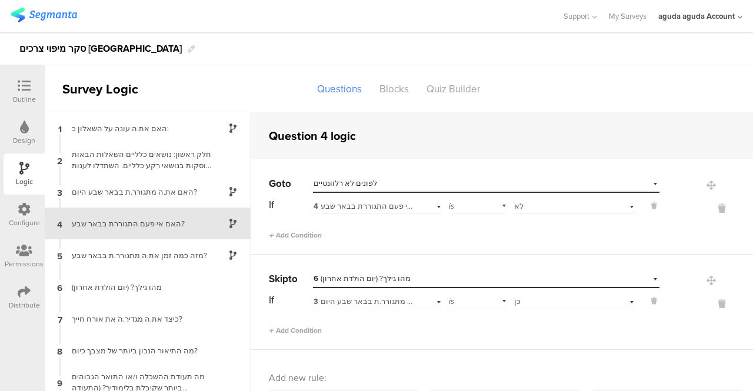
click at [36, 78] on div "Outline" at bounding box center [24, 91] width 41 height 41
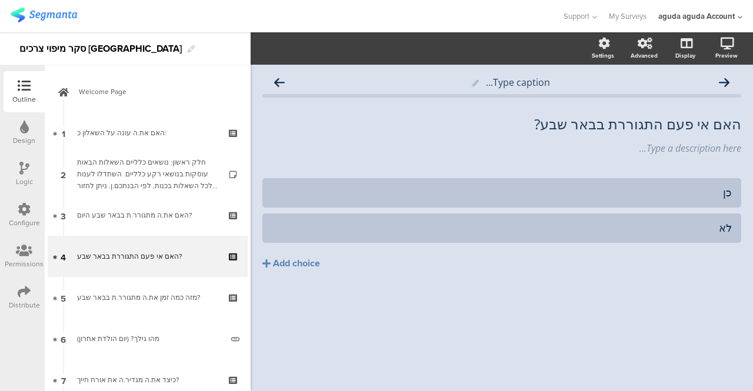
scroll to position [28, 0]
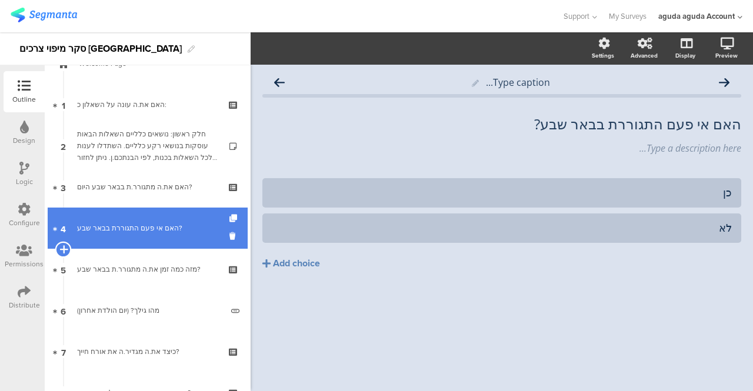
click at [65, 250] on icon at bounding box center [63, 249] width 8 height 11
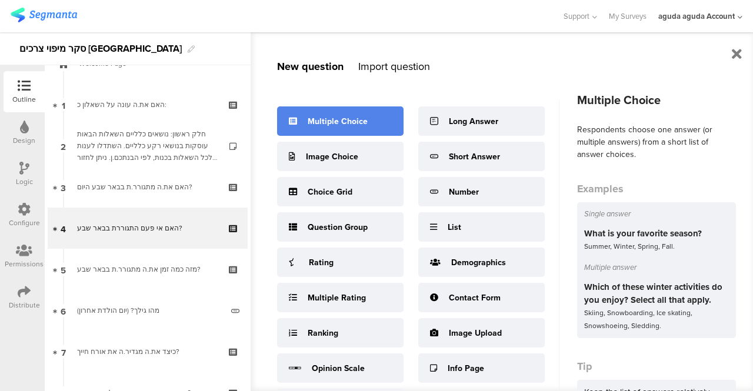
click at [327, 119] on div "Multiple Choice" at bounding box center [338, 121] width 60 height 12
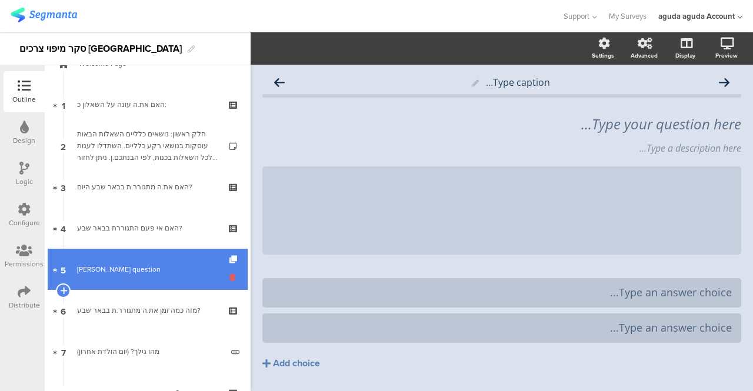
click at [230, 277] on icon at bounding box center [235, 277] width 10 height 11
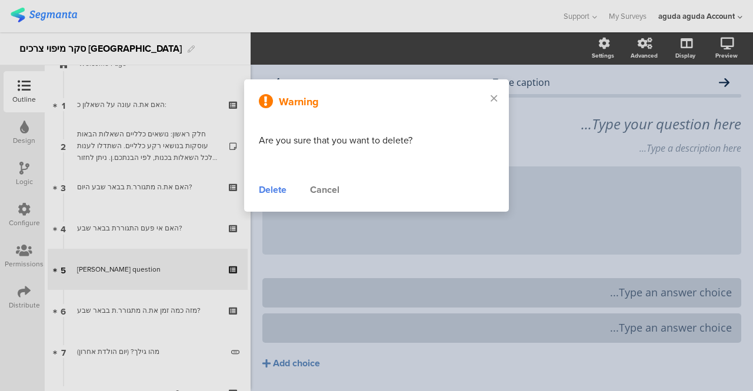
click at [270, 190] on div "Delete" at bounding box center [273, 190] width 28 height 14
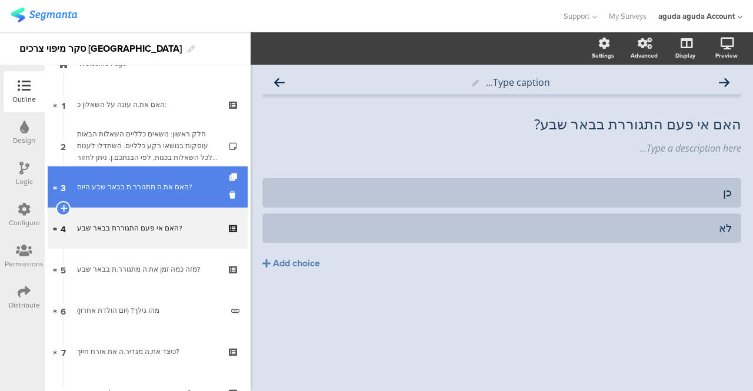
click at [125, 189] on div "האם את.ה מתגורר.ת בבאר שבע היום?" at bounding box center [147, 187] width 141 height 12
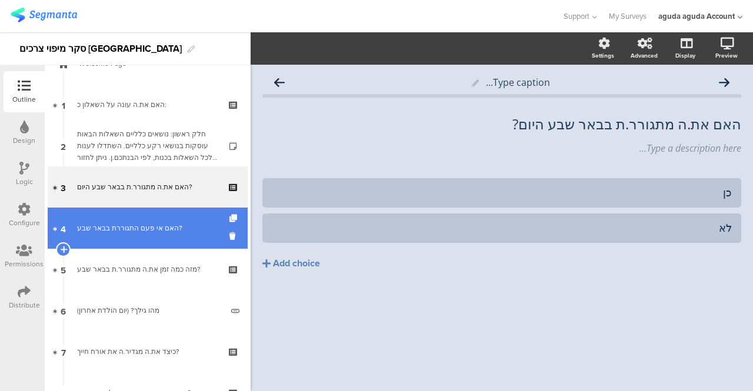
click at [133, 225] on div "האם אי פעם התגוררת בבאר שבע?" at bounding box center [147, 228] width 141 height 12
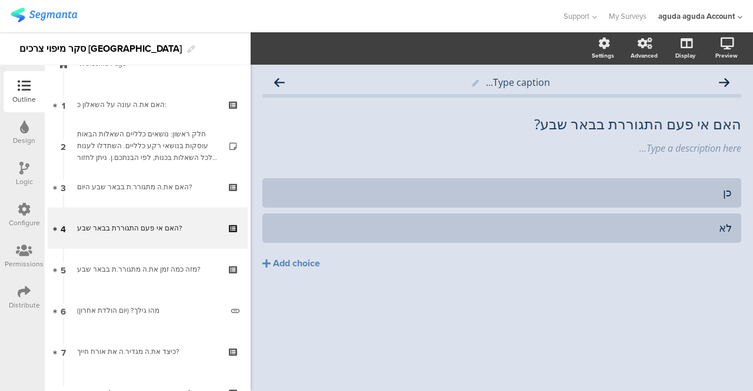
click at [24, 160] on div "Logic" at bounding box center [24, 174] width 41 height 41
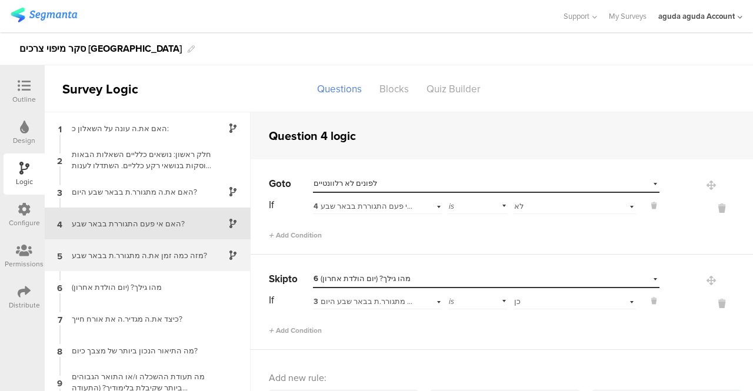
click at [107, 251] on div "מזה כמה זמן את.ה מתגורר.ת בבאר שבע?" at bounding box center [138, 255] width 147 height 11
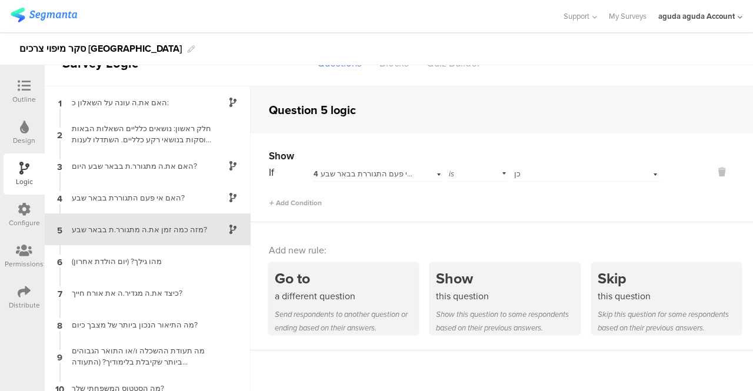
scroll to position [27, 0]
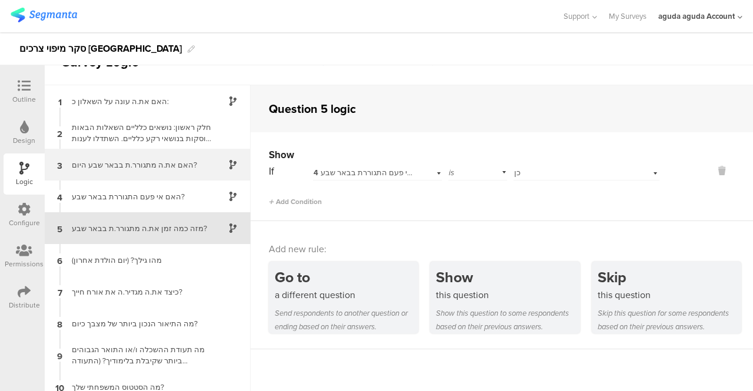
click at [171, 162] on div "האם את.ה מתגורר.ת בבאר שבע היום?" at bounding box center [138, 164] width 147 height 11
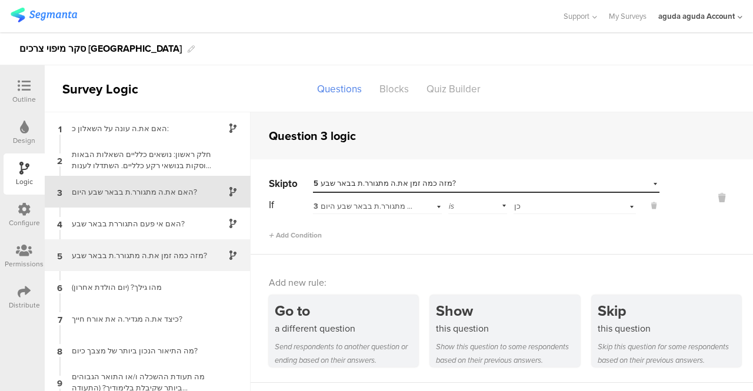
click at [125, 252] on div "מזה כמה זמן את.ה מתגורר.ת בבאר שבע?" at bounding box center [138, 255] width 147 height 11
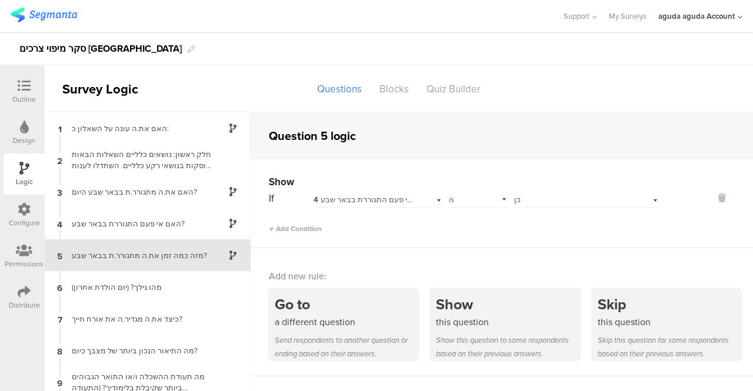
scroll to position [27, 0]
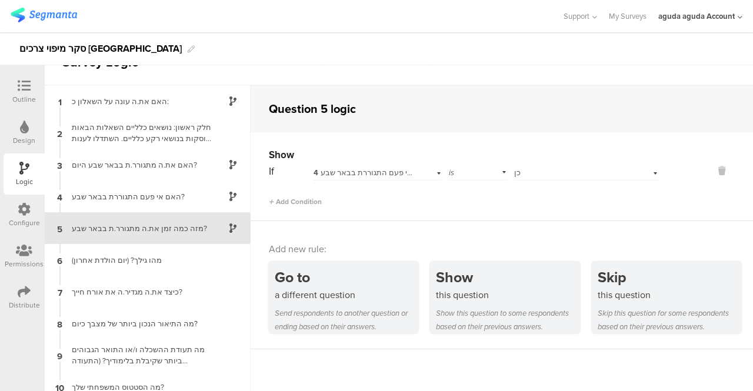
click at [22, 91] on icon at bounding box center [24, 85] width 13 height 13
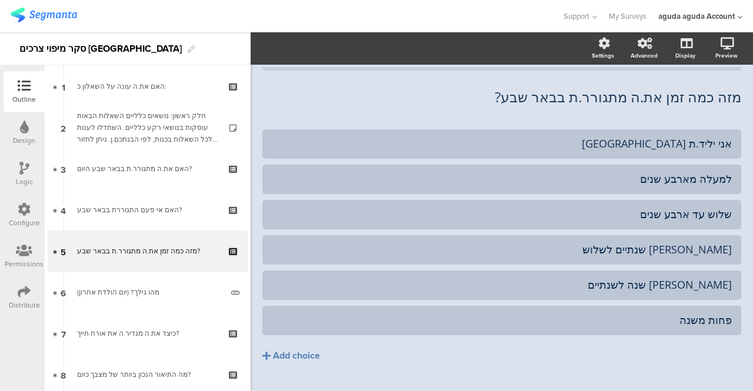
scroll to position [69, 0]
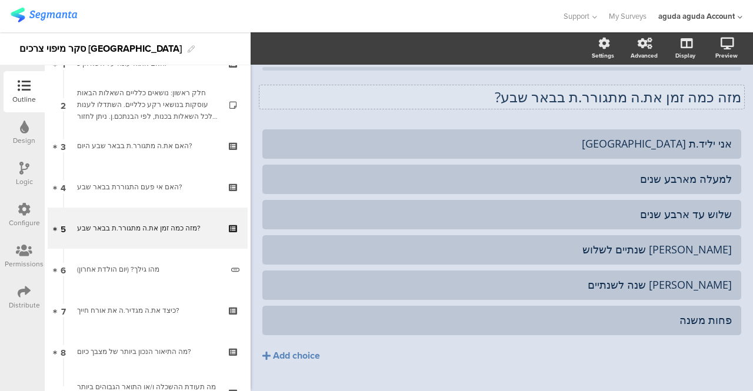
click at [496, 99] on div "מזה כמה זמן את.ה מתגורר.ת בבאר שבע? מזה כמה זמן את.ה מתגורר.ת בבאר שבע?" at bounding box center [501, 97] width 479 height 41
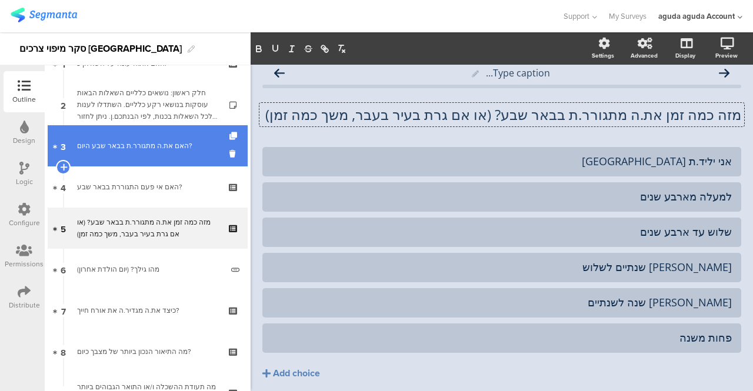
click at [149, 151] on div "האם את.ה מתגורר.ת בבאר שבע היום?" at bounding box center [147, 146] width 141 height 12
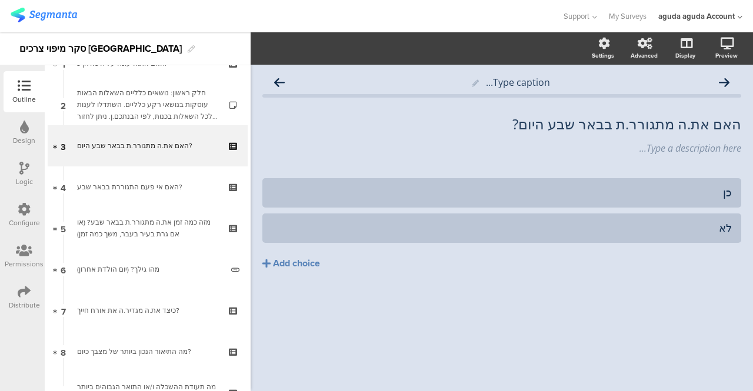
click at [31, 174] on div "Logic" at bounding box center [24, 174] width 41 height 41
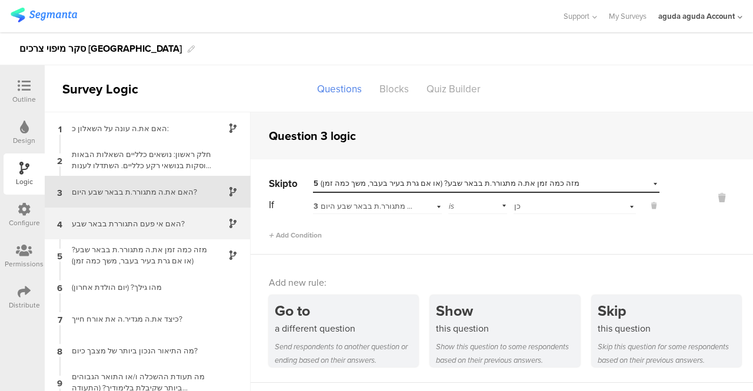
click at [140, 222] on div "האם אי פעם התגוררת בבאר שבע?" at bounding box center [138, 223] width 147 height 11
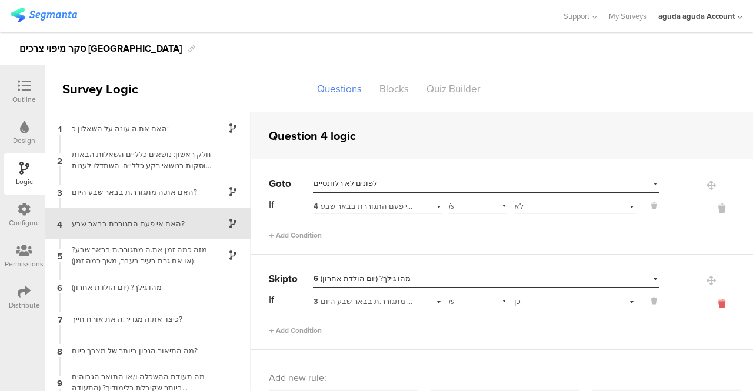
click at [708, 300] on icon at bounding box center [722, 304] width 28 height 14
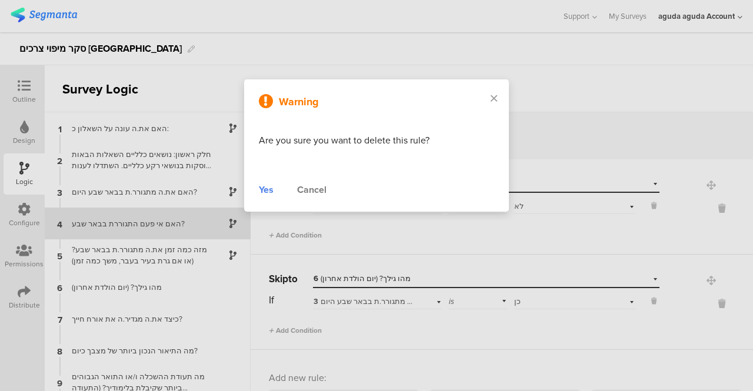
click at [265, 185] on div "Yes" at bounding box center [266, 190] width 15 height 14
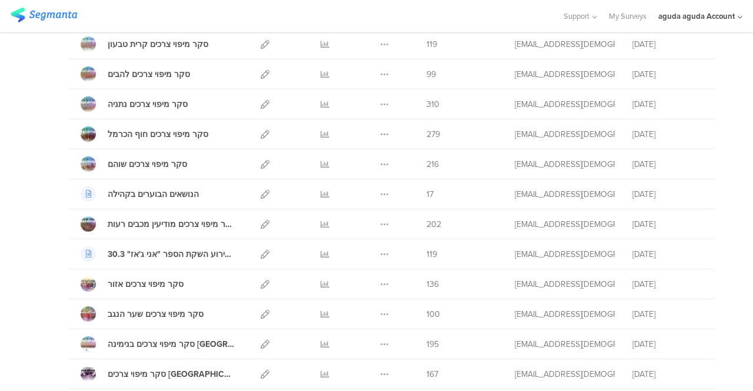
scroll to position [1059, 0]
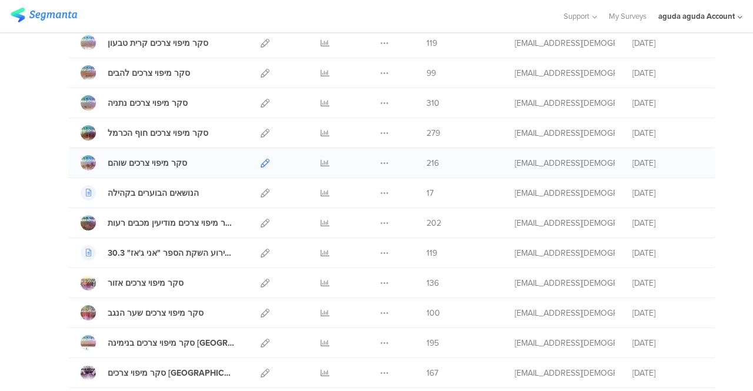
click at [261, 159] on icon at bounding box center [265, 163] width 9 height 9
click at [261, 219] on icon at bounding box center [265, 223] width 9 height 9
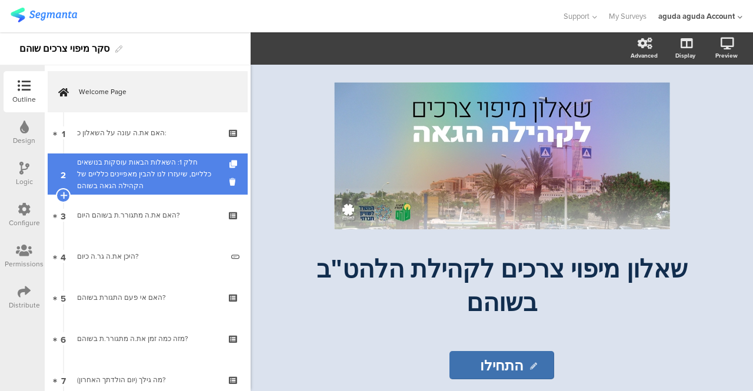
click at [165, 187] on div "חלק 1: השאלות הבאות עוסקות בנושאים כלליים, שיעזרו לנו להבין מאפיינים כלליים של …" at bounding box center [147, 174] width 141 height 35
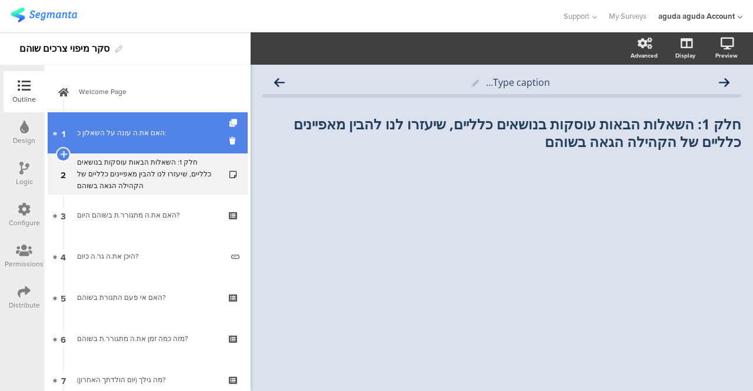
click at [132, 127] on div "האם את.ה עונה על השאלון כ:" at bounding box center [147, 133] width 141 height 12
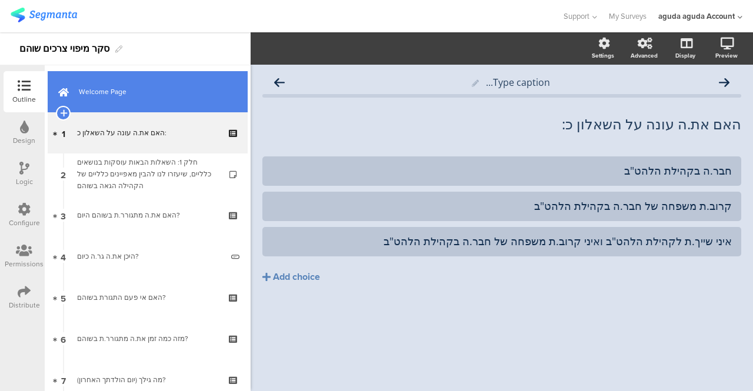
click at [125, 87] on span "Welcome Page" at bounding box center [154, 92] width 151 height 12
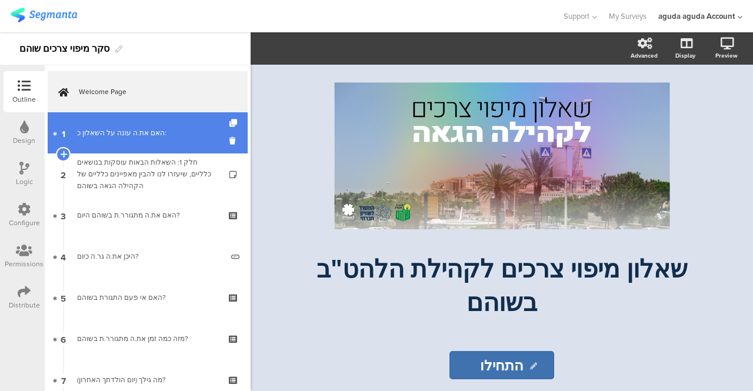
click at [111, 129] on div "האם את.ה עונה על השאלון כ:" at bounding box center [147, 133] width 141 height 12
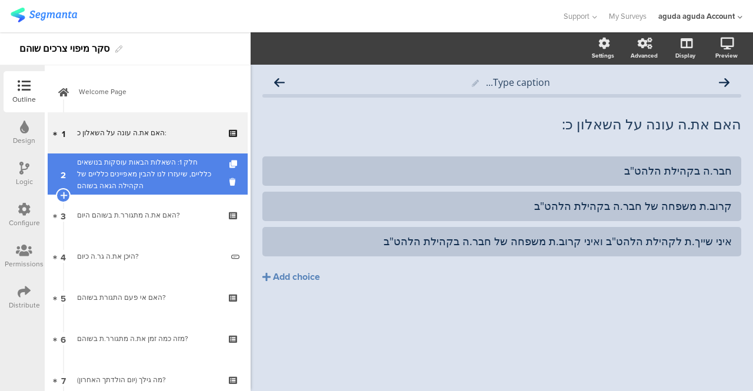
click at [102, 177] on div "חלק 1: השאלות הבאות עוסקות בנושאים כלליים, שיעזרו לנו להבין מאפיינים כלליים של …" at bounding box center [147, 174] width 141 height 35
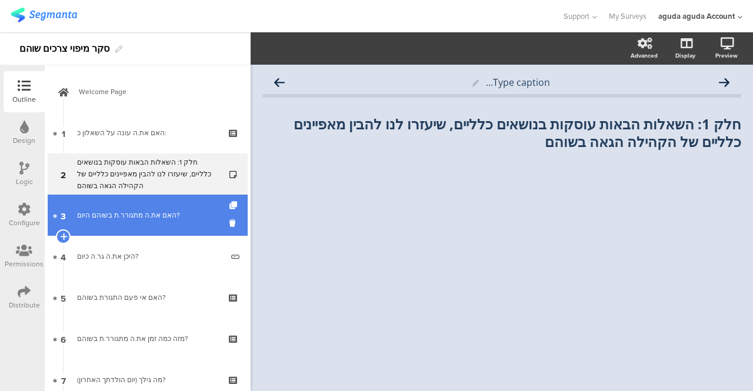
click at [100, 207] on link "3 האם את.ה מתגורר.ת בשוהם היום?" at bounding box center [148, 215] width 200 height 41
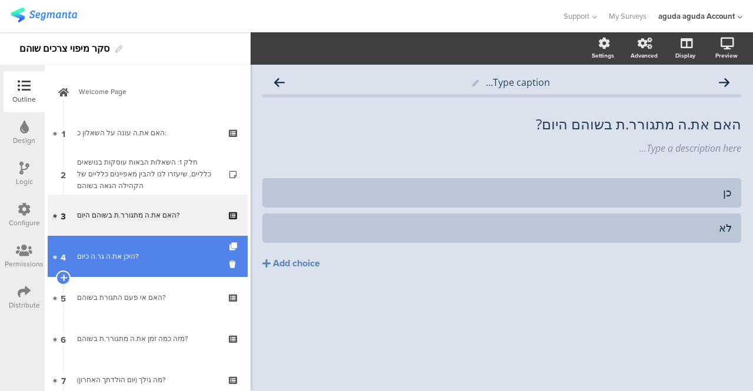
click at [97, 255] on div "היכן את.ה גר.ה כיום?" at bounding box center [149, 257] width 145 height 12
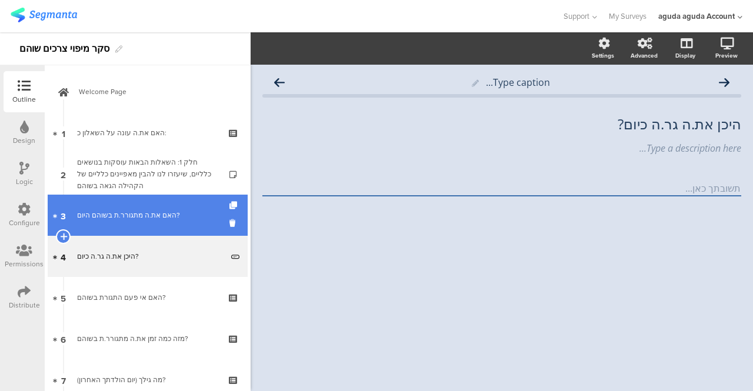
click at [100, 227] on link "3 האם את.ה מתגורר.ת בשוהם היום?" at bounding box center [148, 215] width 200 height 41
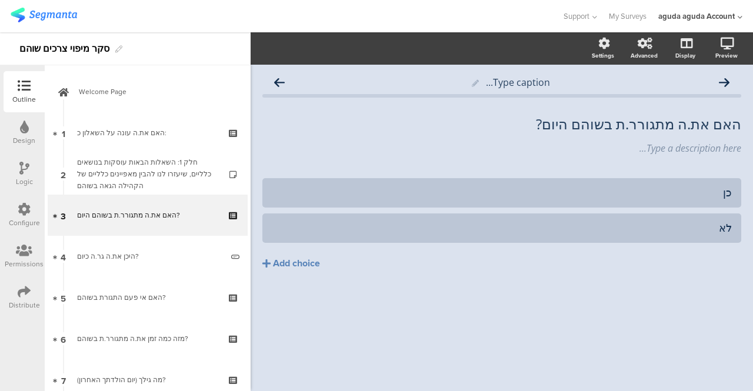
click at [21, 169] on icon at bounding box center [24, 168] width 10 height 13
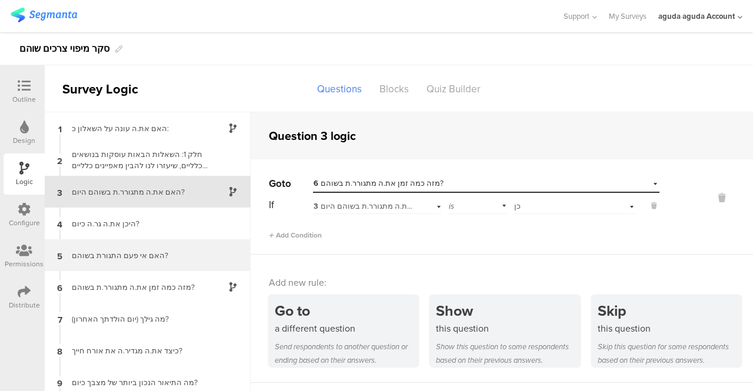
click at [81, 251] on div "האם אי פעם התגורת בשוהם?" at bounding box center [138, 255] width 147 height 11
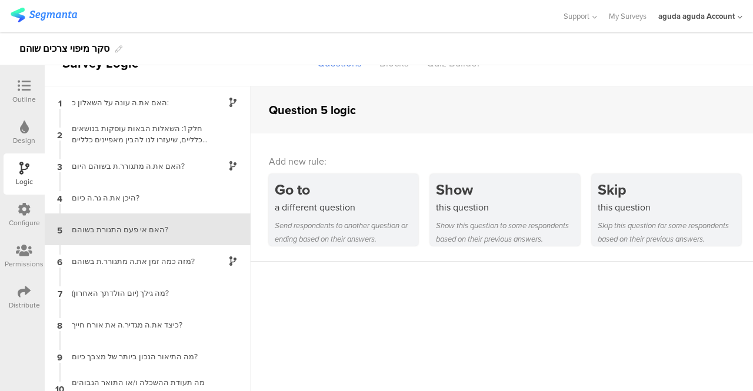
scroll to position [27, 0]
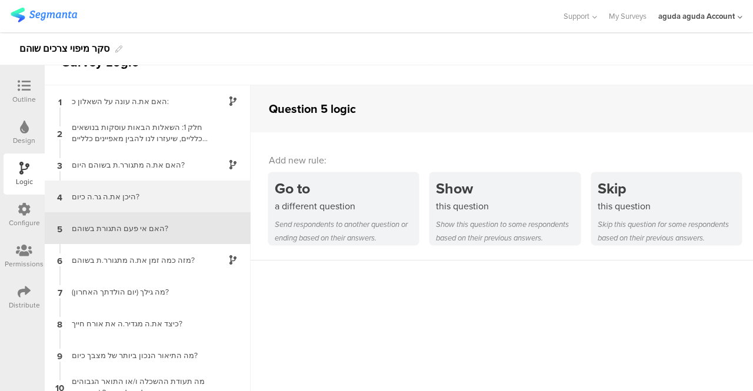
click at [108, 197] on div "היכן את.ה גר.ה כיום?" at bounding box center [138, 196] width 147 height 11
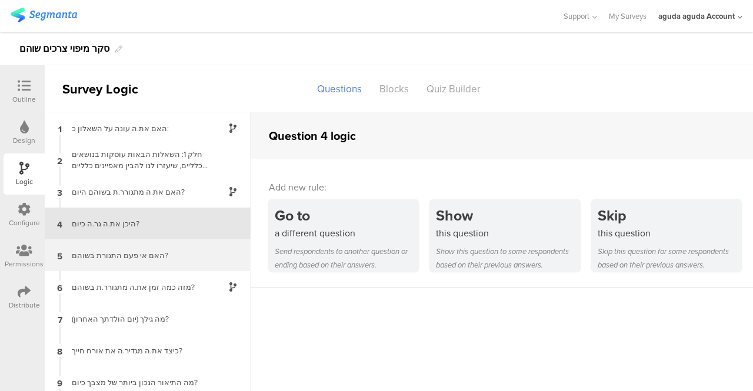
click at [85, 252] on div "האם אי פעם התגורת בשוהם?" at bounding box center [138, 255] width 147 height 11
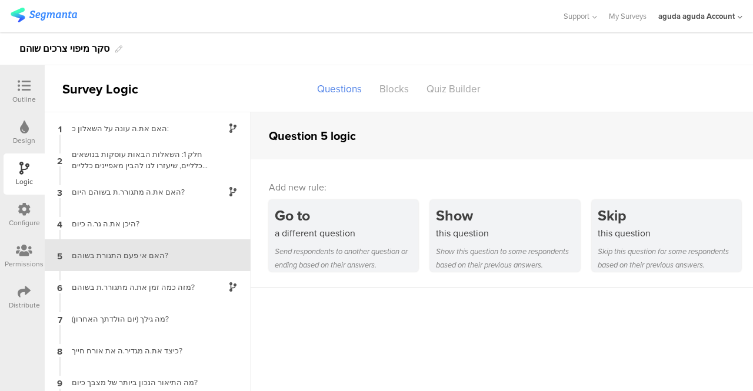
scroll to position [27, 0]
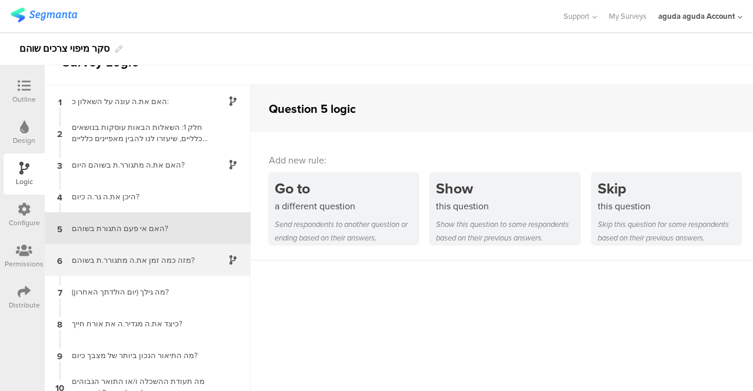
click at [129, 258] on div "מזה כמה זמן את.ה מתגורר.ת בשוהם?" at bounding box center [138, 260] width 147 height 11
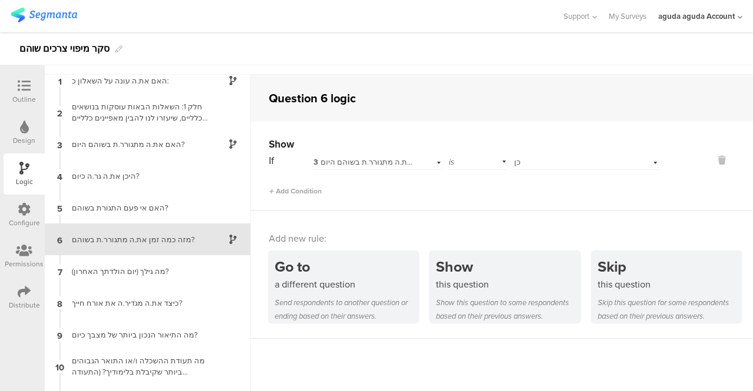
scroll to position [12, 0]
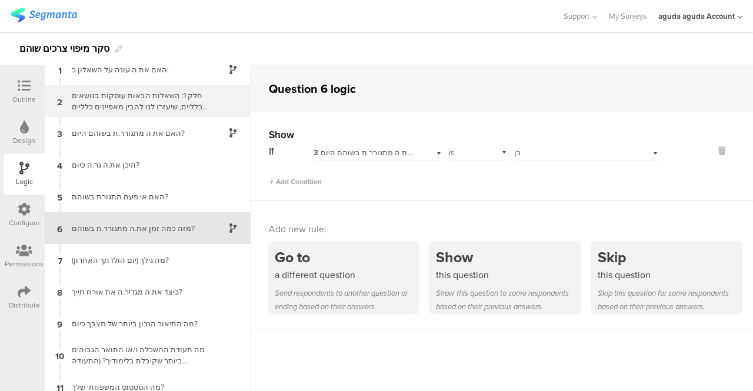
click at [126, 107] on div "חלק 1: השאלות הבאות עוסקות בנושאים כלליים, שיעזרו לנו להבין מאפיינים כלליים של …" at bounding box center [138, 101] width 147 height 22
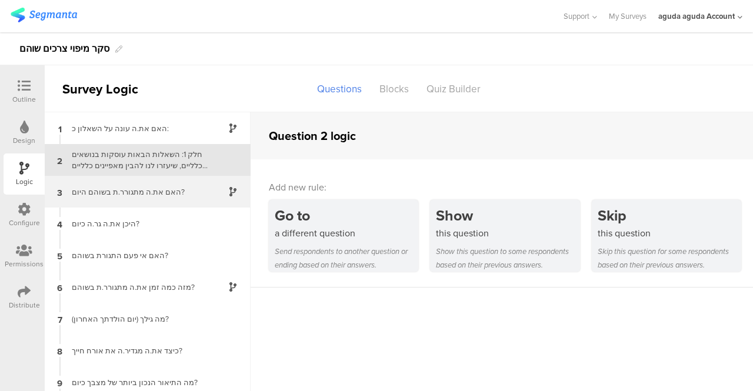
click at [100, 192] on div "האם את.ה מתגורר.ת בשוהם היום?" at bounding box center [138, 192] width 147 height 11
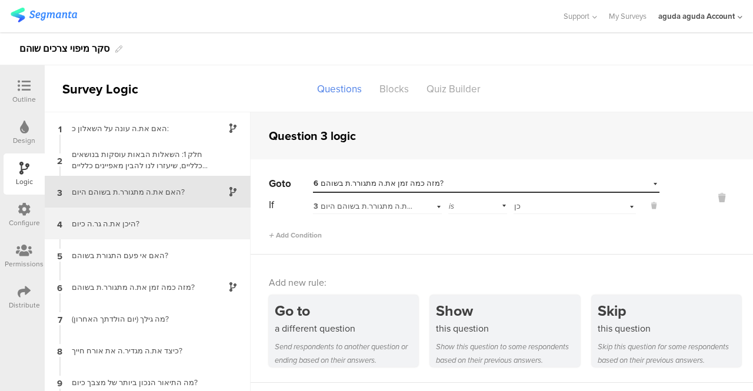
click at [87, 227] on div "היכן את.ה גר.ה כיום?" at bounding box center [138, 223] width 147 height 11
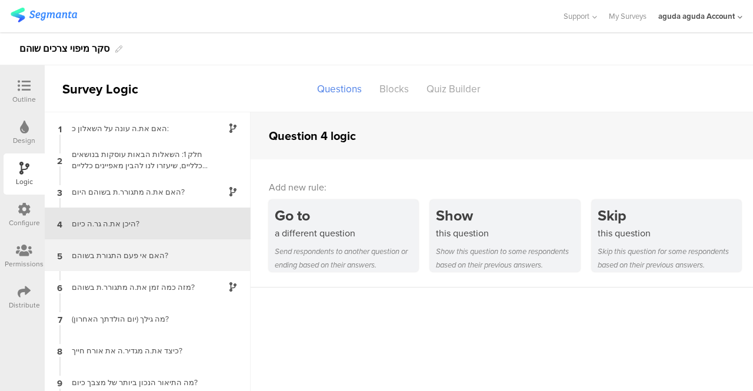
click at [87, 251] on div "האם אי פעם התגורת בשוהם?" at bounding box center [138, 255] width 147 height 11
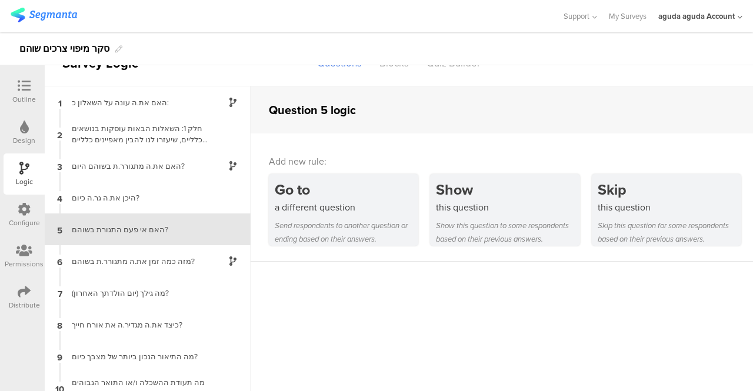
scroll to position [27, 0]
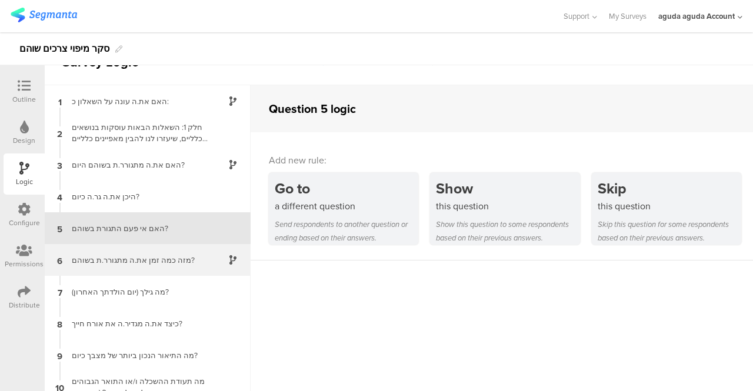
click at [81, 262] on div "מזה כמה זמן את.ה מתגורר.ת בשוהם?" at bounding box center [138, 260] width 147 height 11
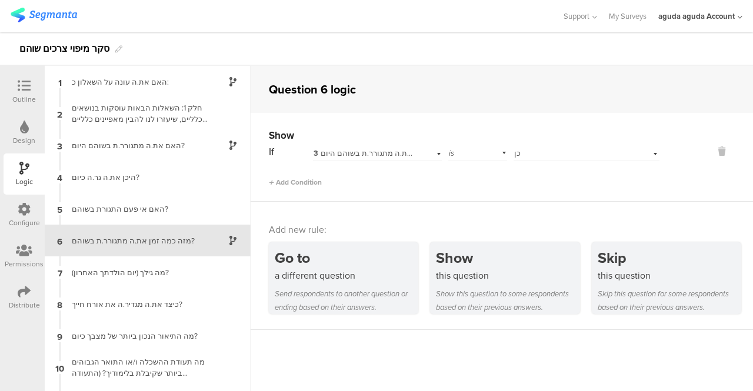
scroll to position [12, 0]
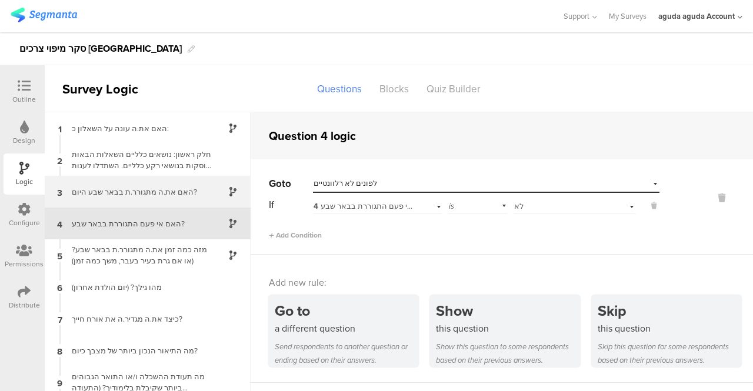
click at [140, 187] on div "האם את.ה מתגורר.ת בבאר שבע היום?" at bounding box center [138, 192] width 147 height 11
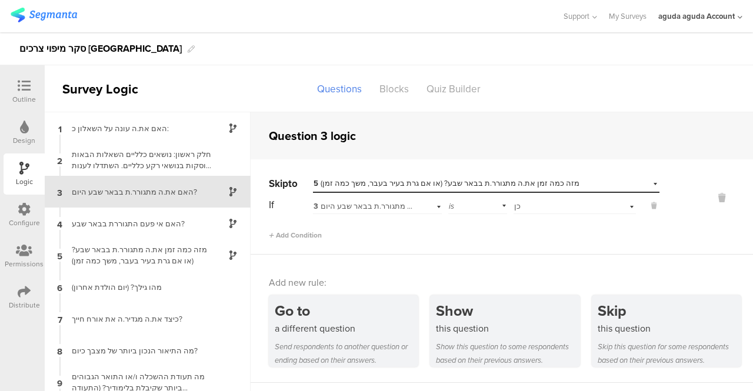
click at [114, 191] on div "האם את.ה מתגורר.ת בבאר שבע היום?" at bounding box center [138, 192] width 147 height 11
click at [123, 189] on div "האם את.ה מתגורר.ת בבאר שבע היום?" at bounding box center [138, 192] width 147 height 11
click at [643, 182] on div "Select destination... 5 מזה כמה זמן את.ה מתגורר.ת בבאר שבע? (או אם גרת בעיר בעב…" at bounding box center [486, 184] width 347 height 18
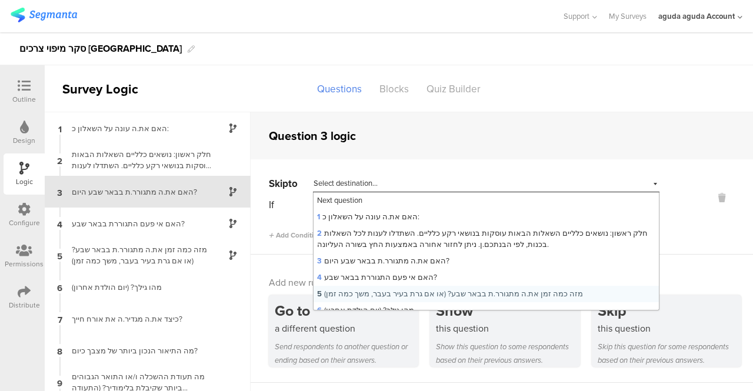
click at [359, 295] on span "5 מזה כמה זמן את.ה מתגורר.ת בבאר שבע? (או אם גרת בעיר בעבר, משך כמה זמן)" at bounding box center [450, 293] width 266 height 11
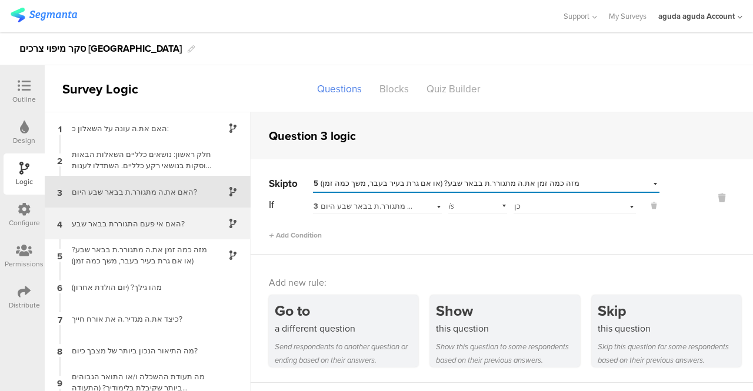
click at [141, 224] on div "האם אי פעם התגוררת בבאר שבע?" at bounding box center [138, 223] width 147 height 11
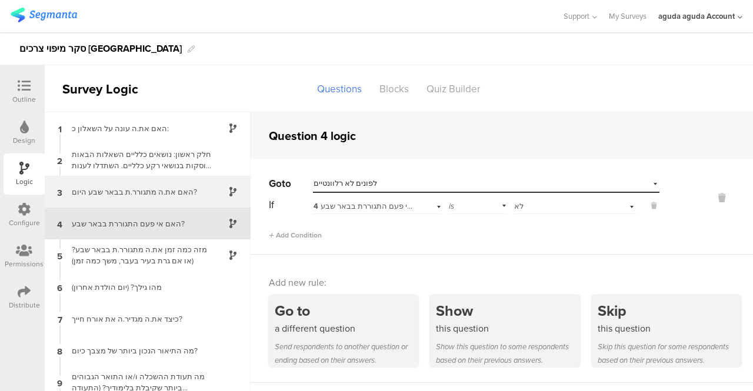
click at [98, 194] on div "האם את.ה מתגורר.ת בבאר שבע היום?" at bounding box center [138, 192] width 147 height 11
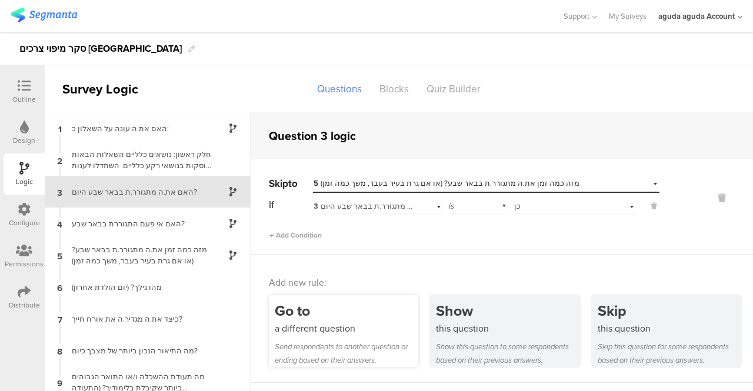
click at [295, 324] on div "a different question" at bounding box center [347, 329] width 144 height 14
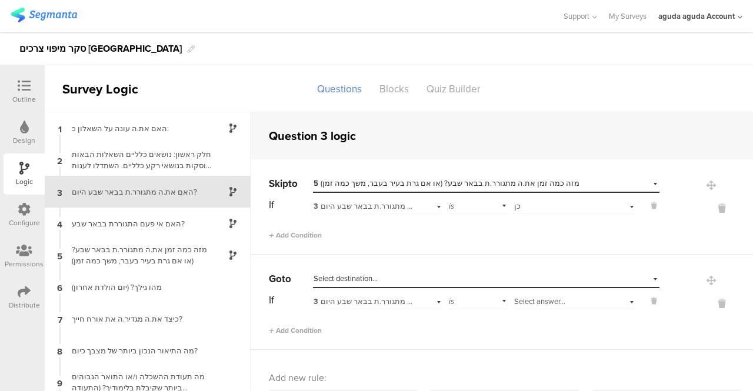
click at [635, 281] on div "Select destination..." at bounding box center [486, 279] width 347 height 18
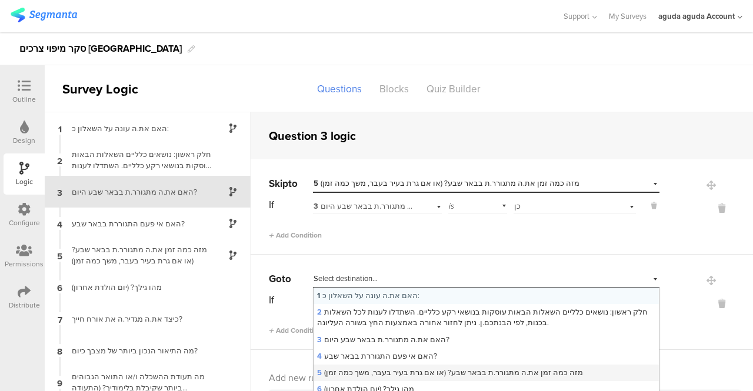
click at [398, 375] on span "5 מזה כמה זמן את.ה מתגורר.ת בבאר שבע? (או אם גרת בעיר בעבר, משך כמה זמן)" at bounding box center [450, 372] width 266 height 11
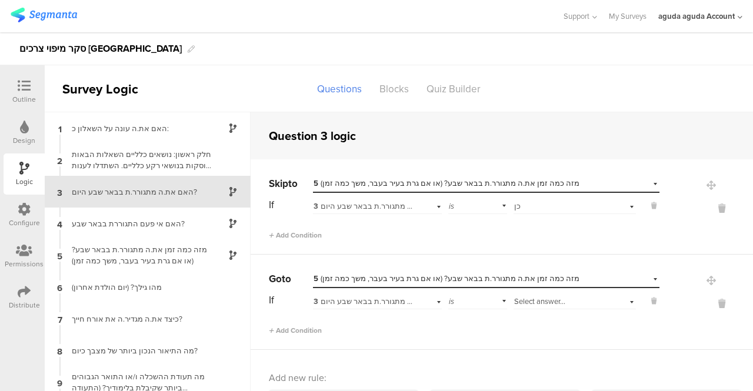
click at [617, 301] on div "Select answer..." at bounding box center [575, 300] width 122 height 18
click at [514, 318] on div "כן" at bounding box center [574, 317] width 121 height 16
click at [708, 210] on icon at bounding box center [722, 209] width 28 height 14
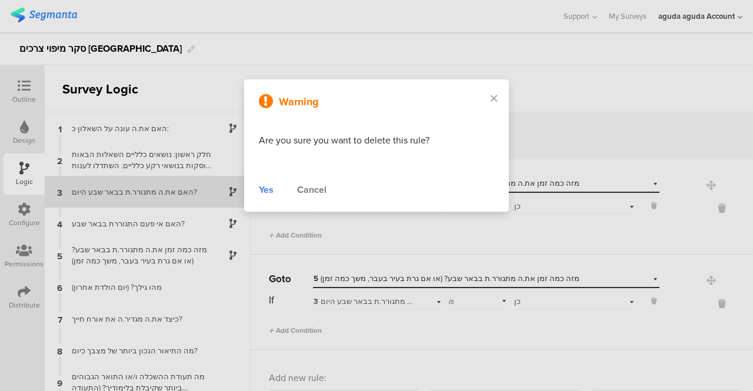
click at [265, 191] on div "Yes" at bounding box center [266, 190] width 15 height 14
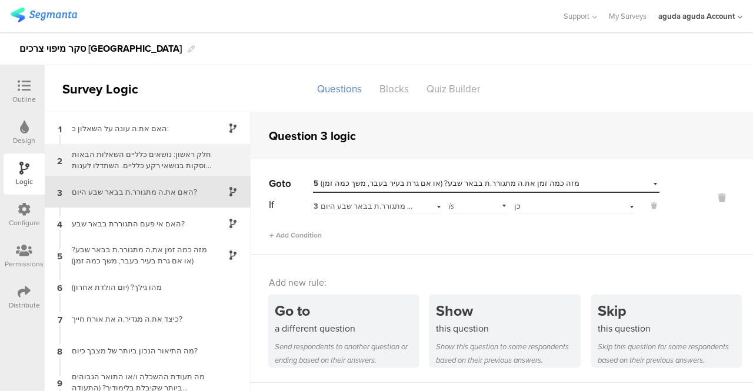
click at [119, 159] on div "חלק ראשון: נושאים כלליים השאלות הבאות עוסקות בנושאי רקע כלליים. השתדלו לענות לכ…" at bounding box center [138, 160] width 147 height 22
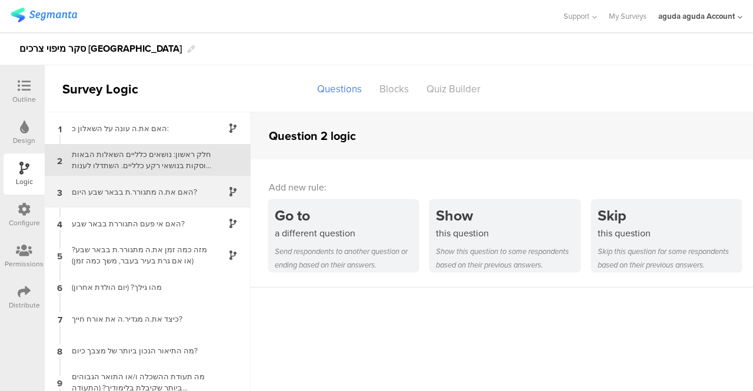
click at [117, 191] on div "האם את.ה מתגורר.ת בבאר שבע היום?" at bounding box center [138, 192] width 147 height 11
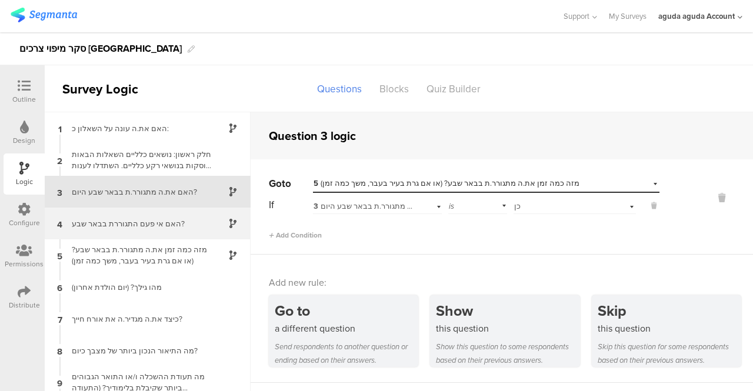
click at [128, 226] on div "האם אי פעם התגוררת בבאר שבע?" at bounding box center [138, 223] width 147 height 11
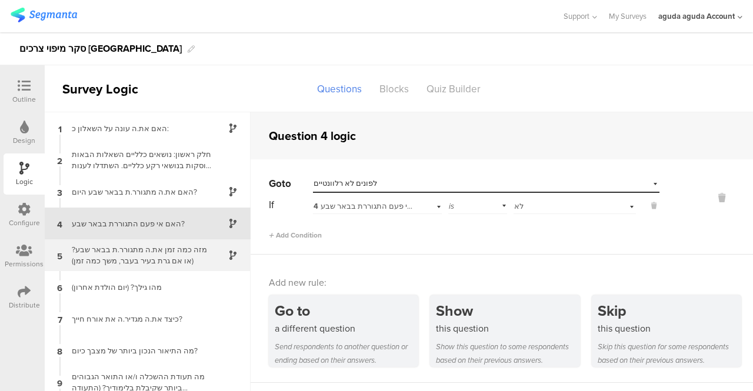
click at [128, 257] on div "מזה כמה זמן את.ה מתגורר.ת בבאר שבע? (או אם גרת בעיר בעבר, משך כמה זמן)" at bounding box center [138, 255] width 147 height 22
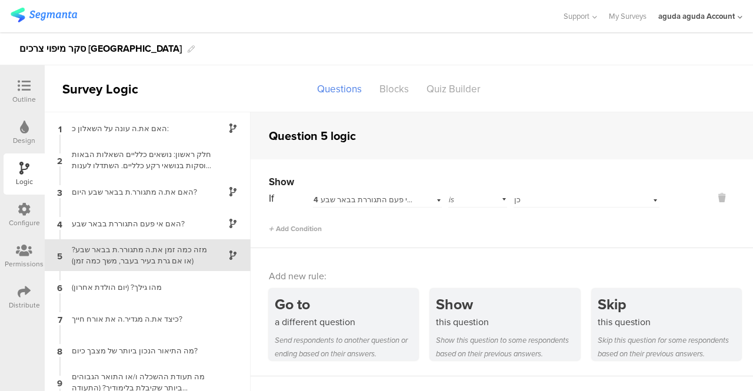
scroll to position [27, 0]
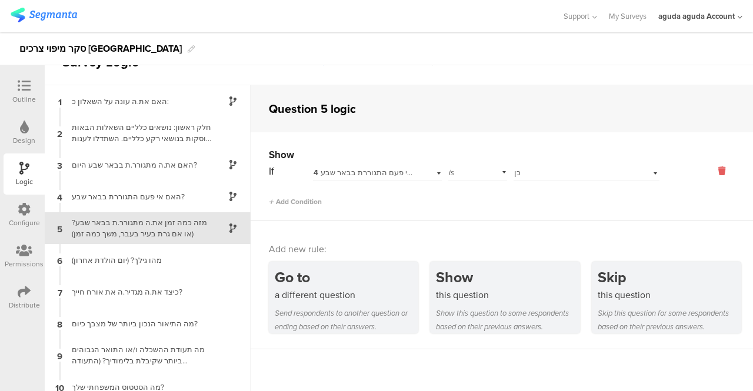
click at [711, 169] on icon at bounding box center [722, 171] width 28 height 14
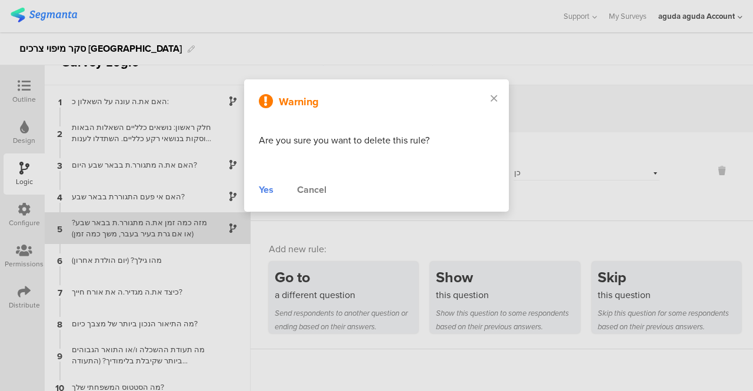
click at [264, 189] on div "Yes" at bounding box center [266, 190] width 15 height 14
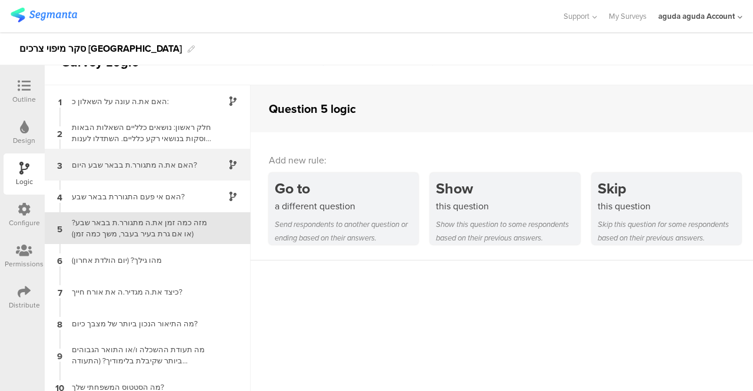
click at [162, 169] on div "האם את.ה מתגורר.ת בבאר שבע היום?" at bounding box center [138, 164] width 147 height 11
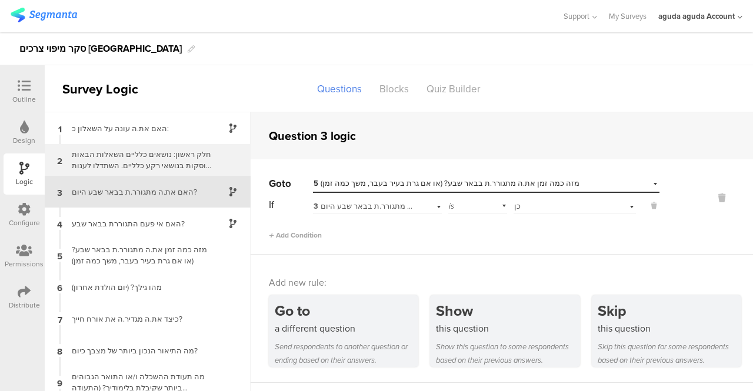
click at [127, 157] on div "חלק ראשון: נושאים כלליים השאלות הבאות עוסקות בנושאי רקע כלליים. השתדלו לענות לכ…" at bounding box center [138, 160] width 147 height 22
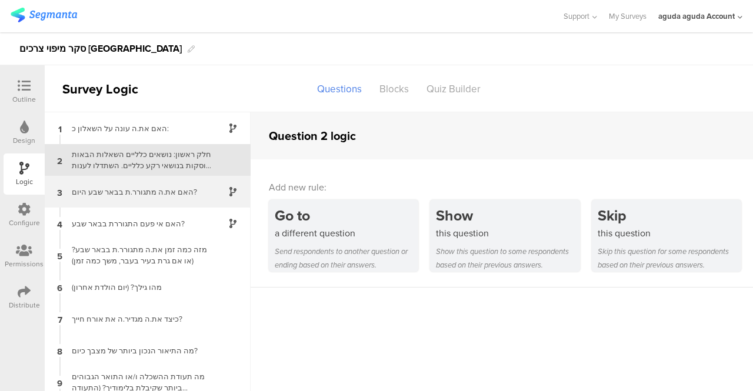
click at [147, 194] on div "האם את.ה מתגורר.ת בבאר שבע היום?" at bounding box center [138, 192] width 147 height 11
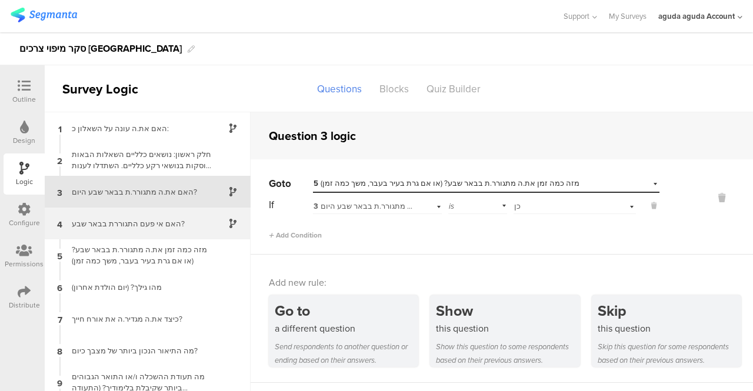
click at [111, 223] on div "האם אי פעם התגוררת בבאר שבע?" at bounding box center [138, 223] width 147 height 11
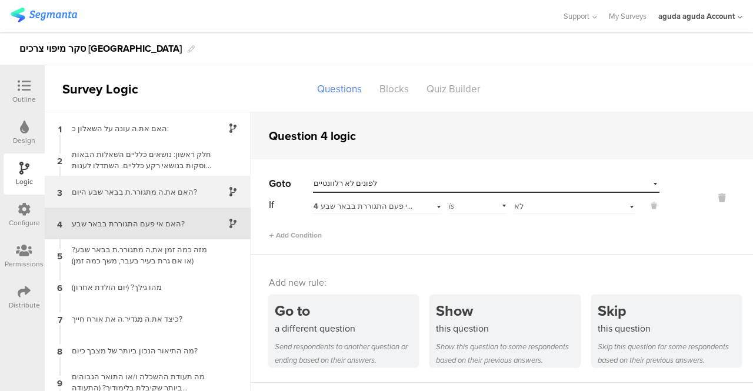
click at [111, 185] on div "3 האם את.ה מתגורר.ת בבאר שבע היום?" at bounding box center [148, 192] width 206 height 32
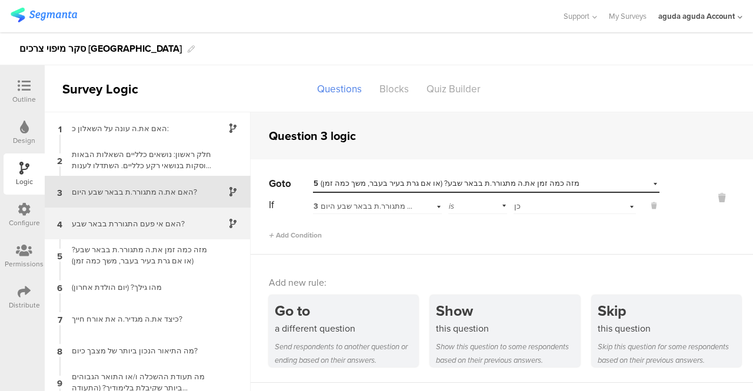
click at [109, 221] on div "האם אי פעם התגוררת בבאר שבע?" at bounding box center [138, 223] width 147 height 11
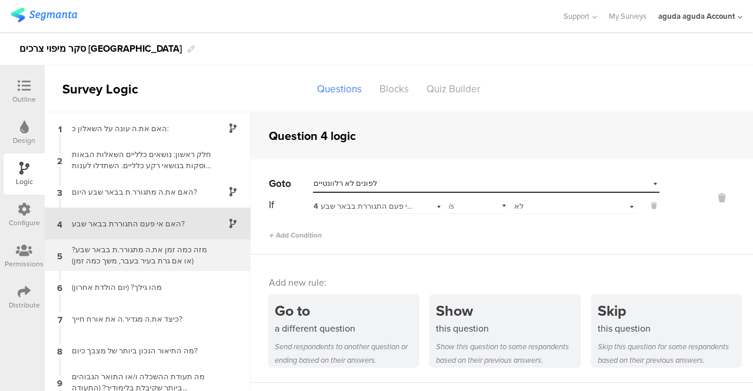
click at [109, 247] on div "מזה כמה זמן את.ה מתגורר.ת בבאר שבע? (או אם גרת בעיר בעבר, משך כמה זמן)" at bounding box center [138, 255] width 147 height 22
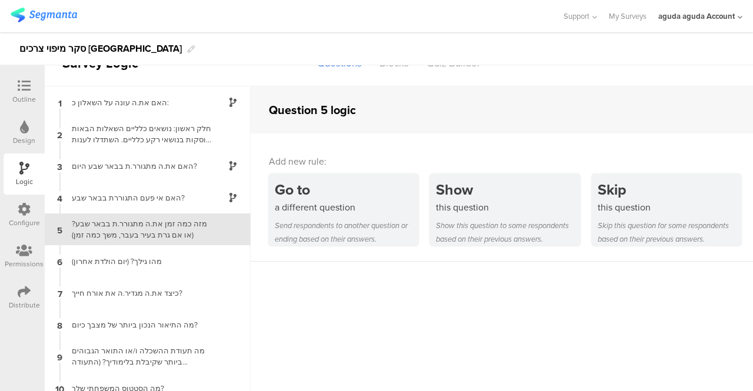
scroll to position [27, 0]
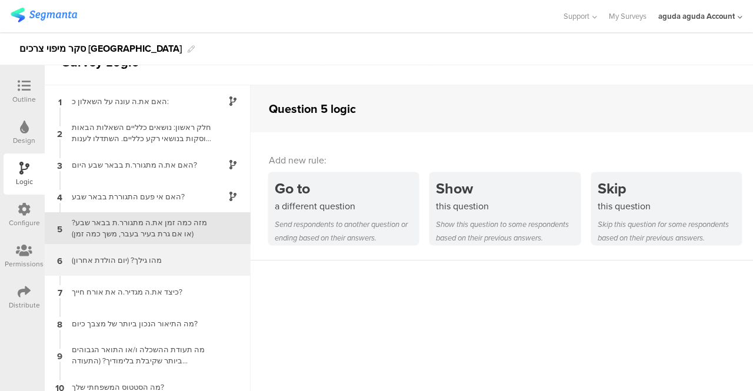
click at [118, 257] on div "מהו גילך? (יום הולדת אחרון)" at bounding box center [138, 260] width 147 height 11
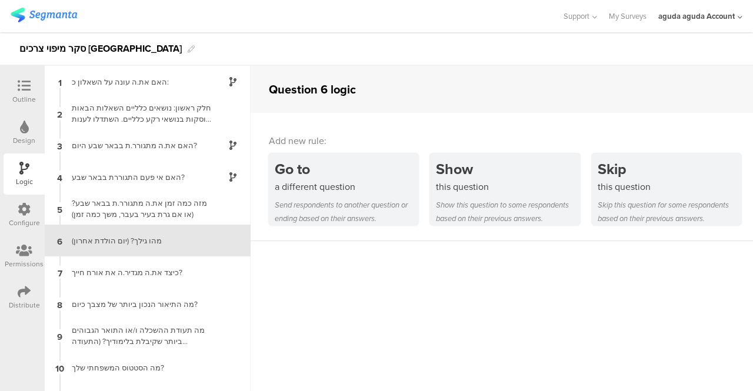
scroll to position [12, 0]
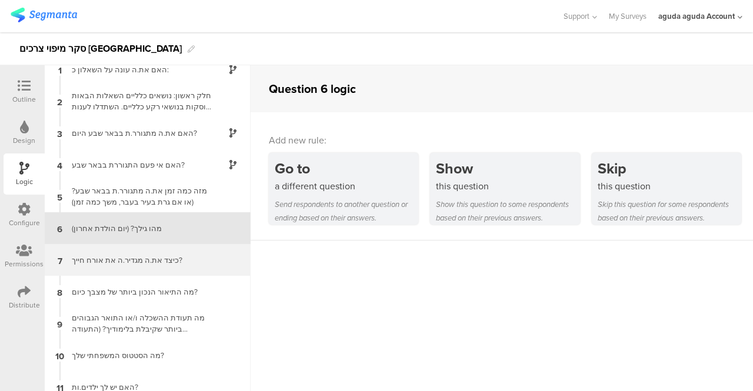
click at [125, 258] on div "כיצד את.ה מגדיר.ה את אורח חייך?" at bounding box center [138, 260] width 147 height 11
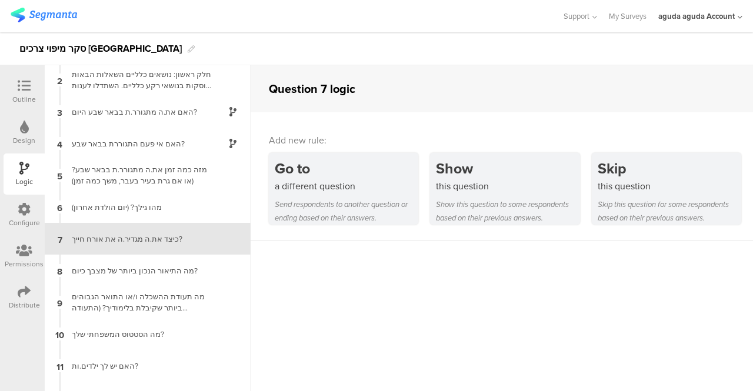
scroll to position [44, 0]
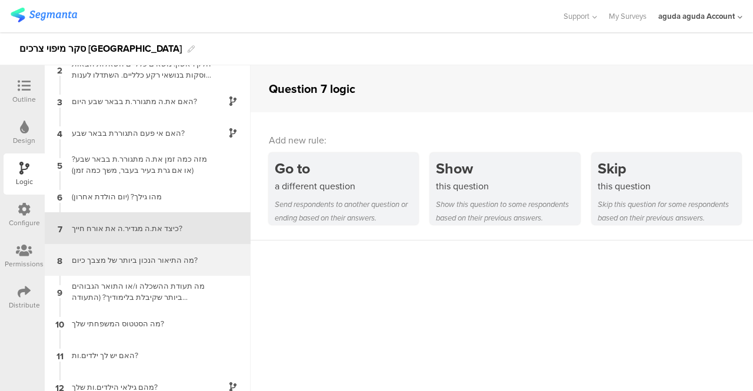
click at [108, 261] on div "מה התיאור הנכון ביותר של מצבך כיום?" at bounding box center [138, 260] width 147 height 11
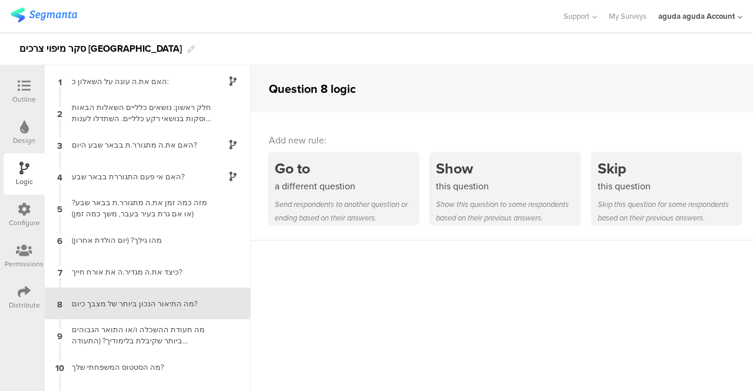
scroll to position [75, 0]
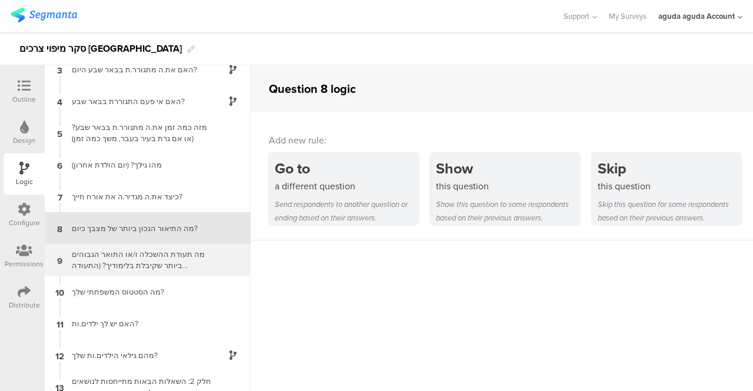
click at [118, 254] on div "מה תעודת ההשכלה ו/או התואר הגבוהים ביותר שקיבלת בלימודיך? (התעודה האחרונה)" at bounding box center [138, 260] width 147 height 22
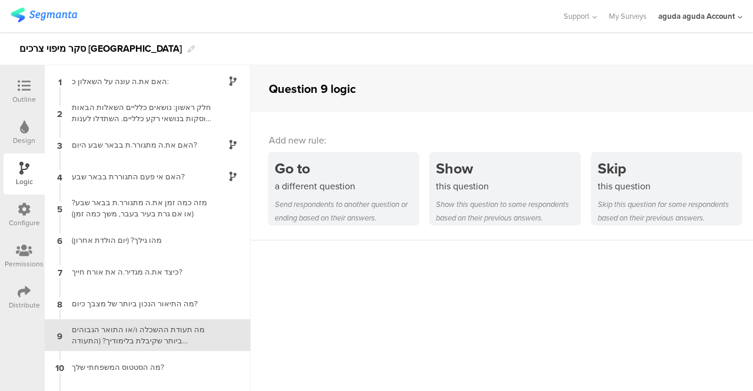
scroll to position [107, 0]
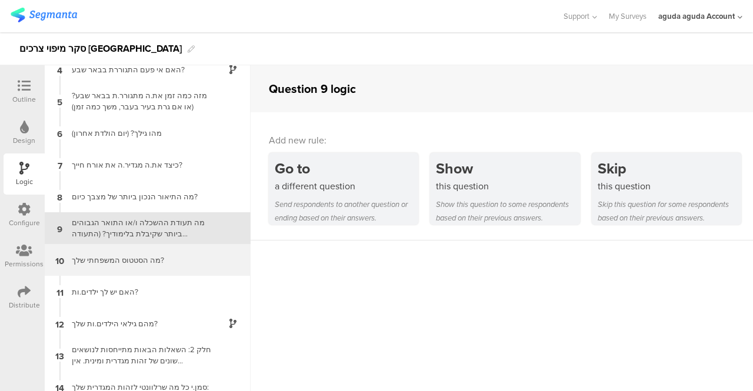
click at [114, 257] on div "מה הסטטוס המשפחתי שלך?" at bounding box center [138, 260] width 147 height 11
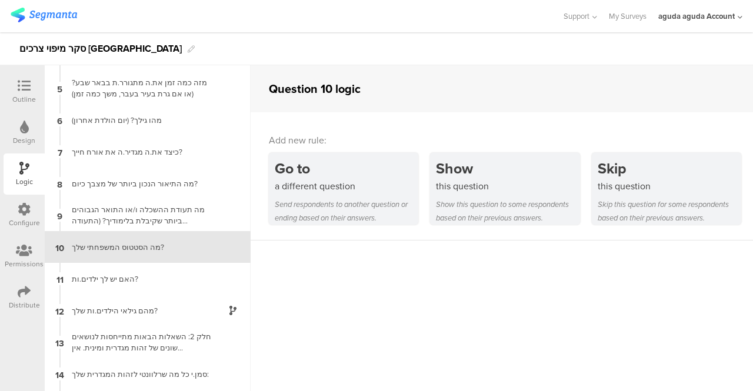
scroll to position [139, 0]
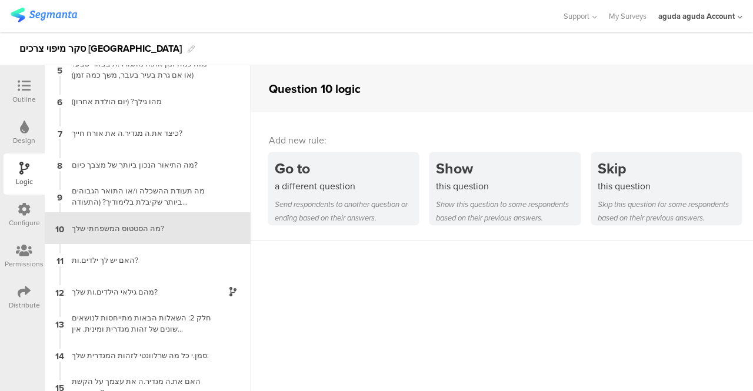
click at [20, 82] on icon at bounding box center [24, 85] width 13 height 13
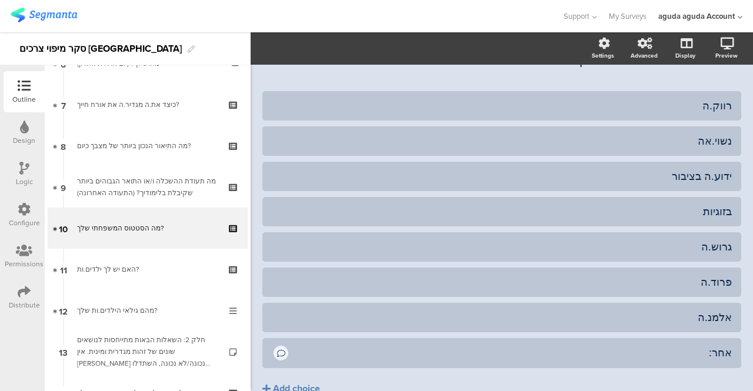
scroll to position [47, 0]
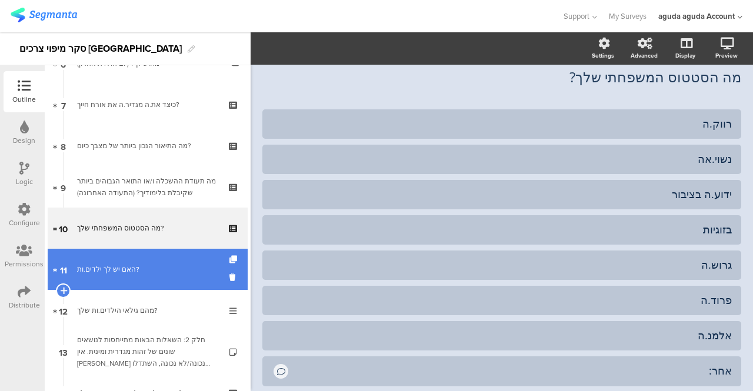
click at [108, 273] on div "האם יש לך ילדים.ות?" at bounding box center [147, 270] width 141 height 12
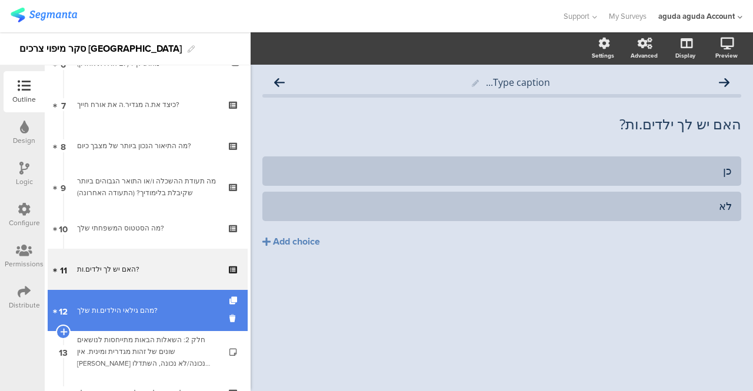
click at [92, 310] on div "מהם גילאי הילדים.ות שלך?" at bounding box center [147, 311] width 141 height 12
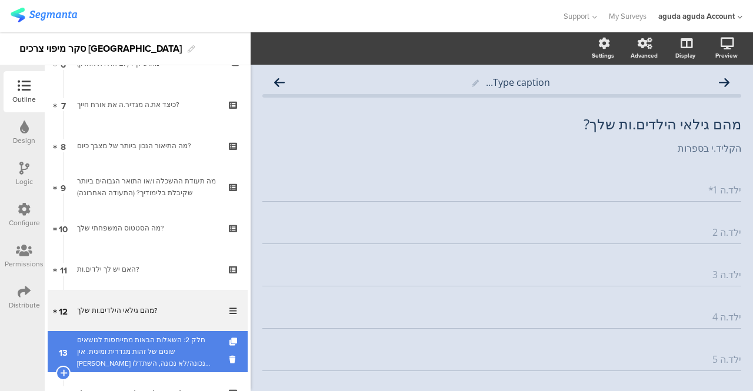
click at [141, 348] on div "חלק 2: השאלות הבאות מתייחסות לנושאים שונים של זהות מגדרית ומינית. אין תשובה נכו…" at bounding box center [147, 351] width 141 height 35
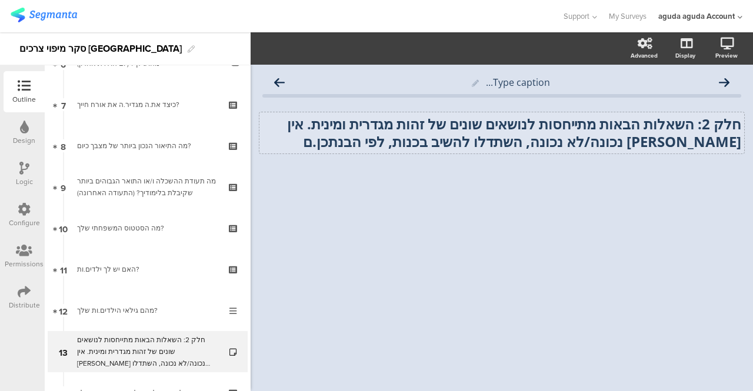
click at [328, 124] on div "חלק 2: השאלות הבאות מתייחסות לנושאים שונים של זהות מגדרית ומינית. אין תשובה נכו…" at bounding box center [502, 132] width 485 height 41
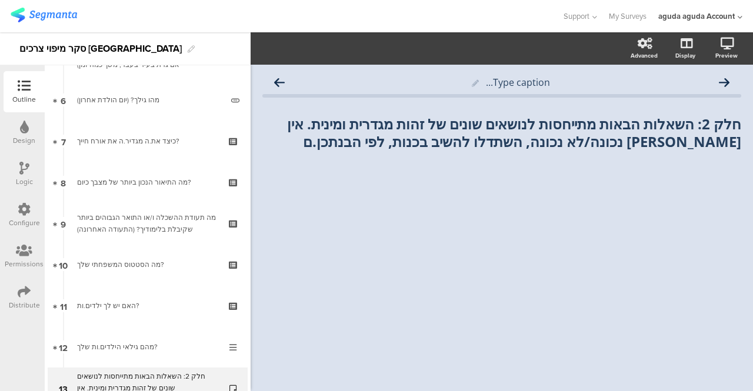
scroll to position [233, 0]
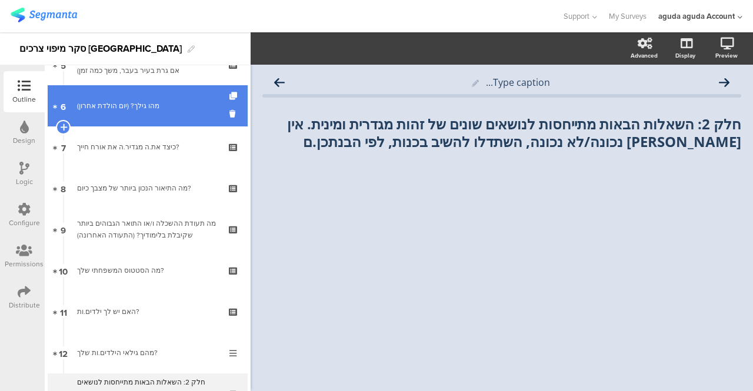
click at [138, 107] on div "מהו גילך? (יום הולדת אחרון)" at bounding box center [149, 106] width 145 height 12
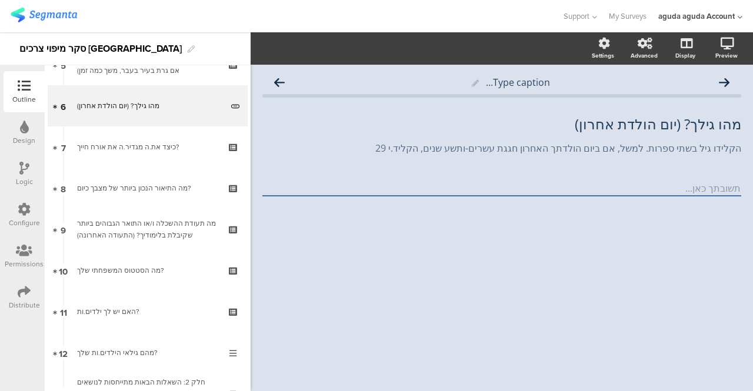
click at [29, 158] on div "Logic" at bounding box center [24, 174] width 41 height 41
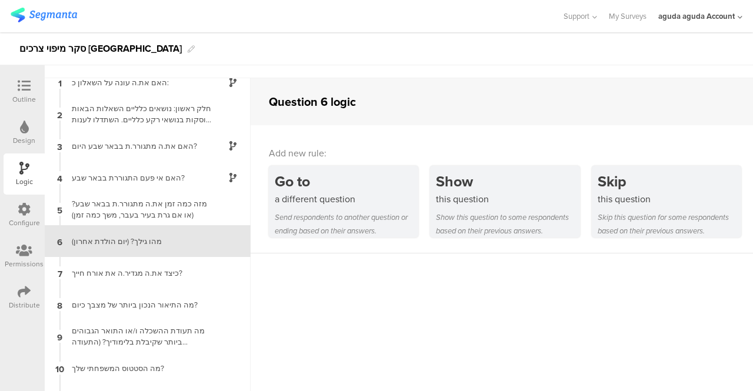
scroll to position [47, 0]
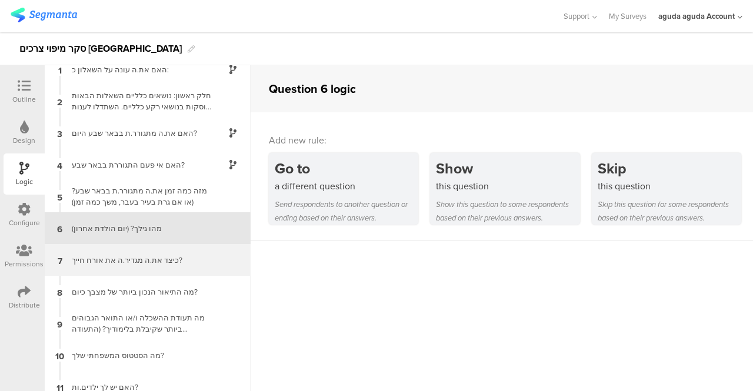
click at [99, 265] on div "כיצד את.ה מגדיר.ה את אורח חייך?" at bounding box center [138, 260] width 147 height 11
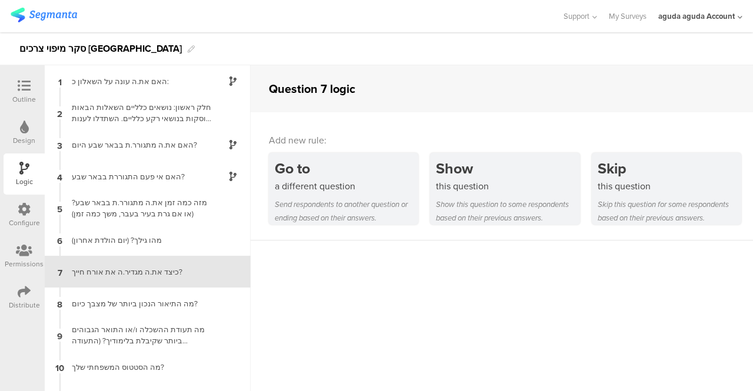
scroll to position [44, 0]
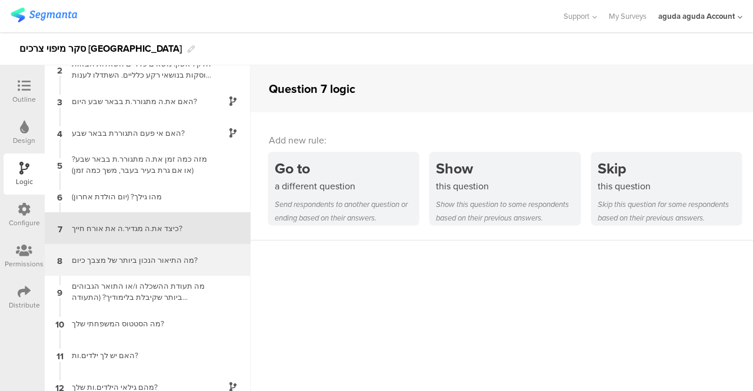
click at [105, 261] on div "מה התיאור הנכון ביותר של מצבך כיום?" at bounding box center [138, 260] width 147 height 11
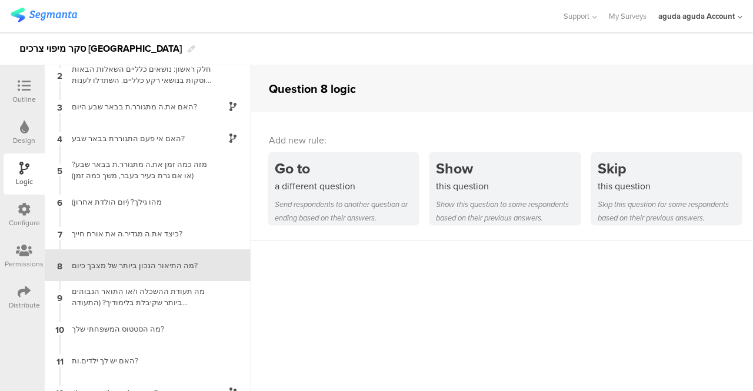
scroll to position [75, 0]
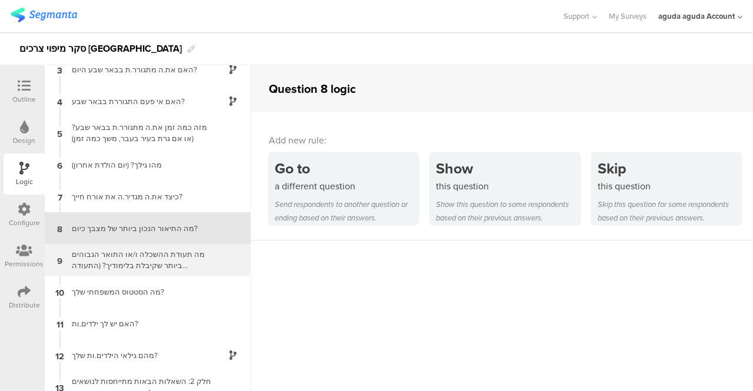
click at [105, 255] on div "מה תעודת ההשכלה ו/או התואר הגבוהים ביותר שקיבלת בלימודיך? (התעודה האחרונה)" at bounding box center [138, 260] width 147 height 22
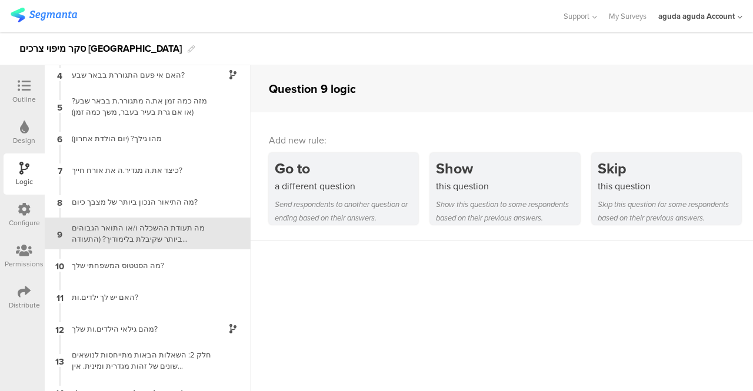
scroll to position [107, 0]
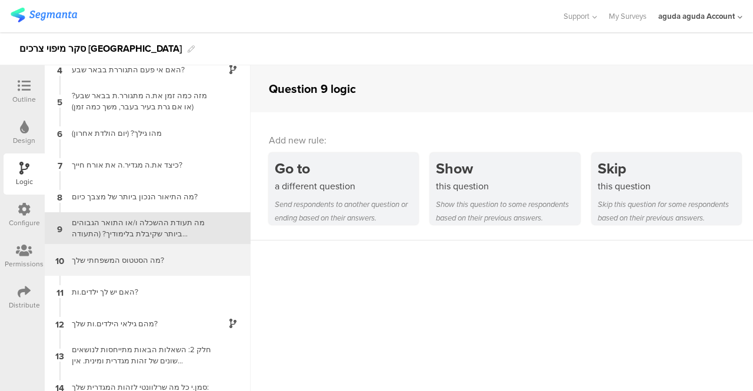
click at [105, 260] on div "מה הסטטוס המשפחתי שלך?" at bounding box center [138, 260] width 147 height 11
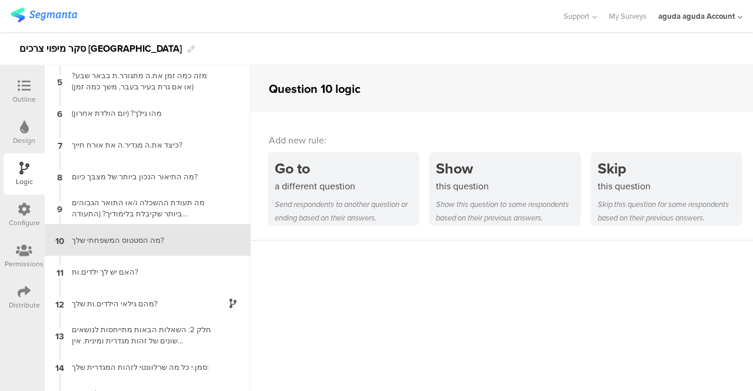
scroll to position [139, 0]
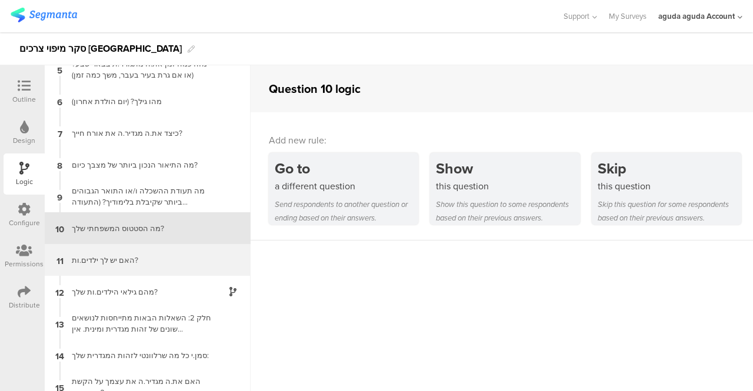
click at [105, 262] on div "האם יש לך ילדים.ות?" at bounding box center [138, 260] width 147 height 11
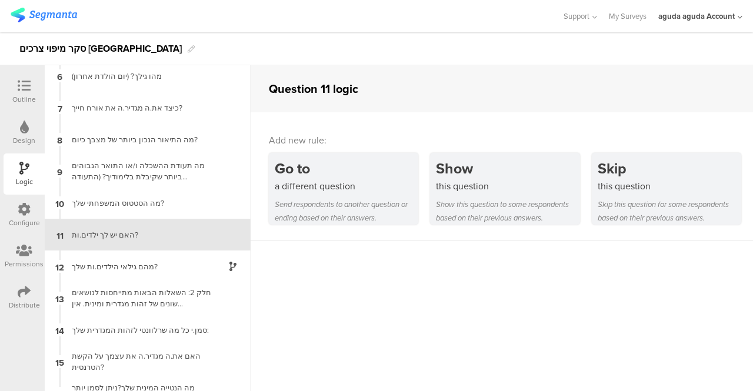
scroll to position [171, 0]
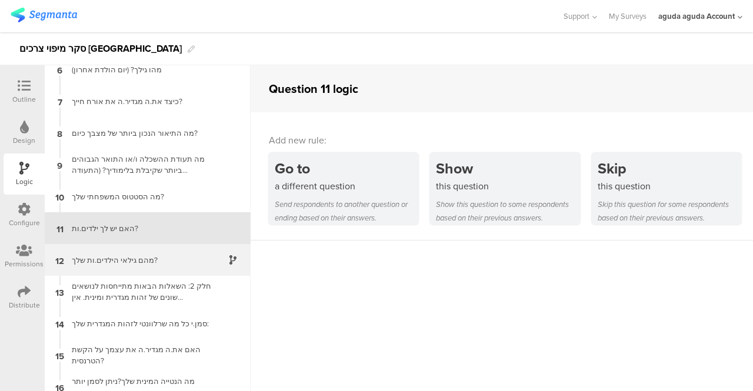
click at [120, 257] on div "מהם גילאי הילדים.ות שלך?" at bounding box center [138, 260] width 147 height 11
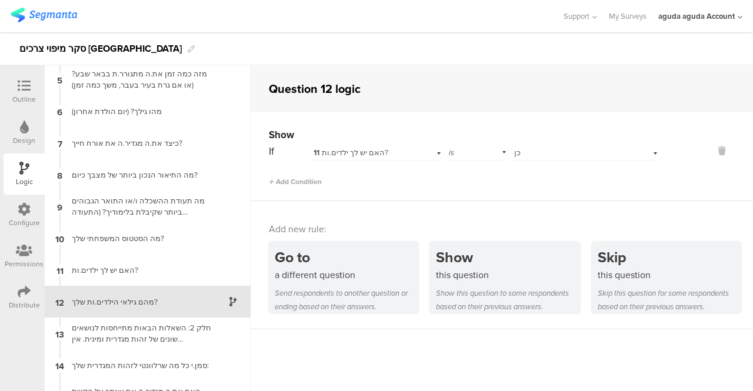
scroll to position [97, 0]
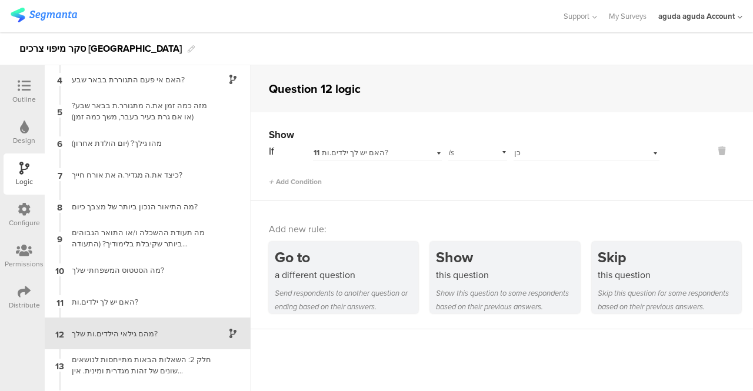
click at [30, 91] on icon at bounding box center [24, 85] width 13 height 13
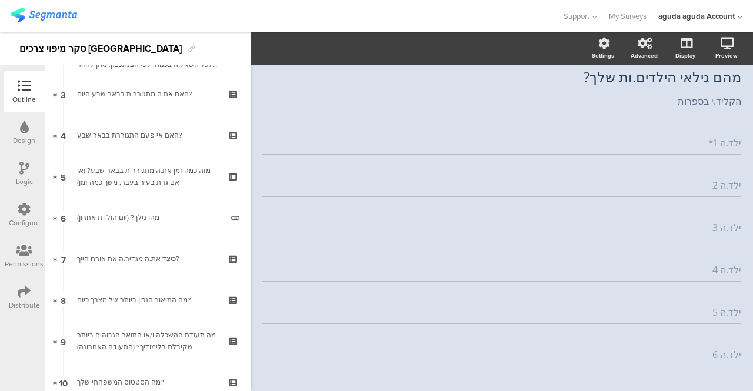
scroll to position [115, 0]
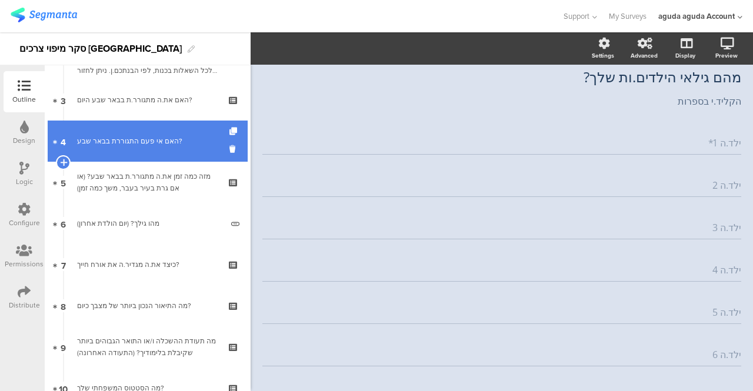
click at [144, 141] on div "האם אי פעם התגוררת בבאר שבע?" at bounding box center [147, 141] width 141 height 12
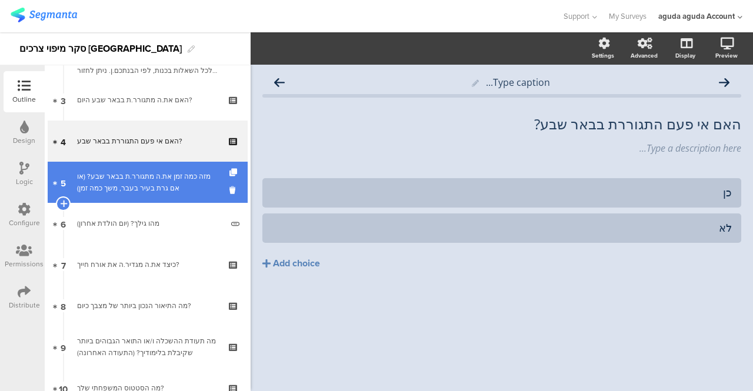
click at [132, 183] on div "מזה כמה זמן את.ה מתגורר.ת בבאר שבע? (או אם גרת בעיר בעבר, משך כמה זמן)" at bounding box center [147, 183] width 141 height 24
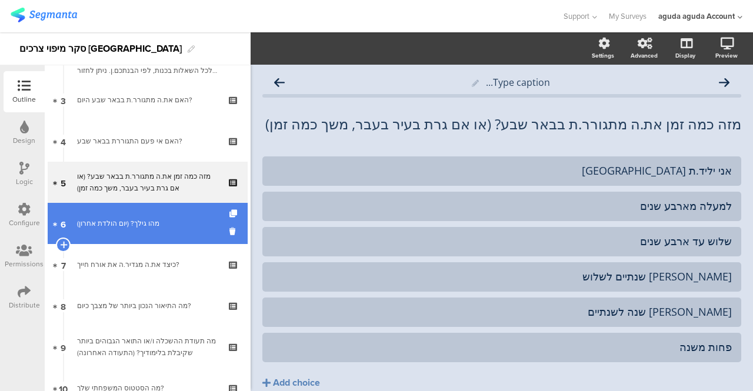
click at [129, 217] on link "6 מהו גילך? (יום הולדת אחרון)" at bounding box center [148, 223] width 200 height 41
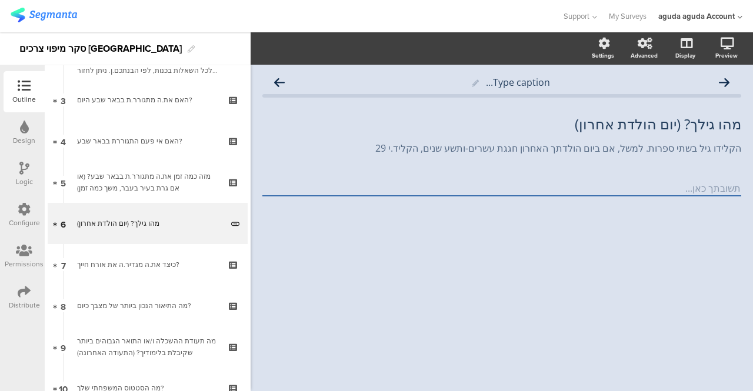
click at [22, 177] on div "Logic" at bounding box center [24, 182] width 17 height 11
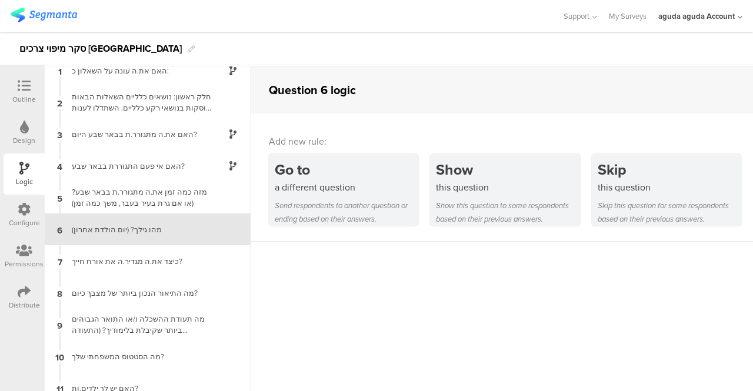
scroll to position [47, 0]
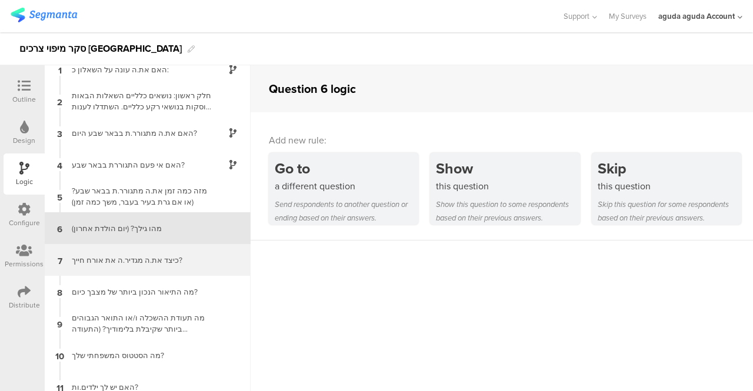
click at [101, 253] on div "7 כיצד את.ה מגדיר.ה את אורח חייך?" at bounding box center [148, 260] width 206 height 32
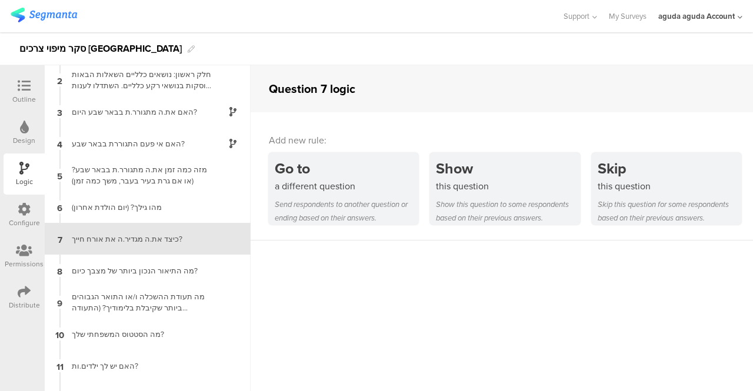
scroll to position [44, 0]
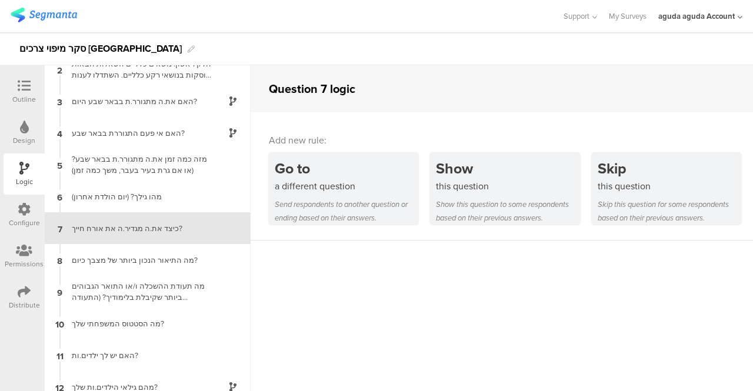
click at [101, 253] on div "8 מה התיאור הנכון ביותר של מצבך כיום?" at bounding box center [148, 260] width 206 height 32
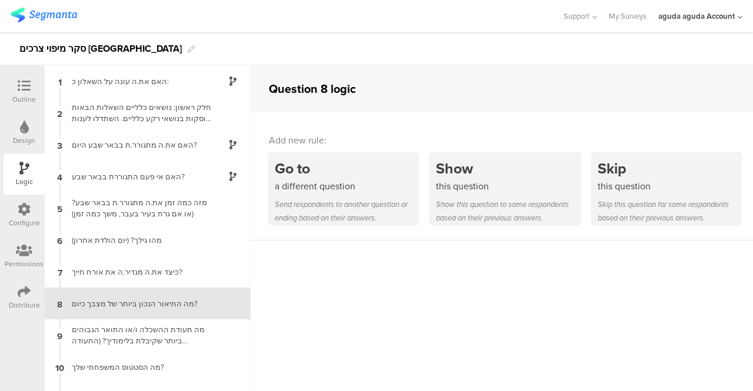
scroll to position [75, 0]
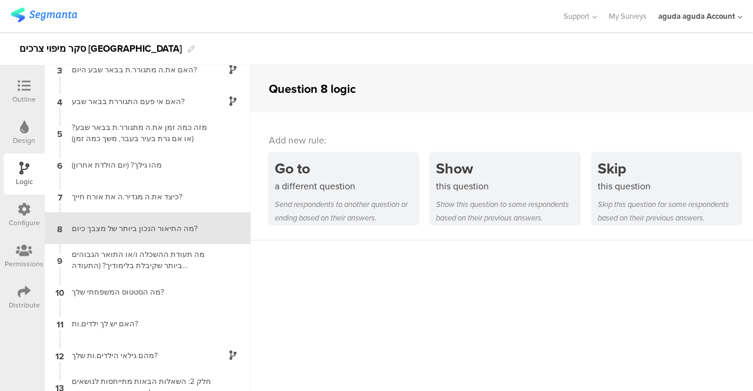
click at [101, 253] on div "מה תעודת ההשכלה ו/או התואר הגבוהים ביותר שקיבלת בלימודיך? (התעודה האחרונה)" at bounding box center [138, 260] width 147 height 22
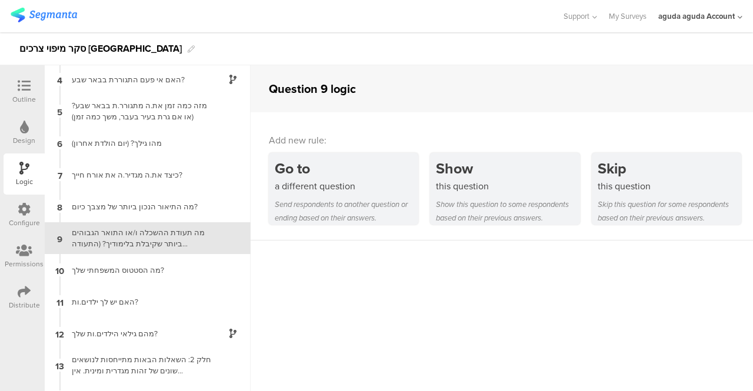
scroll to position [107, 0]
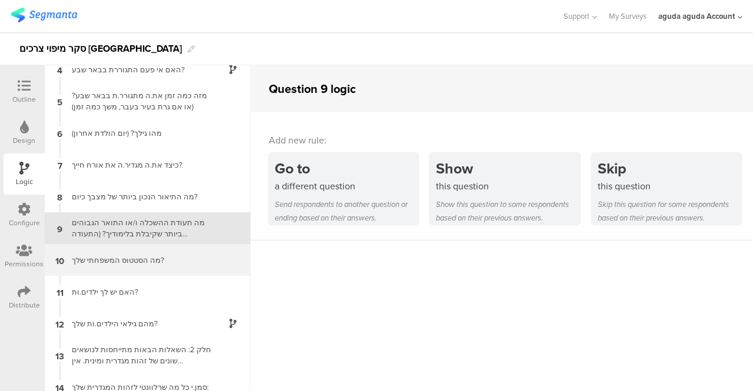
click at [98, 257] on div "מה הסטטוס המשפחתי שלך?" at bounding box center [138, 260] width 147 height 11
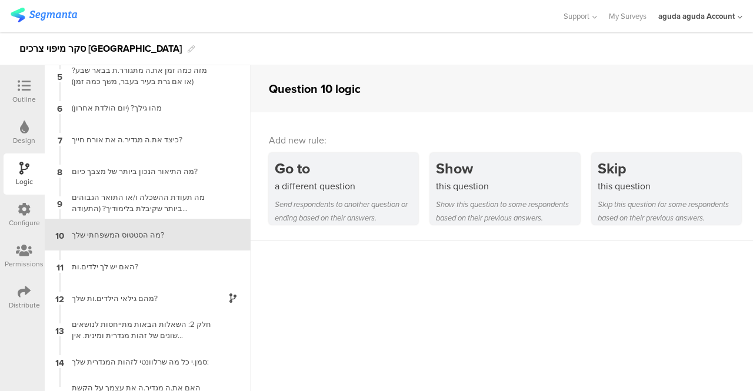
scroll to position [139, 0]
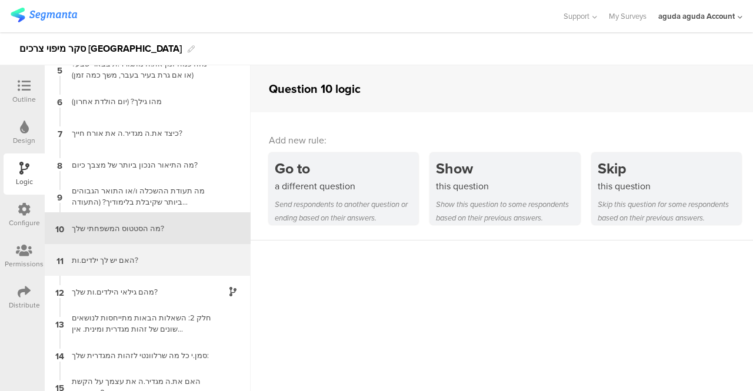
click at [110, 258] on div "האם יש לך ילדים.ות?" at bounding box center [138, 260] width 147 height 11
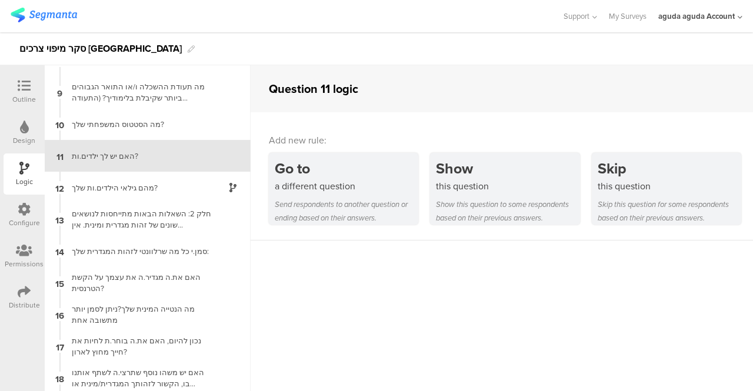
scroll to position [265, 0]
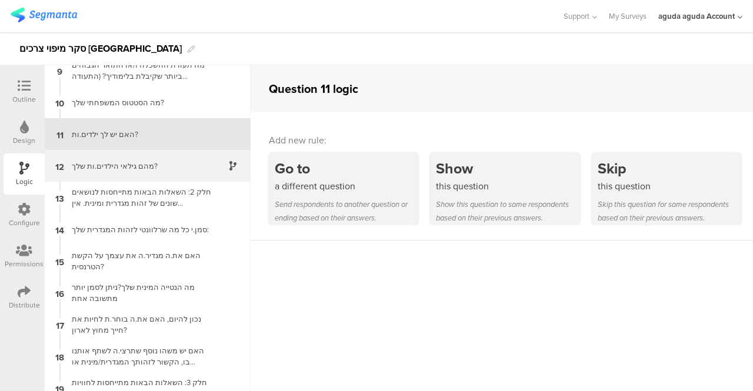
click at [109, 162] on div "מהם גילאי הילדים.ות שלך?" at bounding box center [138, 166] width 147 height 11
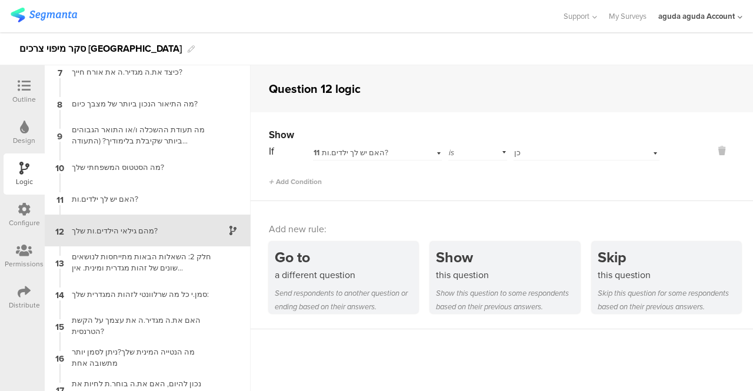
scroll to position [202, 0]
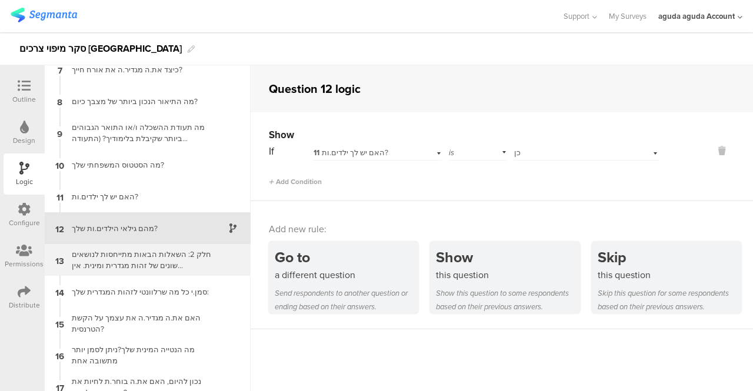
click at [161, 258] on div "חלק 2: השאלות הבאות מתייחסות לנושאים שונים של זהות מגדרית ומינית. אין תשובה נכו…" at bounding box center [138, 260] width 147 height 22
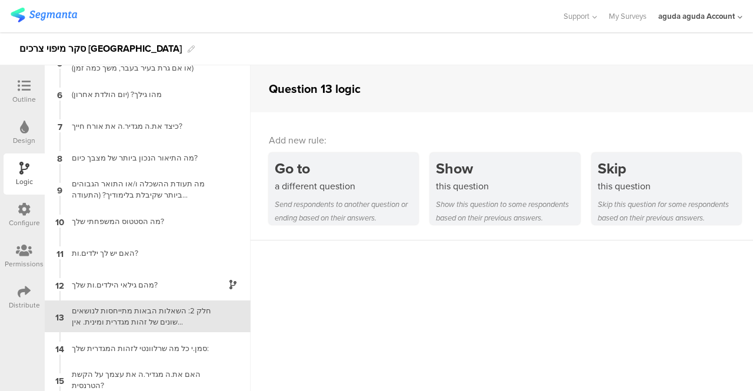
scroll to position [234, 0]
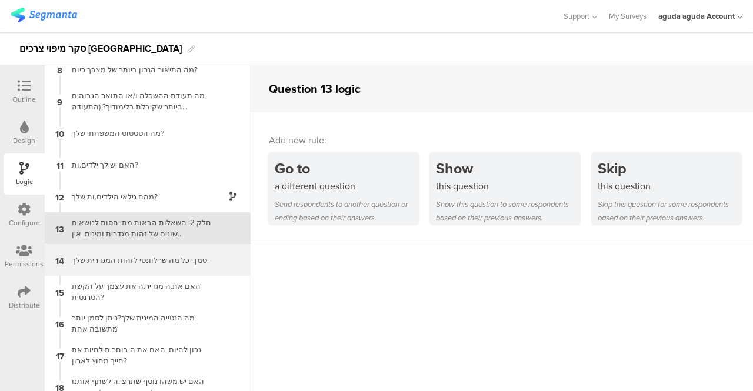
click at [169, 265] on div "סמן.י כל מה שרלוונטי לזהות המגדרית שלך:" at bounding box center [138, 260] width 147 height 11
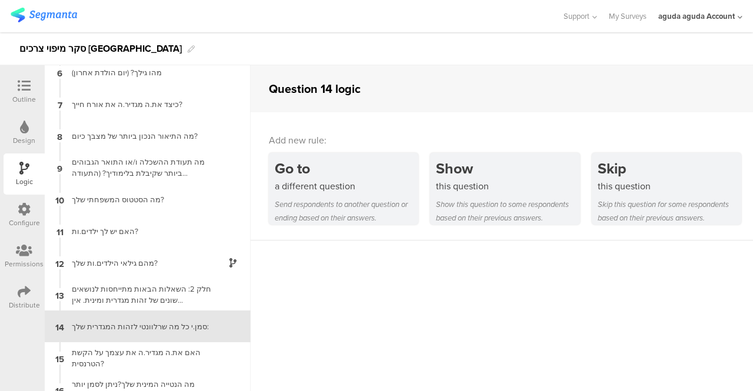
scroll to position [266, 0]
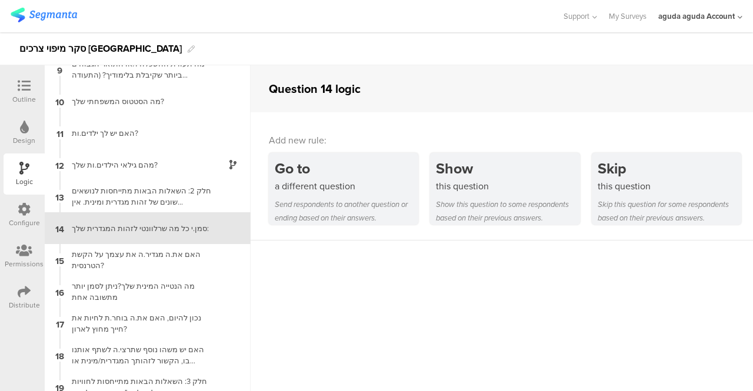
click at [25, 85] on icon at bounding box center [24, 85] width 13 height 13
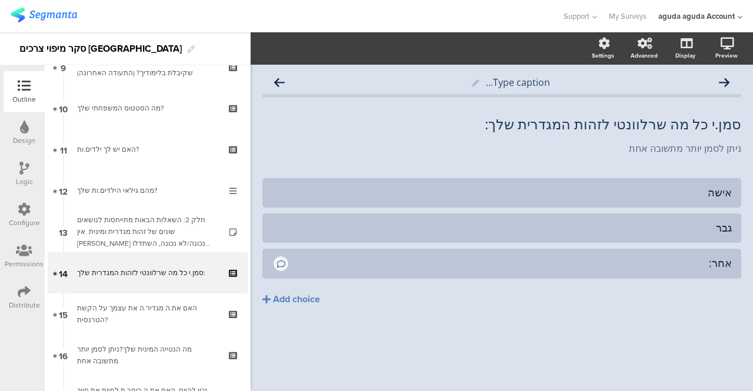
scroll to position [440, 0]
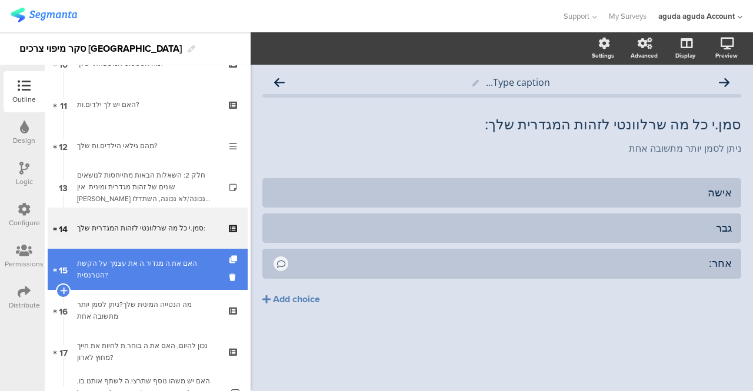
click at [145, 263] on div "האם את.ה מגדיר.ה את עצמך על הקשת הטרנסית?" at bounding box center [147, 270] width 141 height 24
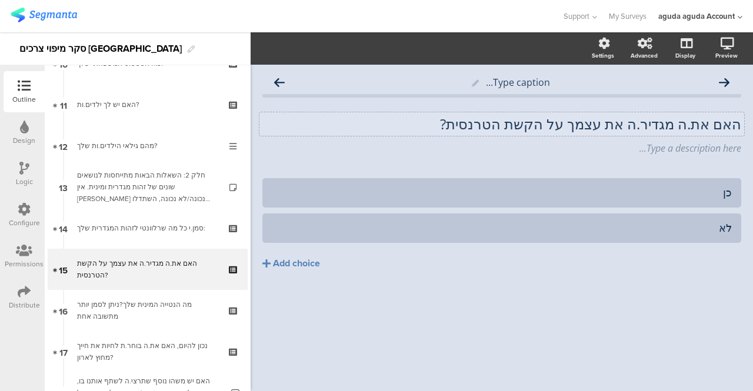
click at [708, 128] on div "האם את.ה מגדיר.ה את עצמך על הקשת הטרנסית? האם את.ה מגדיר.ה את עצמך על הקשת הטרנ…" at bounding box center [502, 124] width 485 height 24
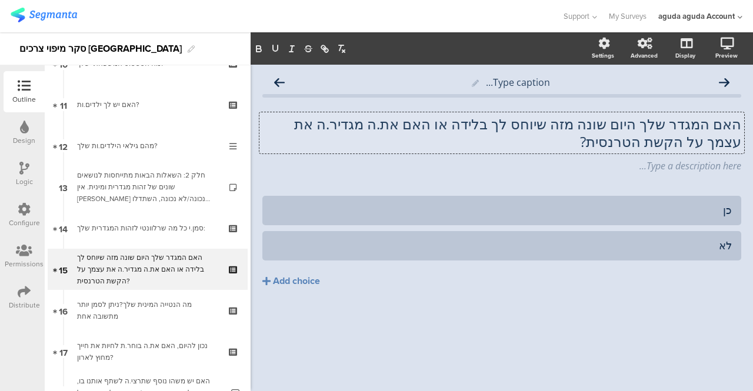
click at [626, 146] on p "האם המגדר שלך היום שונה מזה שיוחס לך בלידה או האם את.ה מגדיר.ה את עצמך על הקשת …" at bounding box center [501, 132] width 479 height 35
click at [666, 168] on div "Type a description here..." at bounding box center [502, 166] width 485 height 19
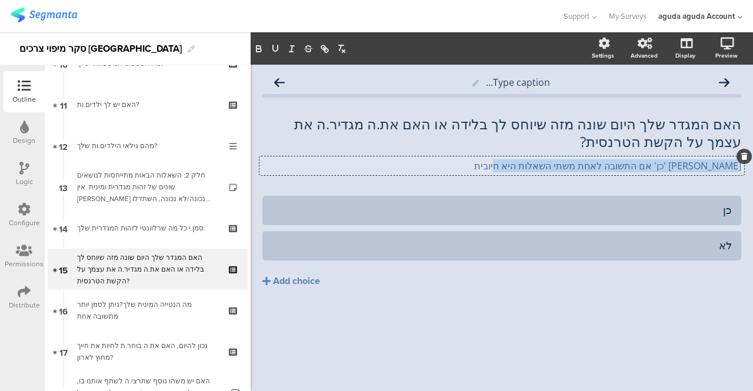
drag, startPoint x: 738, startPoint y: 165, endPoint x: 488, endPoint y: 156, distance: 249.7
click at [488, 157] on div "אנא סמנו 'כן' אם התשובה לאחת משתי השאלות היא חיובית אנא סמנו 'כן' אם התשובה לאח…" at bounding box center [502, 166] width 485 height 19
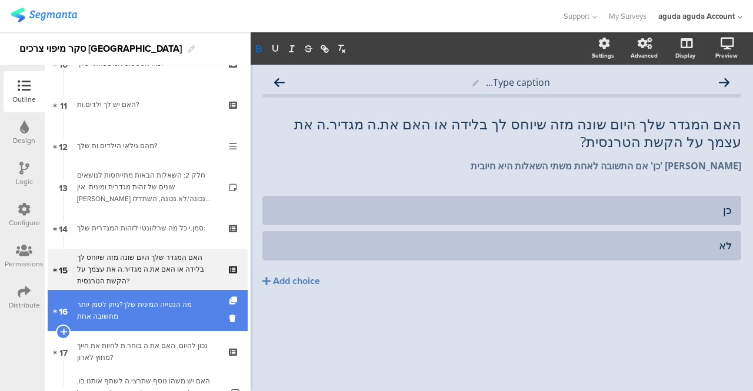
click at [95, 304] on div "מה הנטייה המינית שלך?ניתן לסמן יותר מתשובה אחת" at bounding box center [147, 311] width 141 height 24
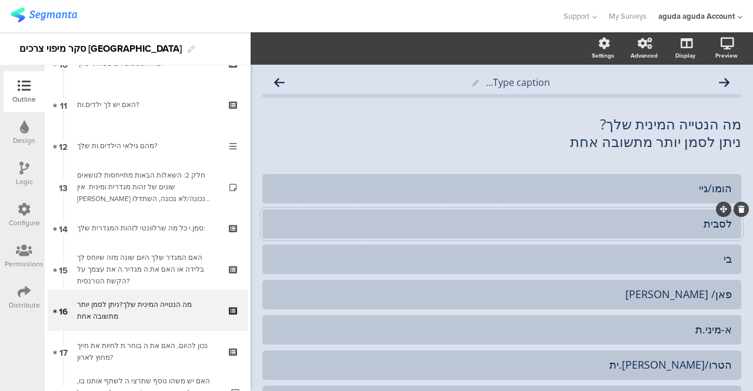
scroll to position [59, 0]
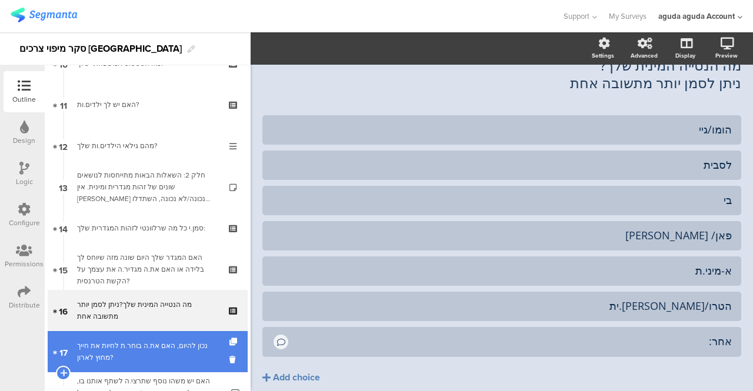
click at [128, 353] on div "נכון להיום, האם את.ה בוחר.ת לחיות את חייך מחוץ לארון?" at bounding box center [147, 352] width 141 height 24
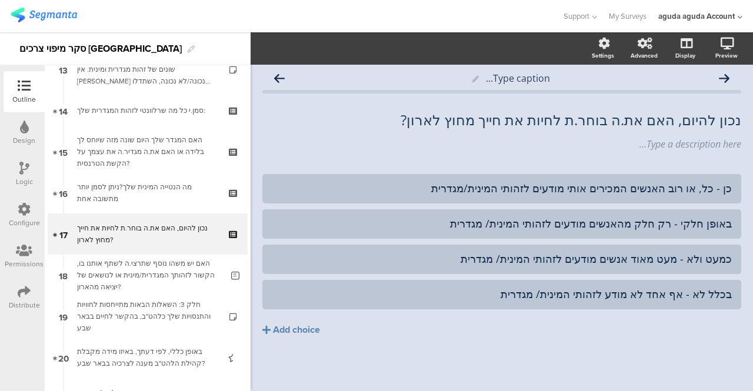
scroll to position [581, 0]
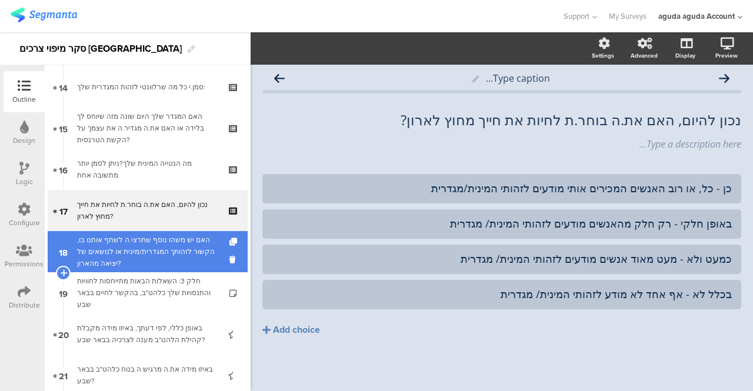
click at [103, 245] on div "האם יש משהו נוסף שתרצי.ה לשתף אותנו בו, הקשור לזהותך המגדרית/מינית או לנושאים ש…" at bounding box center [149, 251] width 145 height 35
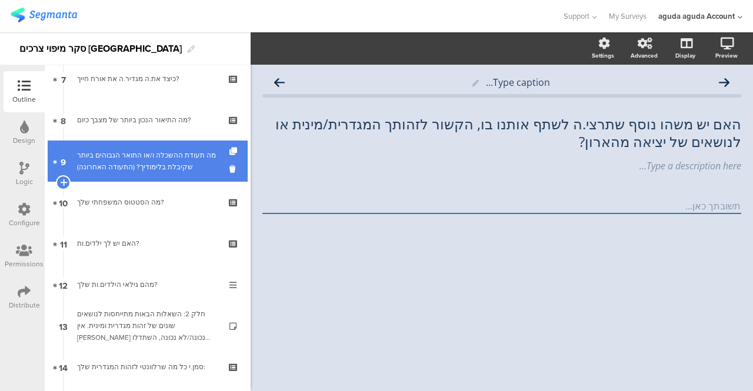
scroll to position [320, 0]
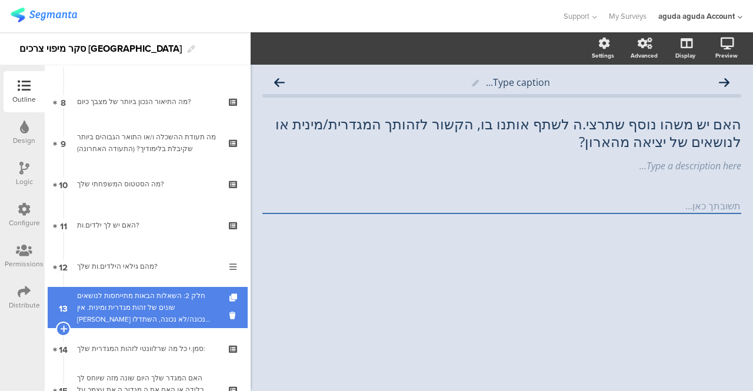
click at [147, 291] on div "חלק 2: השאלות הבאות מתייחסות לנושאים שונים של זהות מגדרית ומינית. אין תשובה נכו…" at bounding box center [147, 307] width 141 height 35
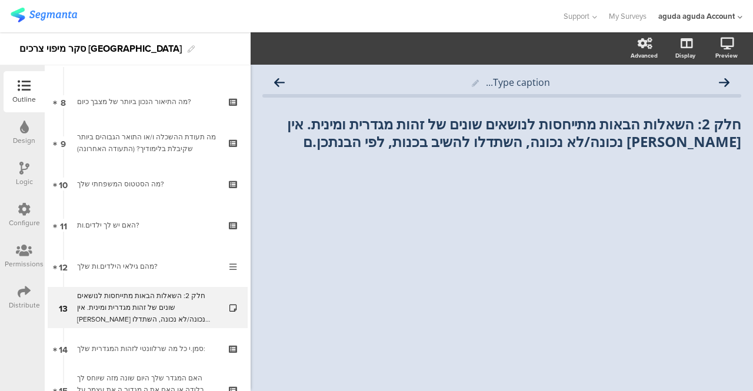
click at [22, 168] on icon at bounding box center [24, 168] width 10 height 13
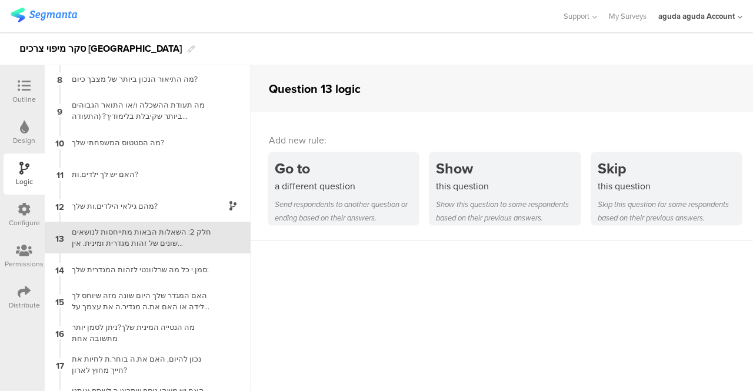
scroll to position [234, 0]
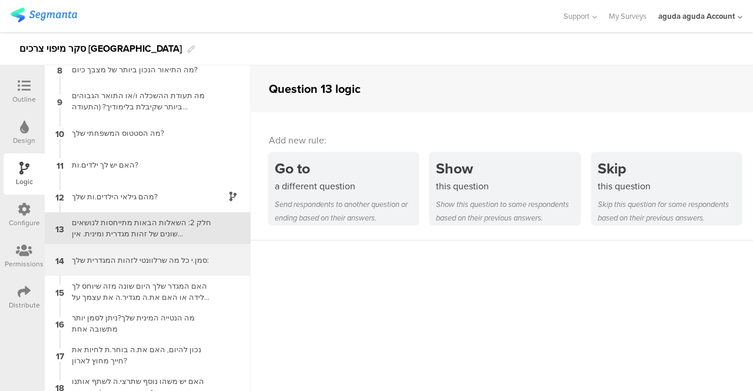
click at [127, 257] on div "סמן.י כל מה שרלוונטי לזהות המגדרית שלך:" at bounding box center [138, 260] width 147 height 11
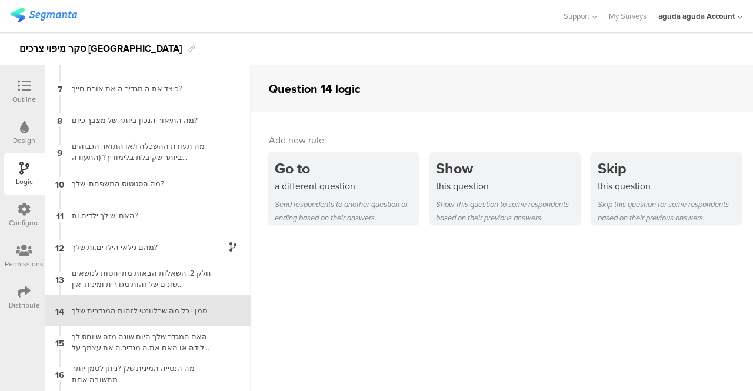
scroll to position [266, 0]
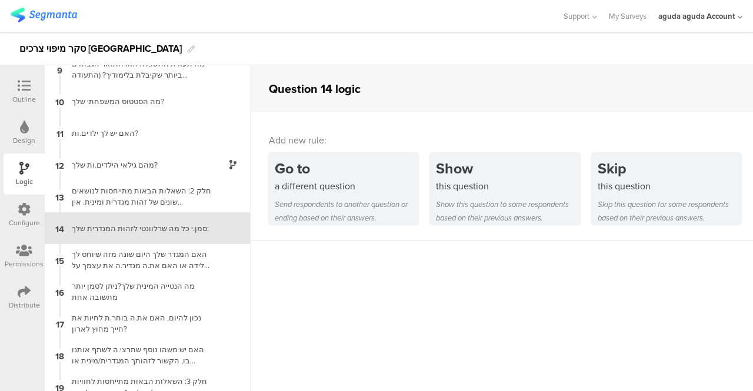
click at [127, 257] on div "האם המגדר שלך היום שונה מזה שיוחס לך בלידה או האם את.ה מגדיר.ה את עצמך על הקשת …" at bounding box center [138, 260] width 147 height 22
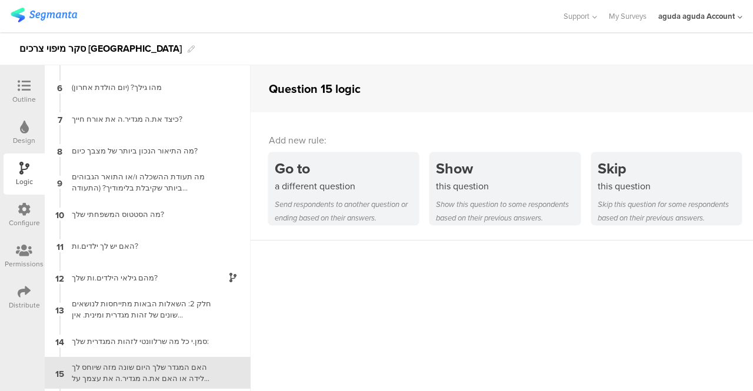
scroll to position [298, 0]
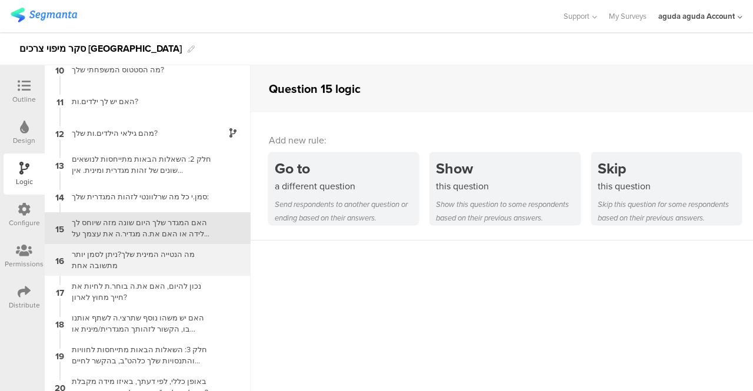
click at [89, 252] on div "מה הנטייה המינית שלך?ניתן לסמן יותר מתשובה אחת" at bounding box center [138, 260] width 147 height 22
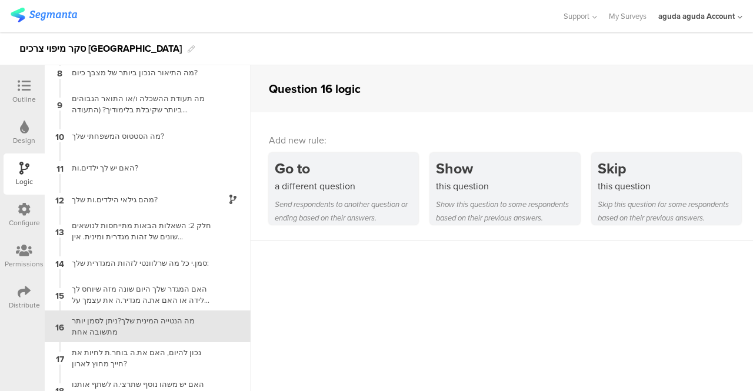
scroll to position [330, 0]
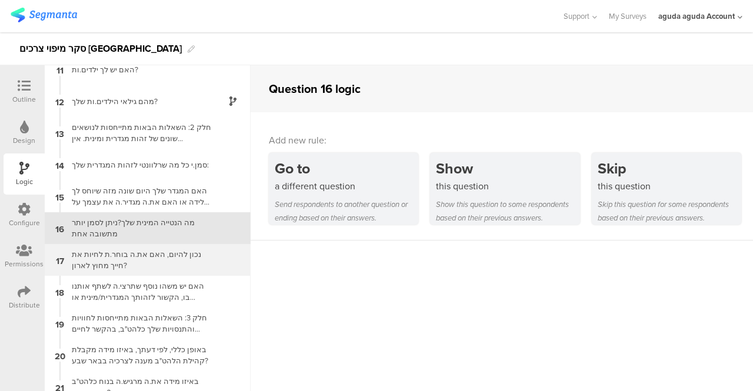
click at [139, 260] on div "נכון להיום, האם את.ה בוחר.ת לחיות את חייך מחוץ לארון?" at bounding box center [138, 260] width 147 height 22
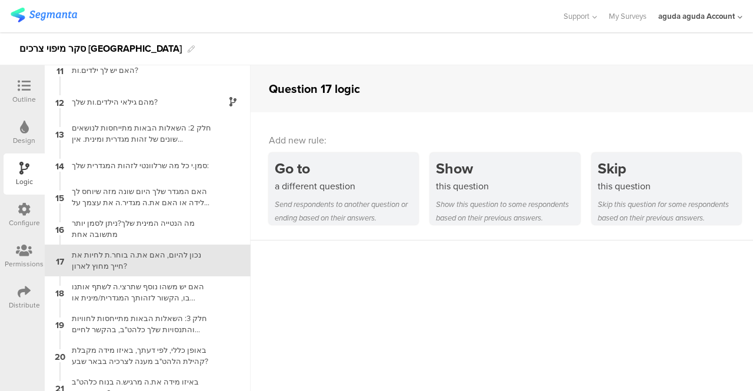
scroll to position [361, 0]
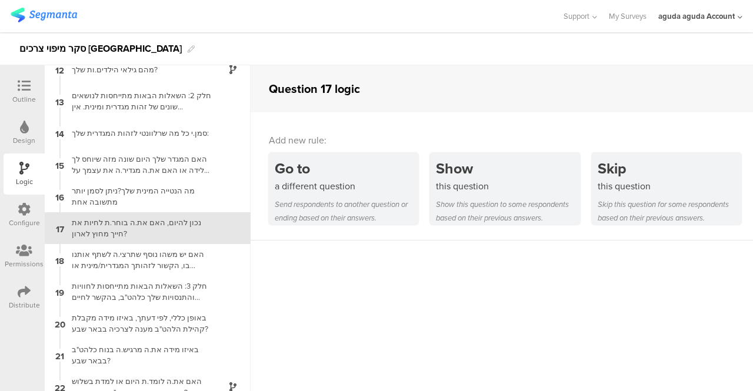
click at [19, 88] on icon at bounding box center [24, 85] width 13 height 13
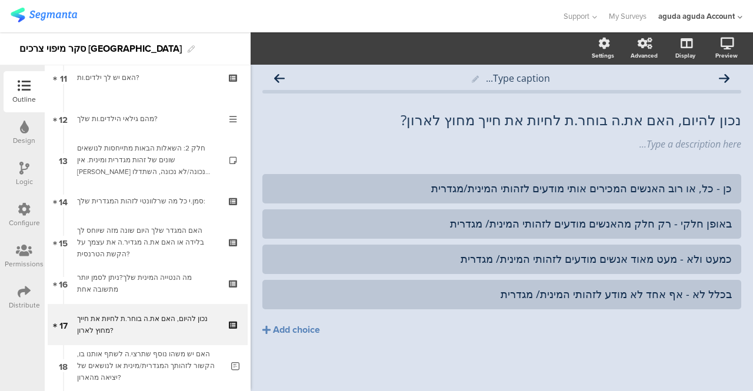
scroll to position [564, 0]
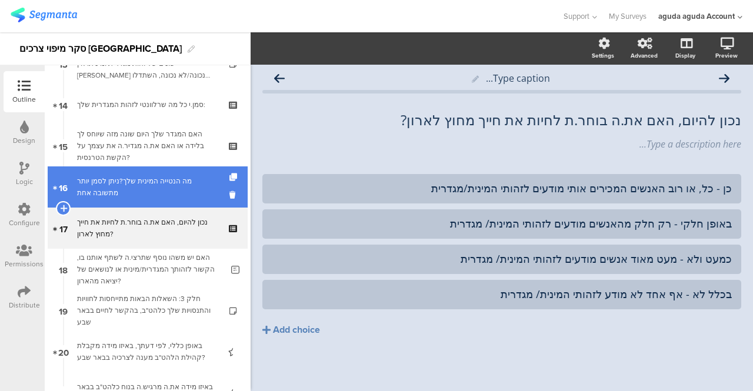
click at [101, 188] on div "מה הנטייה המינית שלך?ניתן לסמן יותר מתשובה אחת" at bounding box center [147, 187] width 141 height 24
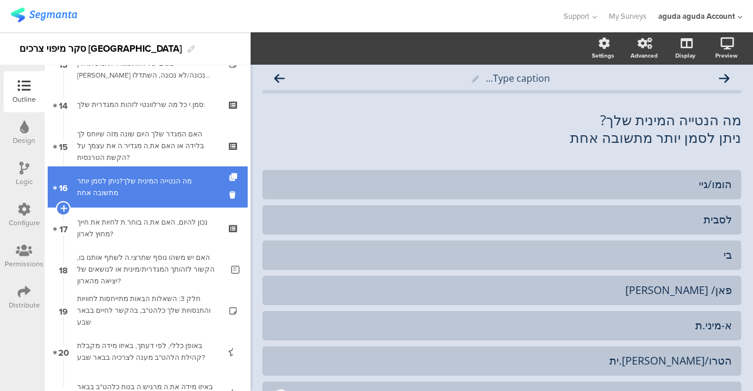
scroll to position [35, 0]
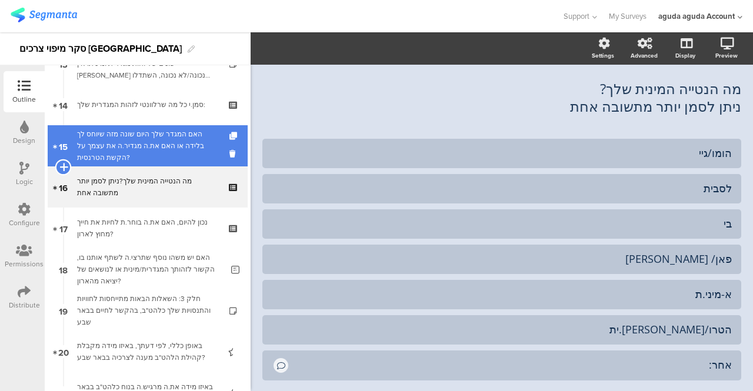
click at [62, 167] on icon at bounding box center [63, 167] width 8 height 11
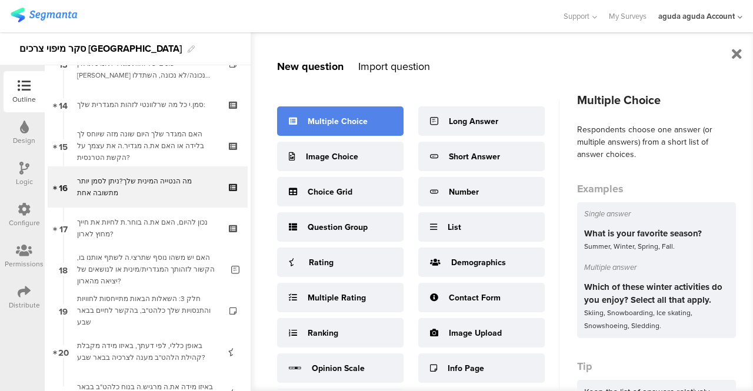
click at [315, 124] on div "Multiple Choice" at bounding box center [338, 121] width 60 height 12
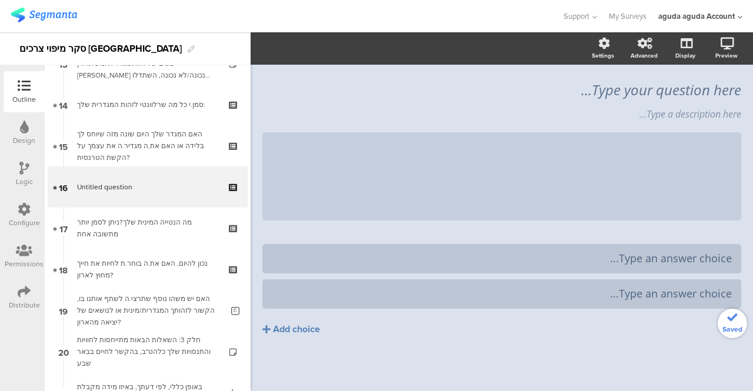
scroll to position [34, 0]
click at [571, 95] on div "Type your question here... Type a description here... /" at bounding box center [501, 151] width 479 height 163
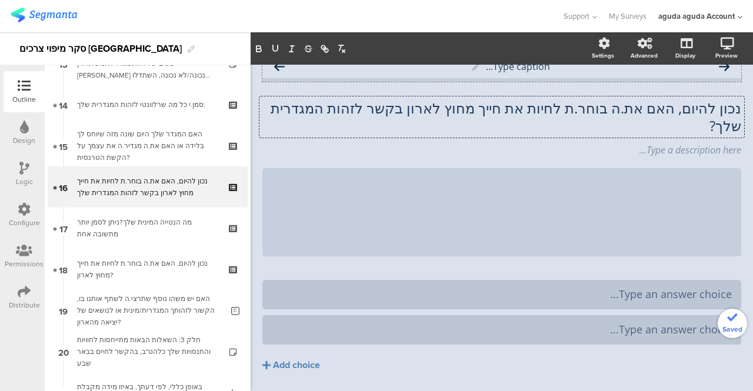
scroll to position [1, 0]
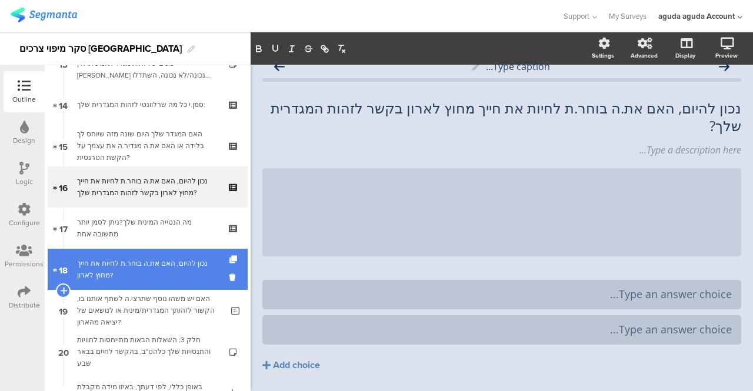
click at [108, 266] on div "נכון להיום, האם את.ה בוחר.ת לחיות את חייך מחוץ לארון?" at bounding box center [147, 270] width 141 height 24
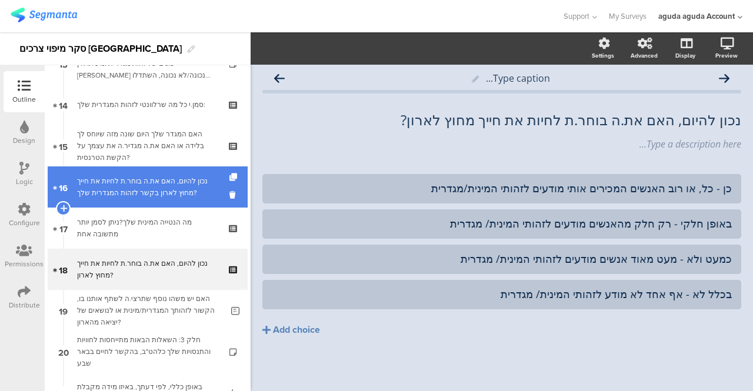
click at [116, 190] on div "נכון להיום, האם את.ה בוחר.ת לחיות את חייך מחוץ לארון בקשר לזהות המגדרית שלך?" at bounding box center [147, 187] width 141 height 24
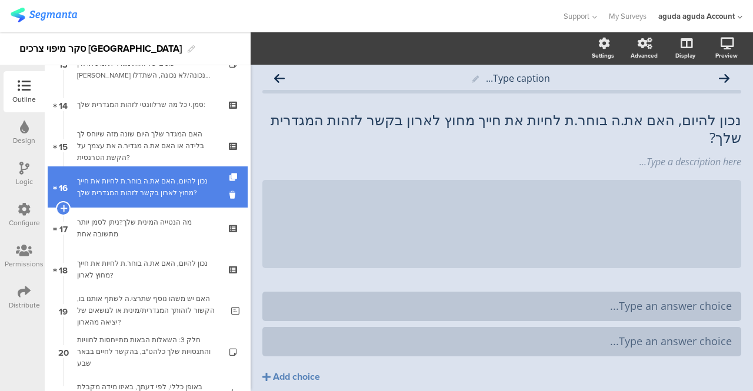
scroll to position [16, 0]
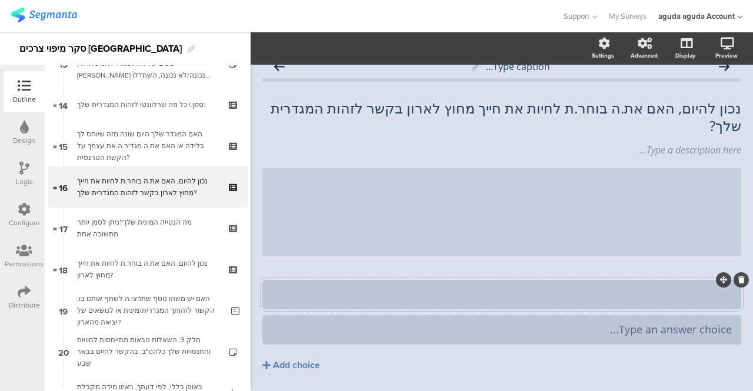
click at [510, 300] on div at bounding box center [502, 295] width 460 height 14
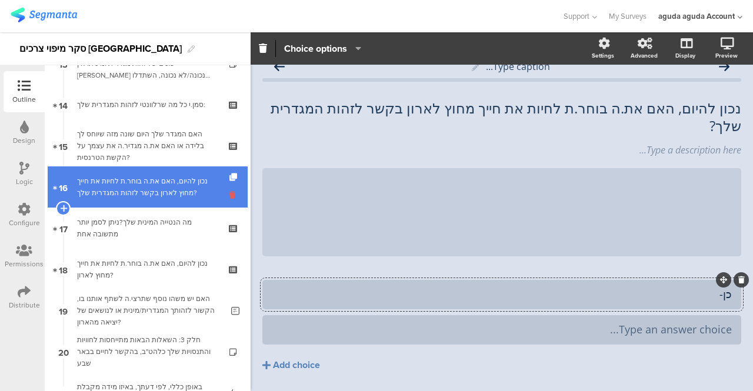
click at [230, 191] on icon at bounding box center [235, 194] width 10 height 11
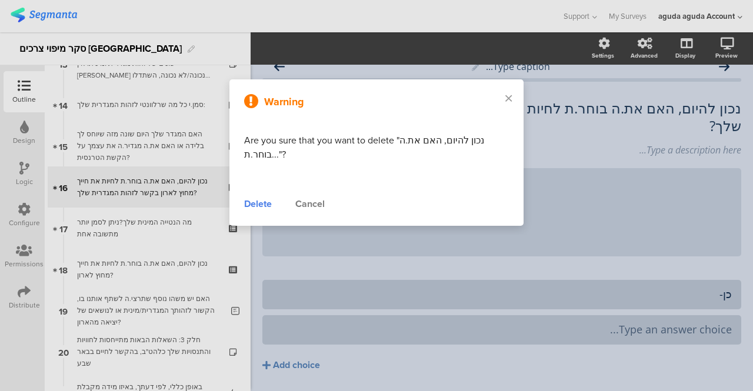
click at [260, 204] on div "Delete" at bounding box center [258, 204] width 28 height 14
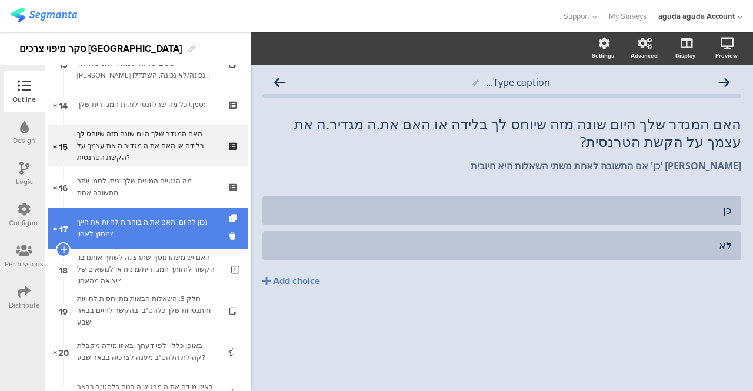
click at [106, 227] on div "נכון להיום, האם את.ה בוחר.ת לחיות את חייך מחוץ לארון?" at bounding box center [147, 229] width 141 height 24
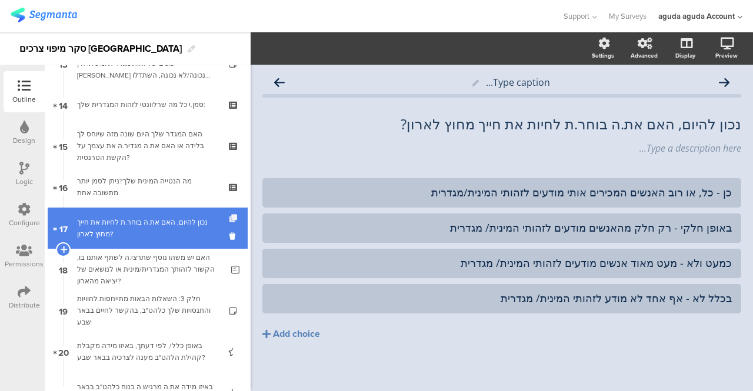
click at [230, 215] on icon at bounding box center [235, 219] width 10 height 8
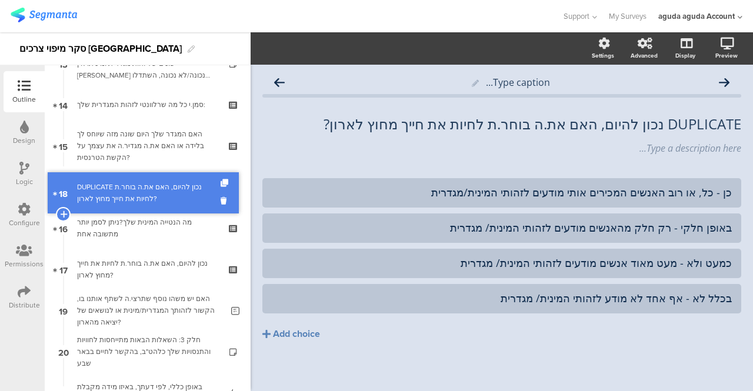
drag, startPoint x: 144, startPoint y: 268, endPoint x: 188, endPoint y: 192, distance: 88.6
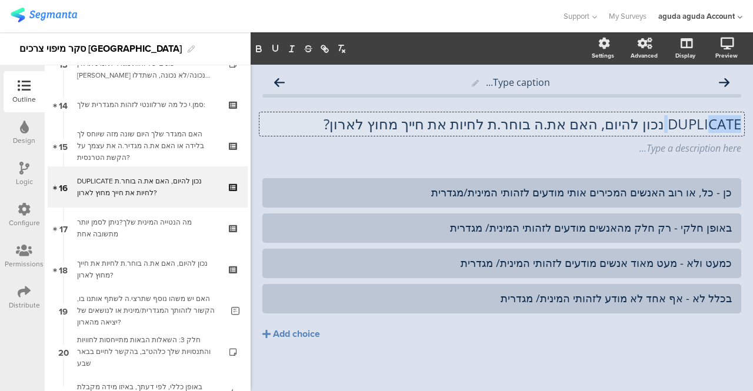
drag, startPoint x: 657, startPoint y: 123, endPoint x: 703, endPoint y: 127, distance: 46.6
click at [703, 127] on div "DUPLICATE נכון להיום, האם את.ה בוחר.ת לחיות את חייך מחוץ לארון? DUPLICATE נכון …" at bounding box center [502, 124] width 485 height 24
drag, startPoint x: 686, startPoint y: 133, endPoint x: 654, endPoint y: 139, distance: 31.9
click at [654, 139] on span "DUPLICATE נכון להיום, האם את.ה בוחר.ת לחיות את חייך מחוץ לארון? DUPLICATE נכון …" at bounding box center [501, 134] width 479 height 39
click at [422, 124] on p "נכון להיום, האם את.ה בוחר.ת לחיות את חייך מחוץ לארון?" at bounding box center [501, 124] width 479 height 18
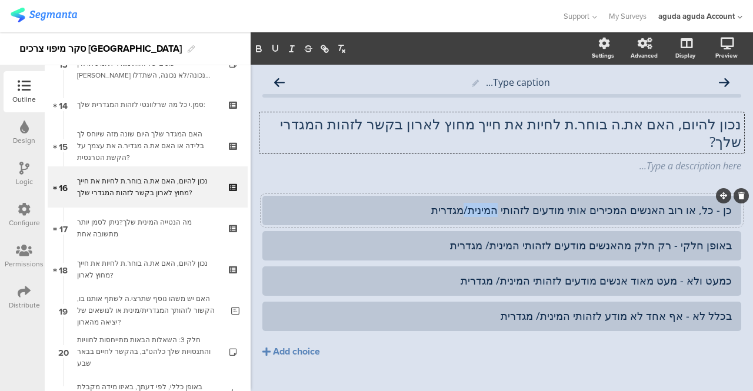
drag, startPoint x: 470, startPoint y: 192, endPoint x: 503, endPoint y: 182, distance: 33.9
click at [503, 196] on div "כן - כל, או רוב האנשים המכירים אותי מודעים לזהותי המינית/מגדרית" at bounding box center [501, 210] width 479 height 29
click at [490, 239] on div "באופן חלקי - רק חלק מהאנשים מודעים לזהותי המינית/ מגדרית" at bounding box center [502, 246] width 460 height 14
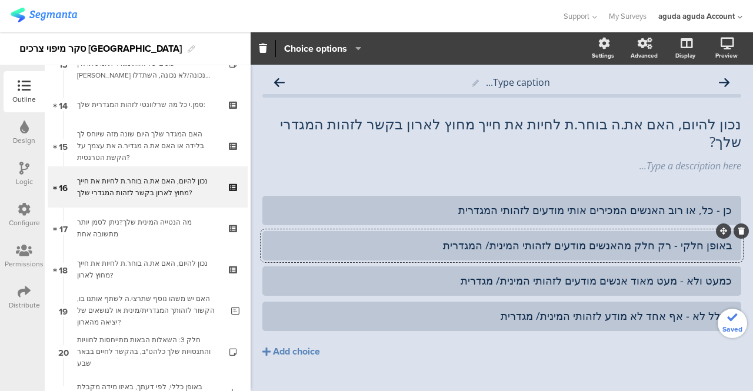
click at [490, 239] on div "באופן חלקי - רק חלק מהאנשים מודעים לזהותי המינית/ המגדרית" at bounding box center [502, 246] width 460 height 14
drag, startPoint x: 490, startPoint y: 228, endPoint x: 520, endPoint y: 228, distance: 30.6
click at [520, 239] on div "באופן חלקי - רק חלק מהאנשים מודעים לזהותי המינית/ המגדרית" at bounding box center [502, 246] width 460 height 14
click at [496, 274] on div "כמעט ולא - מעט מאוד אנשים מודעים לזהותי המינית/ מגדרית" at bounding box center [502, 281] width 460 height 14
drag, startPoint x: 499, startPoint y: 265, endPoint x: 536, endPoint y: 260, distance: 36.9
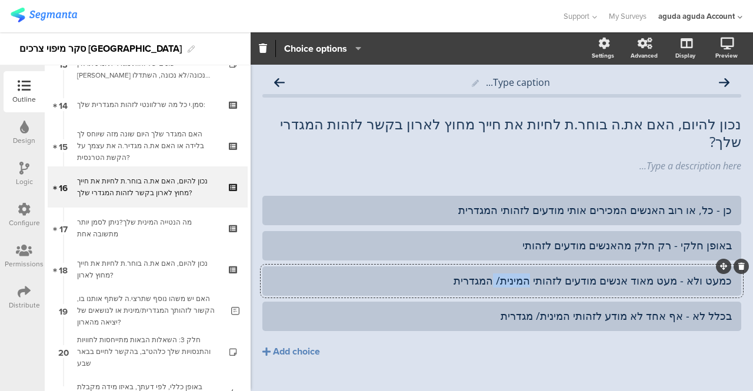
click at [536, 274] on div "כמעט ולא - מעט מאוד אנשים מודעים לזהותי המינית/ המגדרית" at bounding box center [502, 281] width 460 height 14
click at [539, 310] on div "בכלל לא - אף אחד לא מודע לזהותי המינית/ מגדרית" at bounding box center [502, 317] width 460 height 14
click at [537, 310] on div "בכלל לא - אף אחד לא מודע לזהותי המינית/ המגדרית" at bounding box center [502, 317] width 460 height 14
drag, startPoint x: 537, startPoint y: 298, endPoint x: 576, endPoint y: 294, distance: 39.1
click at [576, 310] on div "בכלל לא - אף אחד לא מודע לזהותי המינית/ המגדרית" at bounding box center [502, 317] width 460 height 14
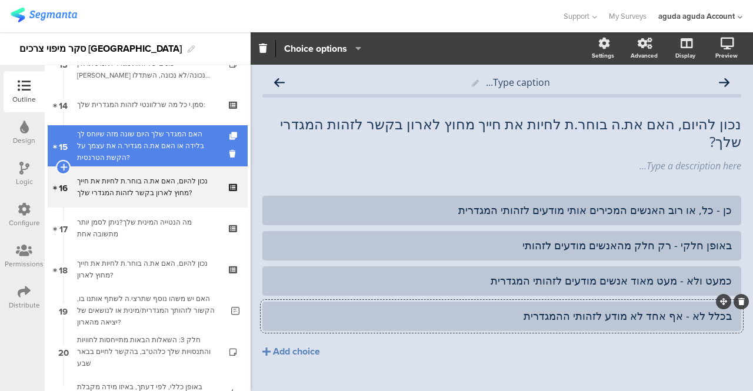
click at [157, 136] on div "האם המגדר שלך היום שונה מזה שיוחס לך בלידה או האם את.ה מגדיר.ה את עצמך על הקשת …" at bounding box center [147, 145] width 141 height 35
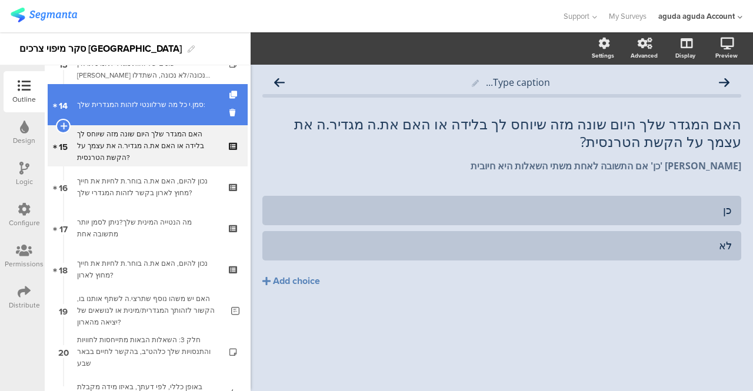
click at [152, 110] on div "סמן.י כל מה שרלוונטי לזהות המגדרית שלך:" at bounding box center [147, 105] width 141 height 12
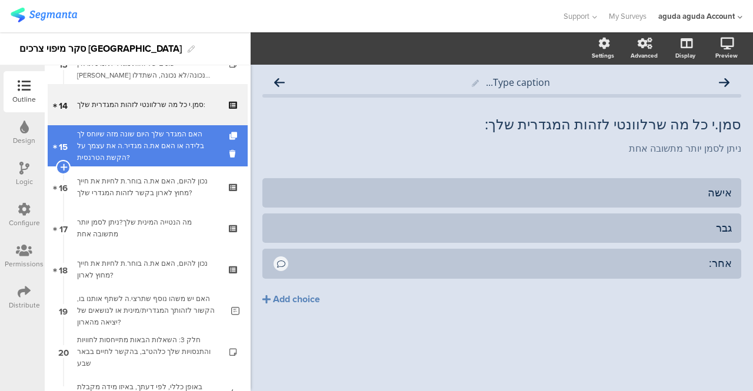
click at [147, 141] on div "האם המגדר שלך היום שונה מזה שיוחס לך בלידה או האם את.ה מגדיר.ה את עצמך על הקשת …" at bounding box center [147, 145] width 141 height 35
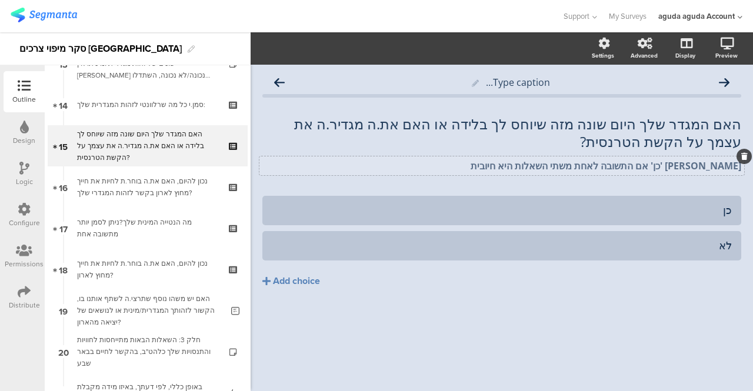
click at [627, 165] on div "אנא סמנו 'כן' אם התשובה לאחת משתי השאלות היא חיובית אנא סמנו 'כן' אם התשובה לאח…" at bounding box center [502, 166] width 485 height 19
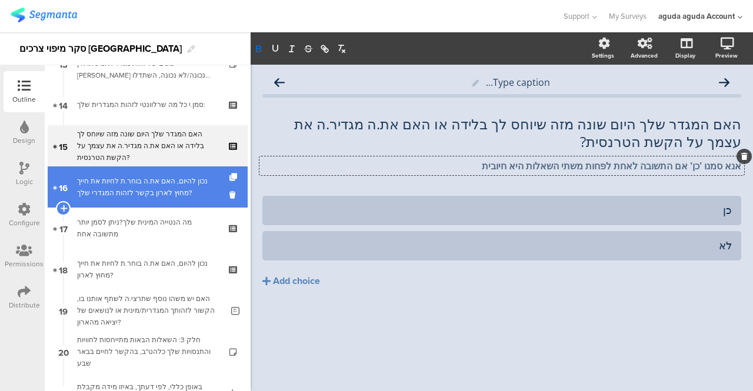
click at [175, 188] on div "נכון להיום, האם את.ה בוחר.ת לחיות את חייך מחוץ לארון בקשר לזהות המגדרי שלך?" at bounding box center [147, 187] width 141 height 24
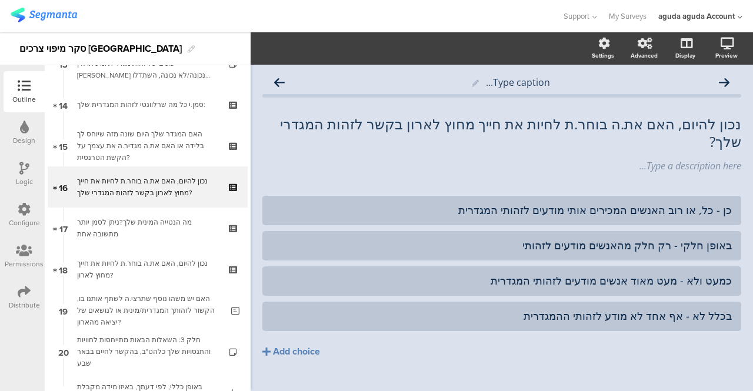
click at [21, 169] on icon at bounding box center [24, 168] width 10 height 13
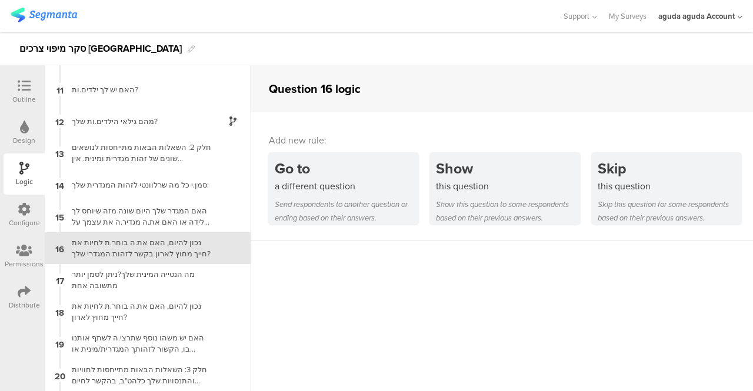
scroll to position [330, 0]
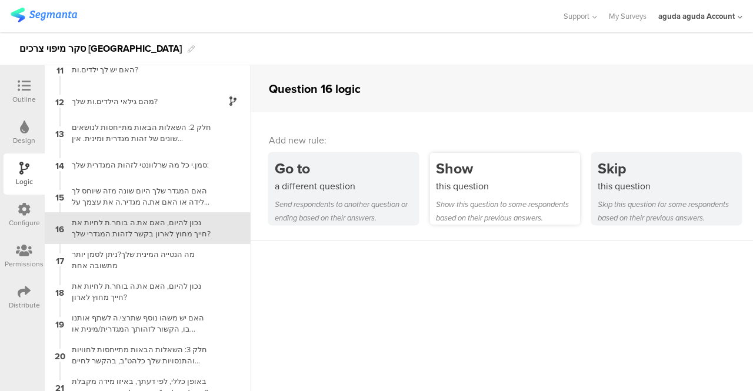
click at [466, 183] on div "this question" at bounding box center [508, 186] width 144 height 14
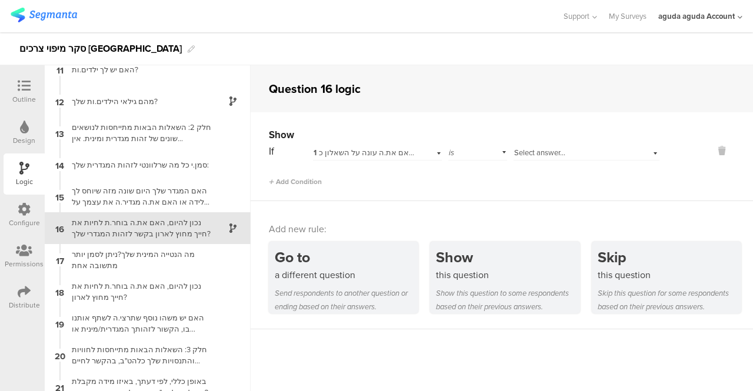
click at [431, 155] on div "1 האם את.ה עונה על השאלון כ:" at bounding box center [377, 151] width 129 height 18
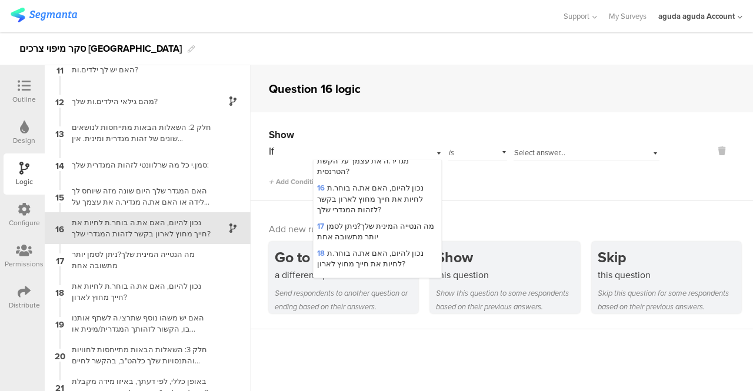
scroll to position [273, 0]
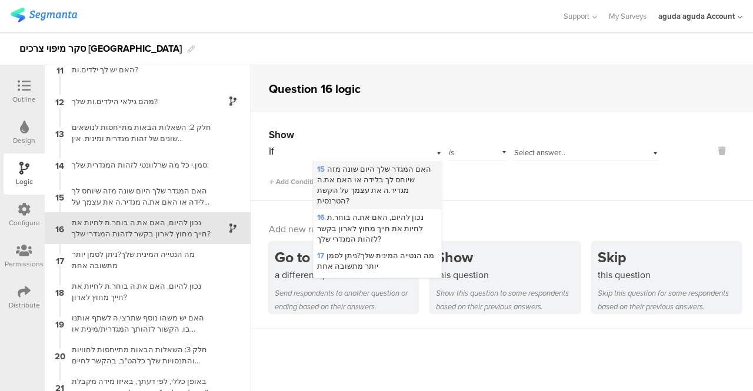
click at [353, 185] on span "15 האם המגדר שלך היום שונה מזה שיוחס לך בלידה או האם את.ה מגדיר.ה את עצמך על הק…" at bounding box center [374, 186] width 114 height 44
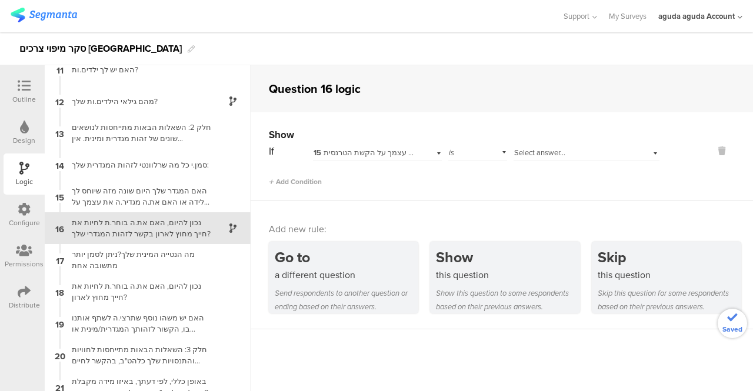
click at [647, 150] on div "Select answer..." at bounding box center [587, 151] width 146 height 18
click at [521, 170] on div "כן" at bounding box center [586, 168] width 145 height 16
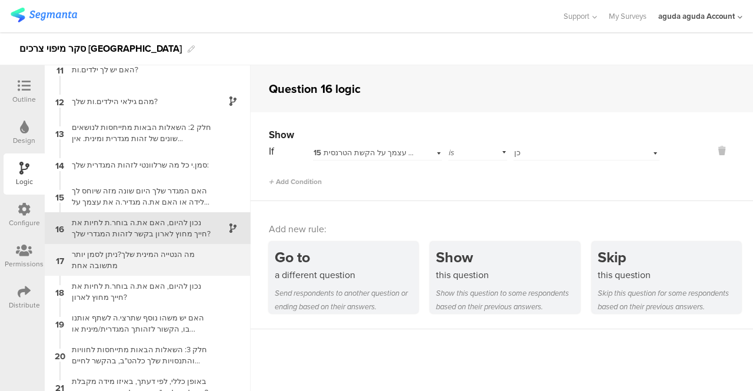
click at [99, 253] on div "מה הנטייה המינית שלך?ניתן לסמן יותר מתשובה אחת" at bounding box center [138, 260] width 147 height 22
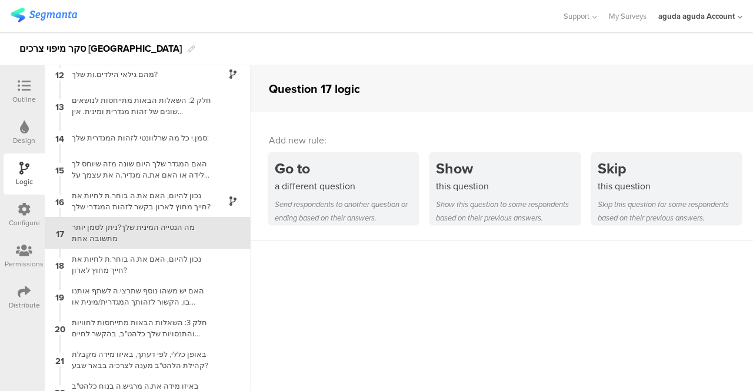
scroll to position [361, 0]
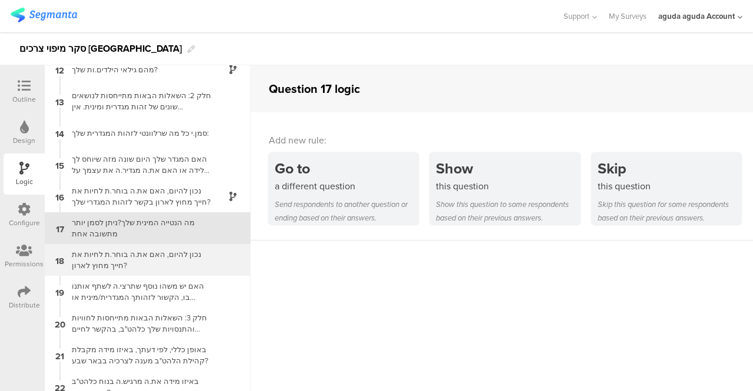
click at [107, 261] on div "נכון להיום, האם את.ה בוחר.ת לחיות את חייך מחוץ לארון?" at bounding box center [138, 260] width 147 height 22
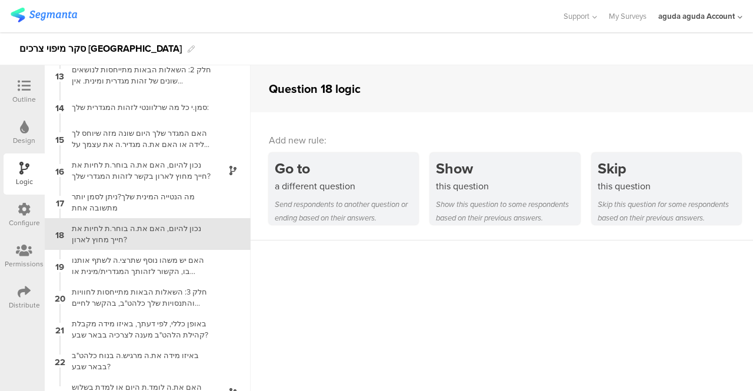
scroll to position [393, 0]
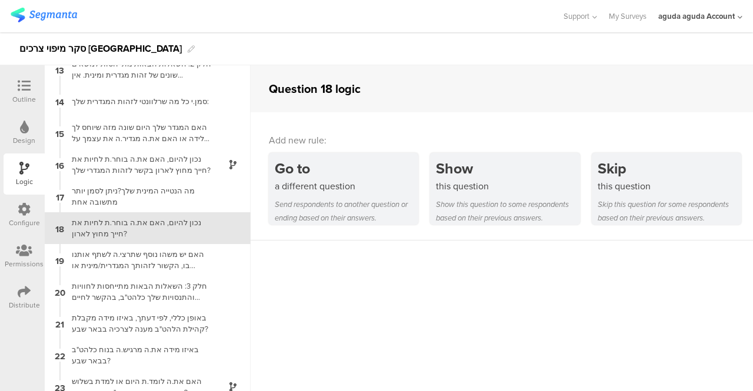
click at [21, 84] on icon at bounding box center [24, 85] width 13 height 13
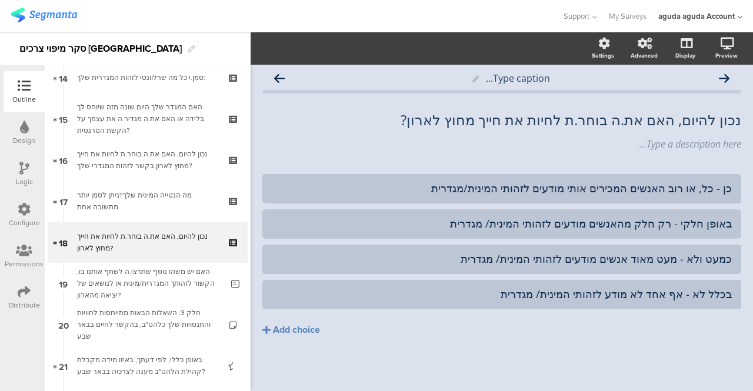
scroll to position [605, 0]
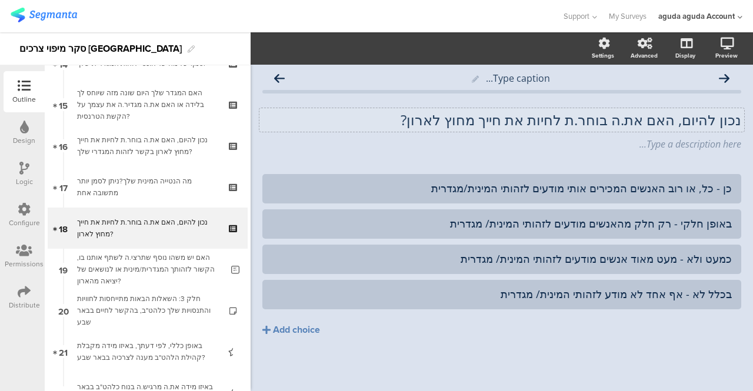
click at [418, 123] on div "נכון להיום, האם את.ה בוחר.ת לחיות את חייך מחוץ לארון? נכון להיום, האם את.ה בוחר…" at bounding box center [502, 120] width 485 height 24
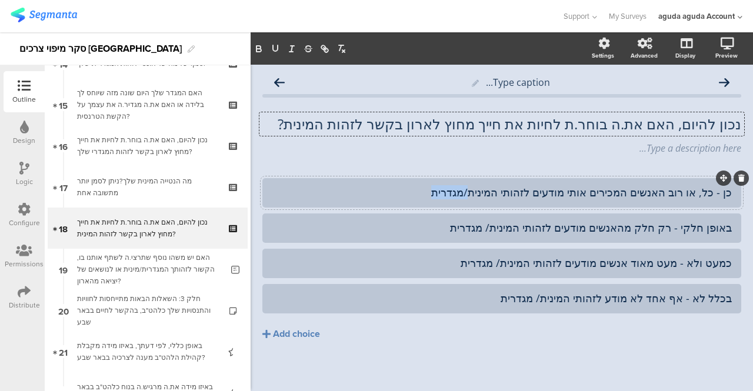
drag, startPoint x: 438, startPoint y: 196, endPoint x: 476, endPoint y: 196, distance: 37.7
click at [476, 196] on div "כן - כל, או רוב האנשים המכירים אותי מודעים לזהותי המינית/מגדרית" at bounding box center [502, 193] width 460 height 14
drag, startPoint x: 457, startPoint y: 228, endPoint x: 496, endPoint y: 221, distance: 40.0
click at [496, 221] on div "באופן חלקי - רק חלק מהאנשים מודעים לזהותי המינית/ מגדרית" at bounding box center [502, 228] width 460 height 14
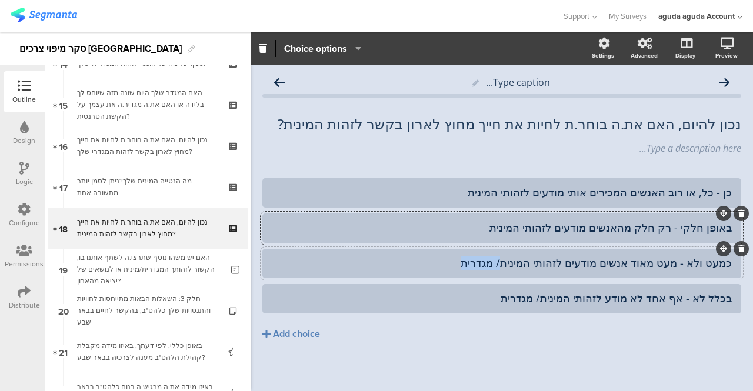
drag, startPoint x: 465, startPoint y: 266, endPoint x: 508, endPoint y: 260, distance: 43.4
click at [508, 260] on div "כמעט ולא - מעט מאוד אנשים מודעים לזהותי המינית/ מגדרית" at bounding box center [502, 264] width 460 height 14
drag, startPoint x: 504, startPoint y: 300, endPoint x: 548, endPoint y: 295, distance: 45.0
click at [548, 295] on div "בכלל לא - אף אחד לא מודע לזהותי המינית/ מגדרית" at bounding box center [502, 299] width 460 height 14
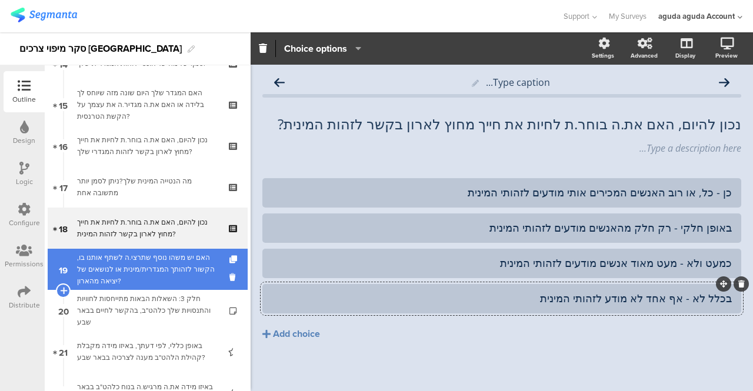
click at [133, 260] on div "האם יש משהו נוסף שתרצי.ה לשתף אותנו בו, הקשור לזהותך המגדרית/מינית או לנושאים ש…" at bounding box center [149, 269] width 145 height 35
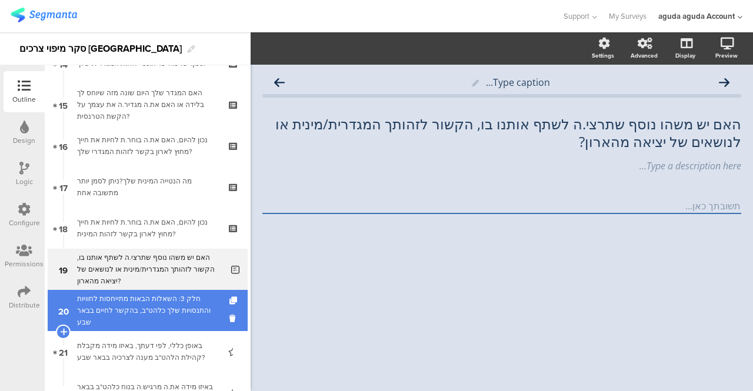
click at [132, 302] on div "חלק 3: השאלות הבאות מתייחסות לחוויות והתנסויות שלך כלהט"ב, בהקשר לחיים בבאר שבע" at bounding box center [147, 310] width 141 height 35
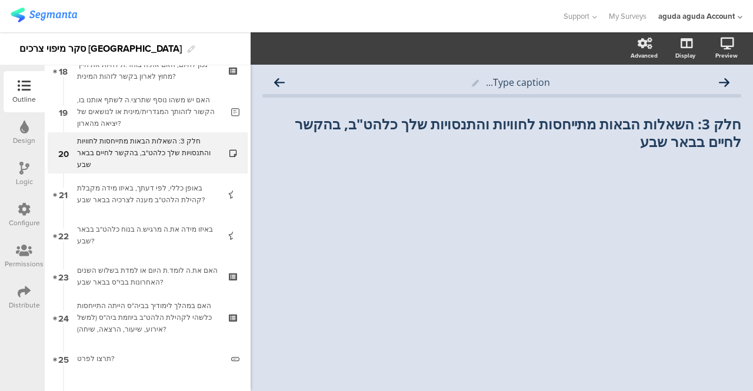
scroll to position [775, 0]
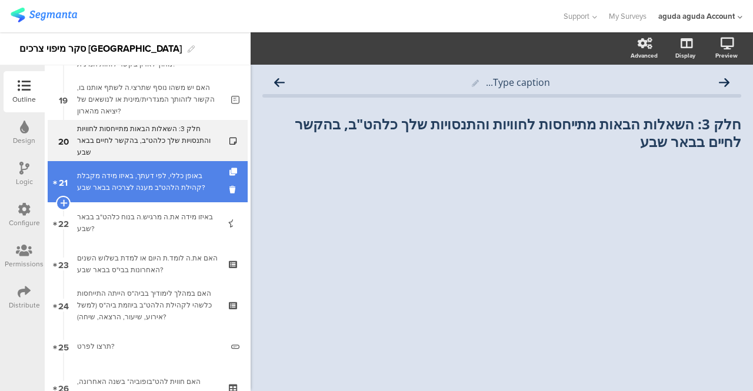
click at [95, 181] on div "באופן כללי, לפי דעתך, באיזו מידה מקבלת קהילת הלהט"ב מענה לצרכיה בבאר שבע?" at bounding box center [147, 182] width 141 height 24
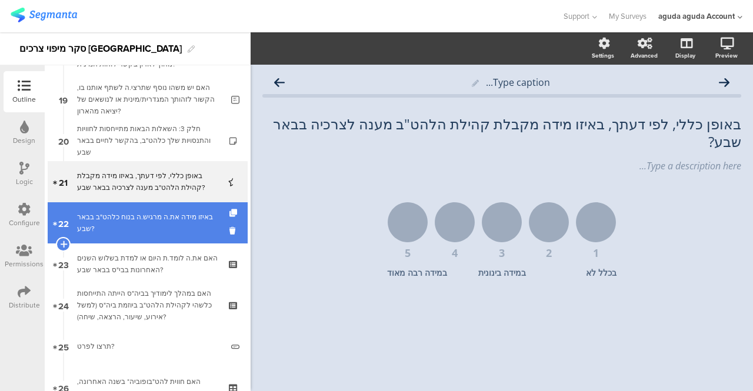
click at [100, 214] on div "באיזו מידה את.ה מרגיש.ה בנוח כלהט"ב בבאר שבע?" at bounding box center [147, 223] width 141 height 24
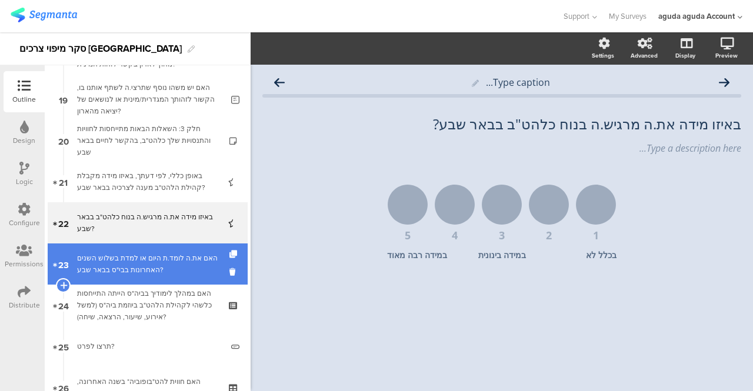
click at [91, 258] on div "האם את.ה לומד.ת היום או למדת בשלוש השנים האחרונות בבי"ס בבאר שבע?" at bounding box center [147, 264] width 141 height 24
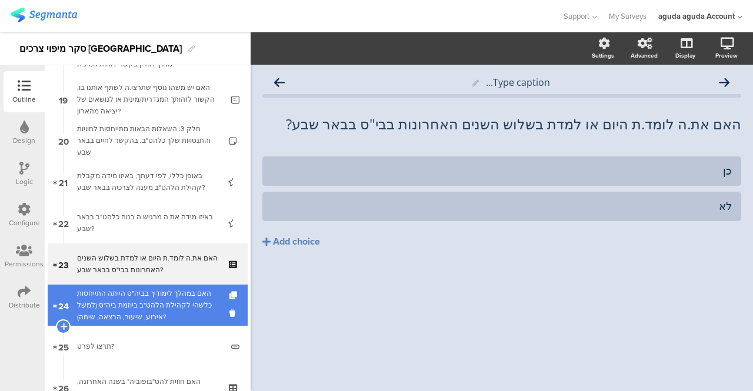
click at [114, 291] on div "האם במהלך לימודיך בביה"ס הייתה התייחסות כלשהי לקהילת הלהט"ב ביוזמת ביה"ס (למשל …" at bounding box center [147, 305] width 141 height 35
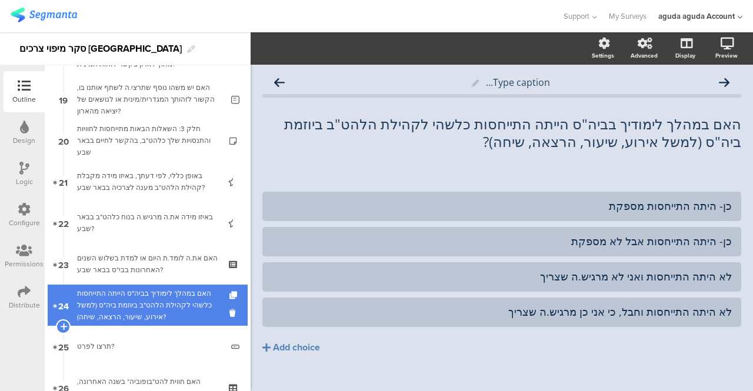
click at [126, 302] on div "האם במהלך לימודיך בביה"ס הייתה התייחסות כלשהי לקהילת הלהט"ב ביוזמת ביה"ס (למשל …" at bounding box center [147, 305] width 141 height 35
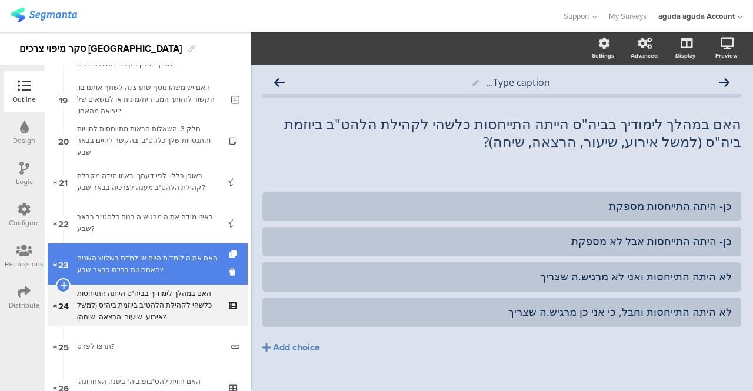
click at [133, 280] on link "23 האם את.ה לומד.ת היום או למדת בשלוש השנים האחרונות בבי"ס בבאר שבע?" at bounding box center [148, 264] width 200 height 41
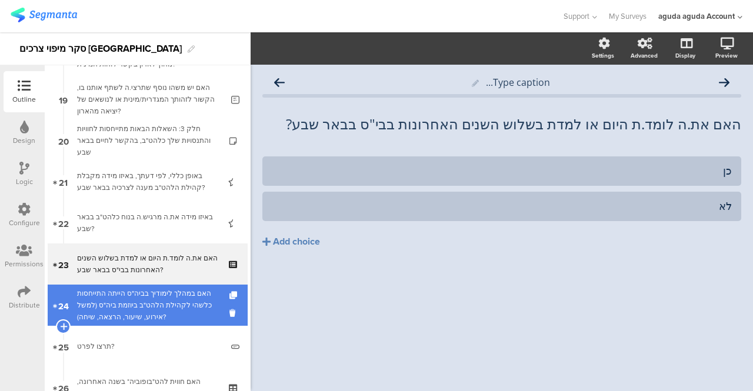
click at [137, 297] on div "האם במהלך לימודיך בביה"ס הייתה התייחסות כלשהי לקהילת הלהט"ב ביוזמת ביה"ס (למשל …" at bounding box center [147, 305] width 141 height 35
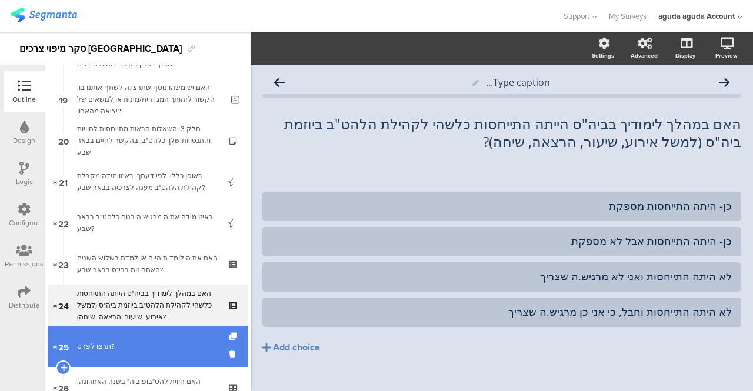
click at [94, 343] on div "תרצו לפרט?" at bounding box center [149, 347] width 145 height 12
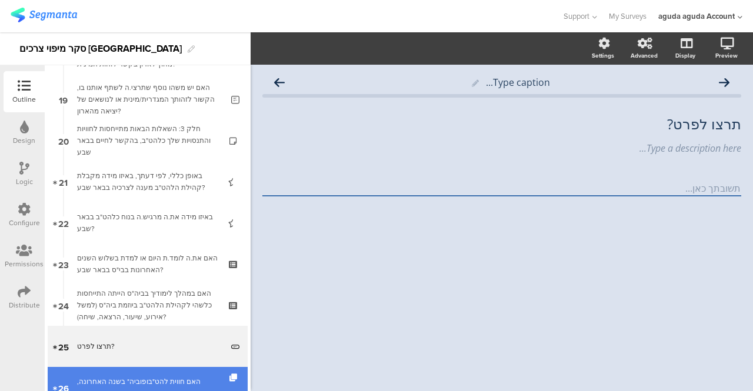
click at [147, 378] on div "האם חווית להט"בופוביה* בשנה האחרונה, במסגרות הבאות:" at bounding box center [147, 388] width 141 height 24
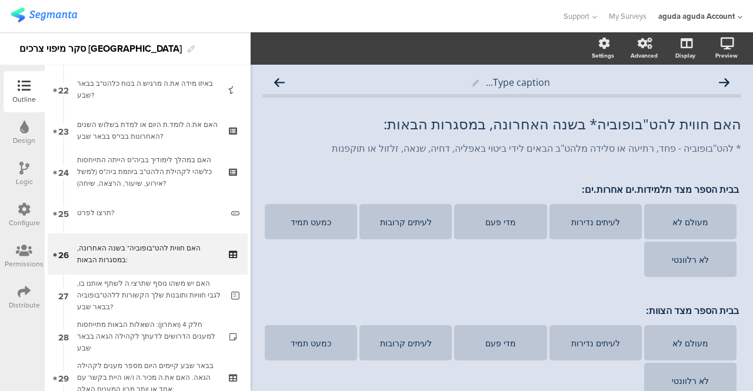
scroll to position [916, 0]
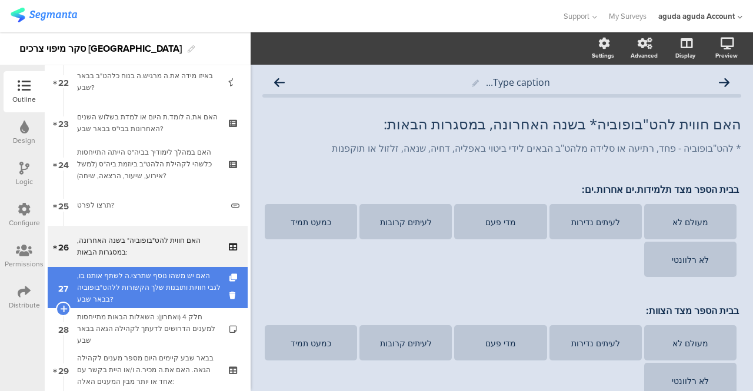
click at [141, 283] on div "האם יש משהו נוסף שתרצי.ה לשתף אותנו בו, לגבי חוויות ותובנות שלך הקשורות ללהט"בו…" at bounding box center [149, 287] width 145 height 35
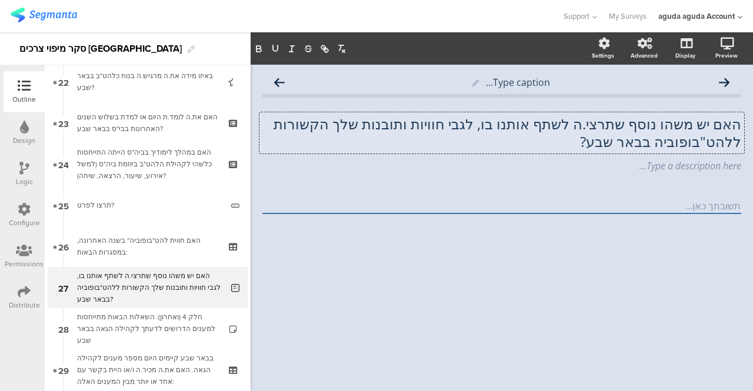
click at [735, 139] on div "האם יש משהו נוסף שתרצי.ה לשתף אותנו בו, לגבי חוויות ותובנות שלך הקשורות ללהט"בו…" at bounding box center [502, 132] width 485 height 41
click at [649, 163] on div "Type a description here..." at bounding box center [502, 166] width 485 height 19
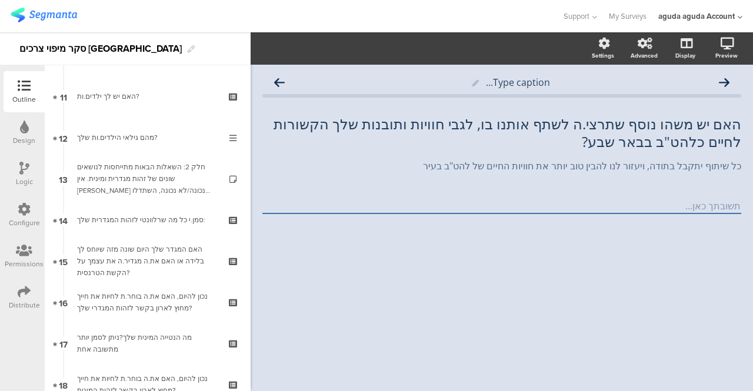
scroll to position [455, 0]
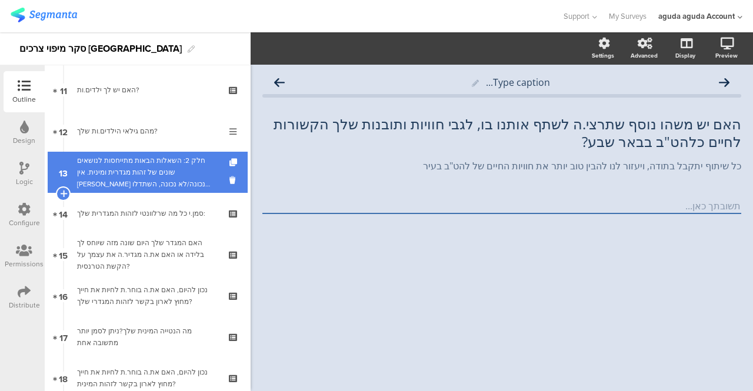
click at [182, 166] on div "חלק 2: השאלות הבאות מתייחסות לנושאים שונים של זהות מגדרית ומינית. אין תשובה נכו…" at bounding box center [147, 172] width 141 height 35
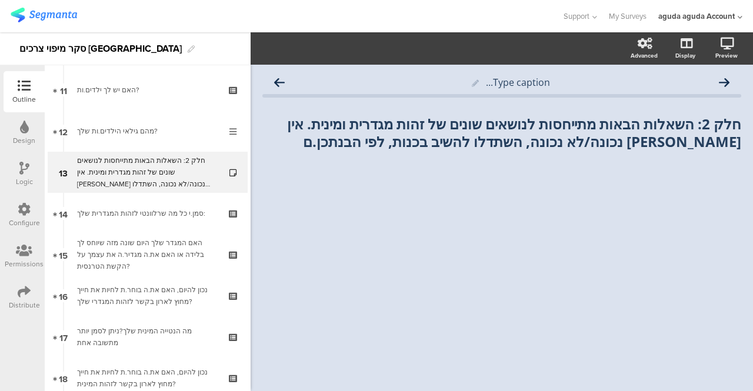
click at [21, 176] on div at bounding box center [24, 169] width 10 height 15
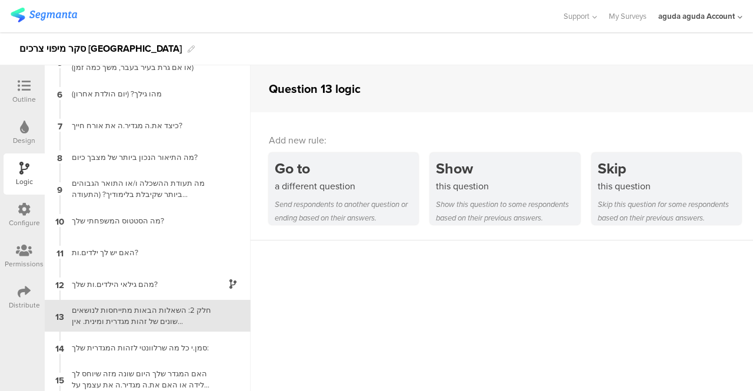
scroll to position [234, 0]
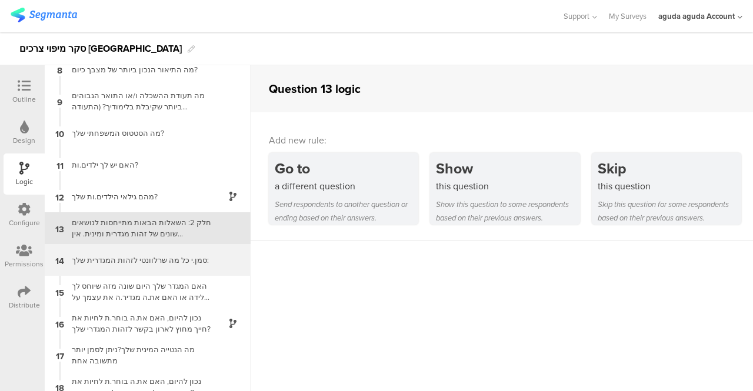
click at [124, 257] on div "סמן.י כל מה שרלוונטי לזהות המגדרית שלך:" at bounding box center [138, 260] width 147 height 11
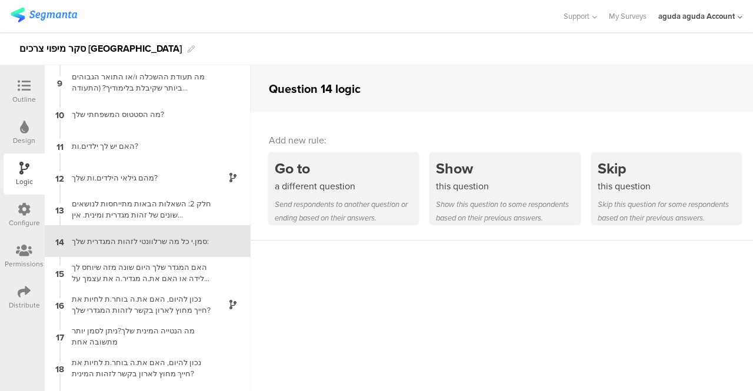
scroll to position [266, 0]
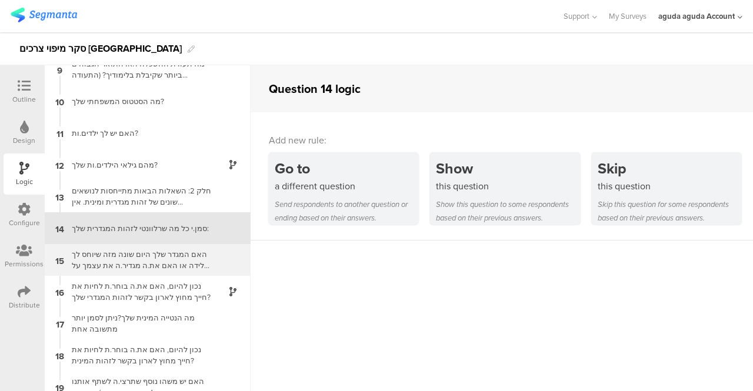
click at [122, 262] on div "האם המגדר שלך היום שונה מזה שיוחס לך בלידה או האם את.ה מגדיר.ה את עצמך על הקשת …" at bounding box center [138, 260] width 147 height 22
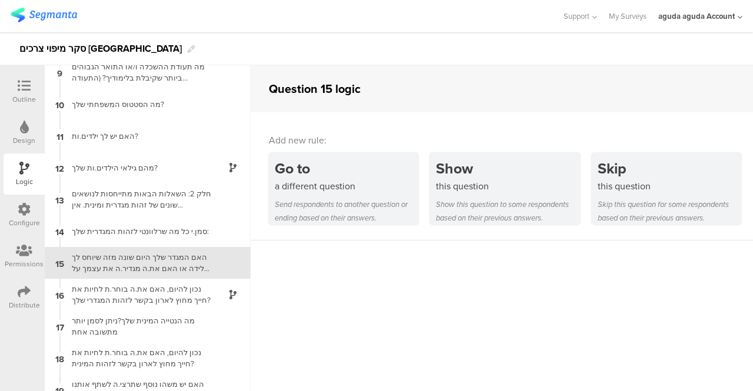
scroll to position [298, 0]
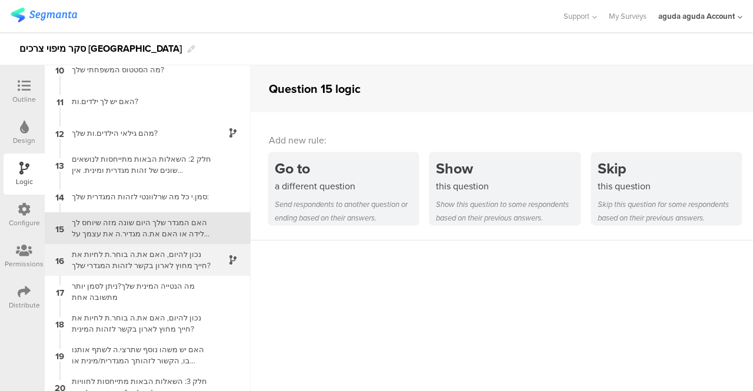
click at [137, 261] on div "נכון להיום, האם את.ה בוחר.ת לחיות את חייך מחוץ לארון בקשר לזהות המגדרי שלך?" at bounding box center [138, 260] width 147 height 22
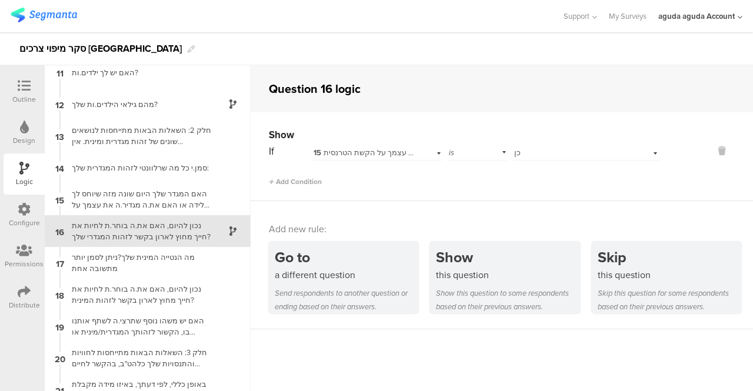
scroll to position [330, 0]
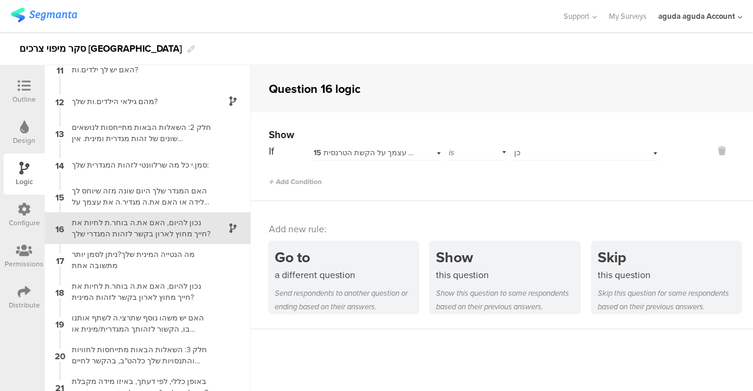
click at [15, 88] on div at bounding box center [24, 86] width 24 height 15
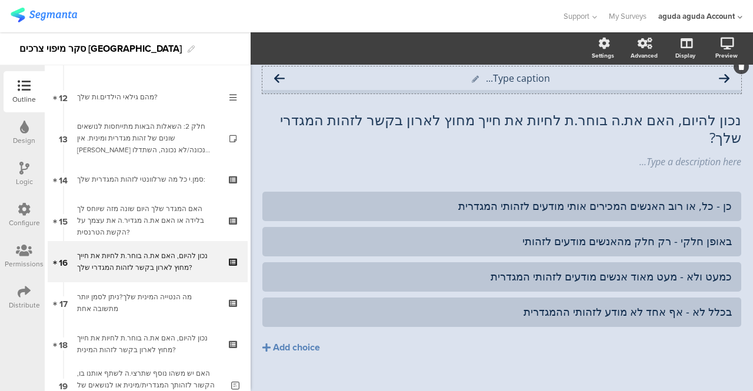
scroll to position [523, 0]
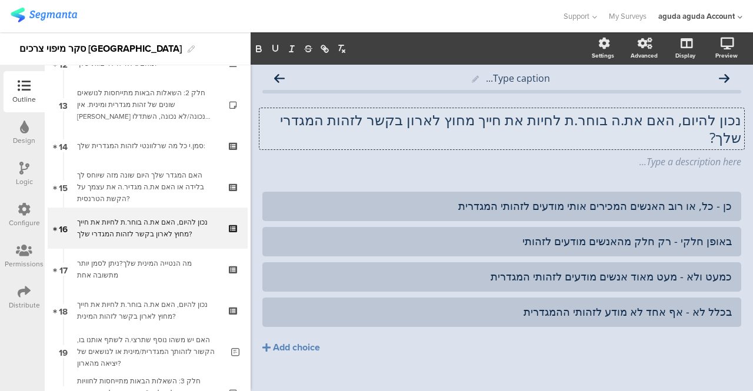
click at [312, 120] on div "נכון להיום, האם את.ה בוחר.ת לחיות את חייך מחוץ לארון בקשר לזהות המגדרי שלך? נכו…" at bounding box center [502, 128] width 485 height 41
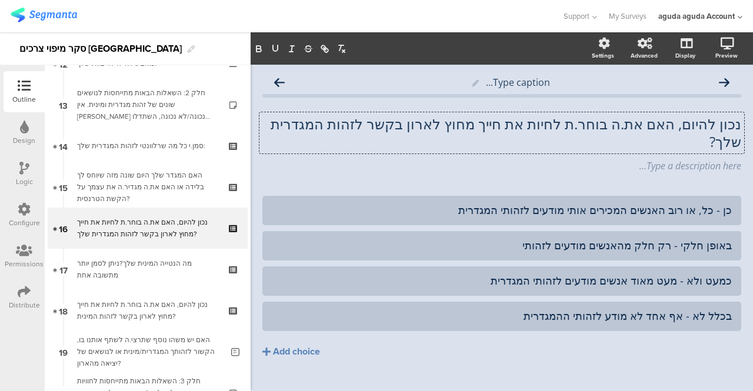
click at [26, 171] on icon at bounding box center [24, 168] width 10 height 13
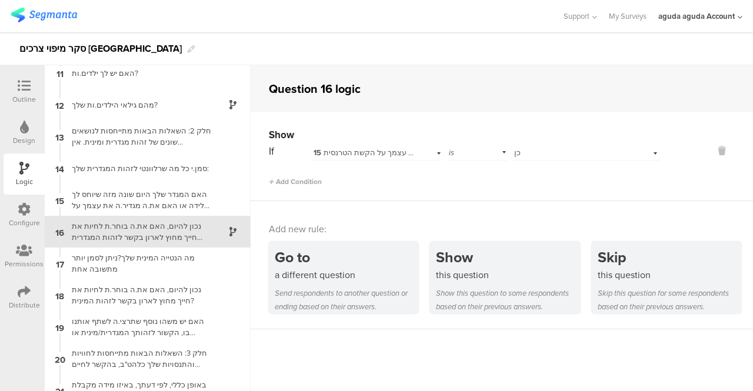
scroll to position [330, 0]
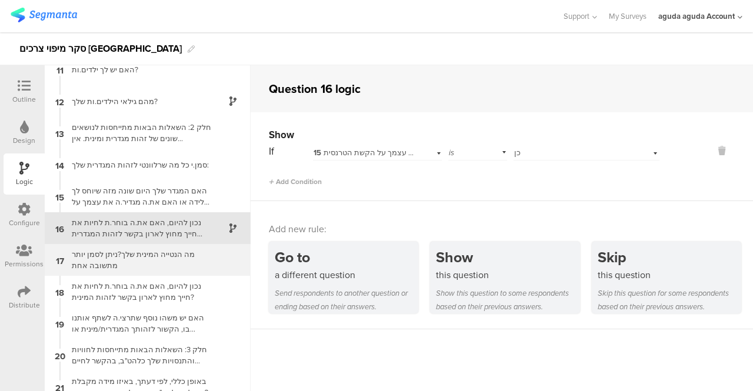
click at [102, 260] on div "מה הנטייה המינית שלך?ניתן לסמן יותר מתשובה אחת" at bounding box center [138, 260] width 147 height 22
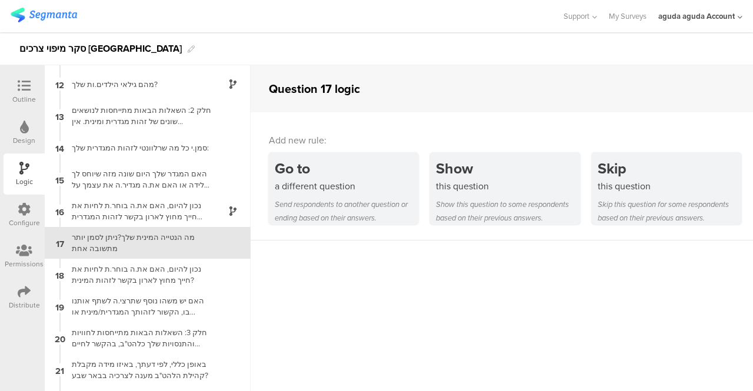
scroll to position [361, 0]
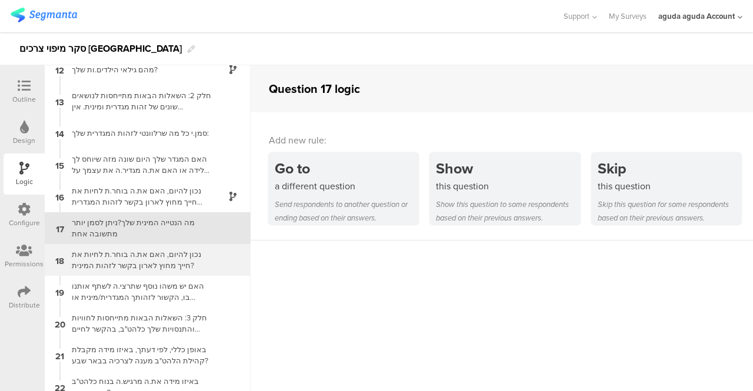
click at [151, 257] on div "נכון להיום, האם את.ה בוחר.ת לחיות את חייך מחוץ לארון בקשר לזהות המינית?" at bounding box center [138, 260] width 147 height 22
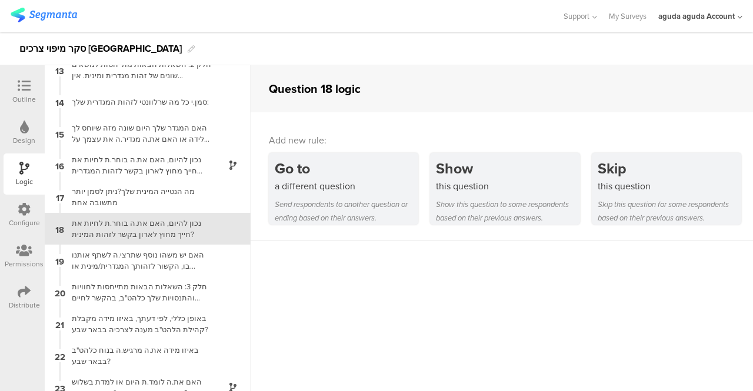
scroll to position [393, 0]
click at [12, 94] on div "Outline" at bounding box center [24, 91] width 41 height 41
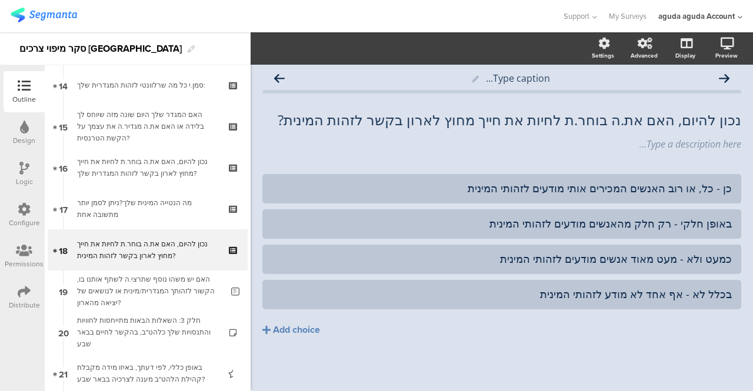
scroll to position [605, 0]
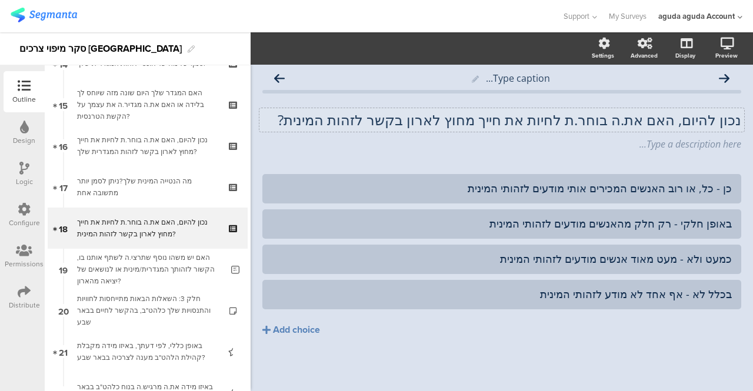
click at [307, 119] on div "נכון להיום, האם את.ה בוחר.ת לחיות את חייך מחוץ לארון בקשר לזהות המינית? נכון לה…" at bounding box center [502, 120] width 485 height 24
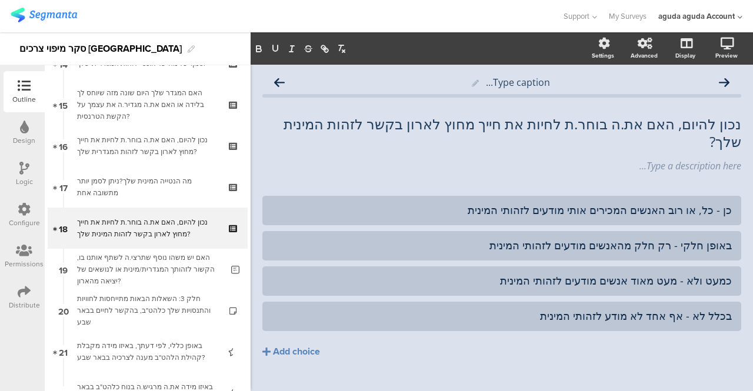
click at [22, 174] on icon at bounding box center [24, 168] width 10 height 13
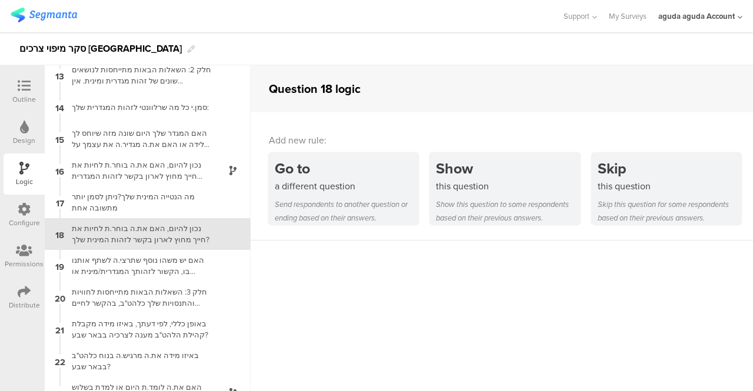
scroll to position [393, 0]
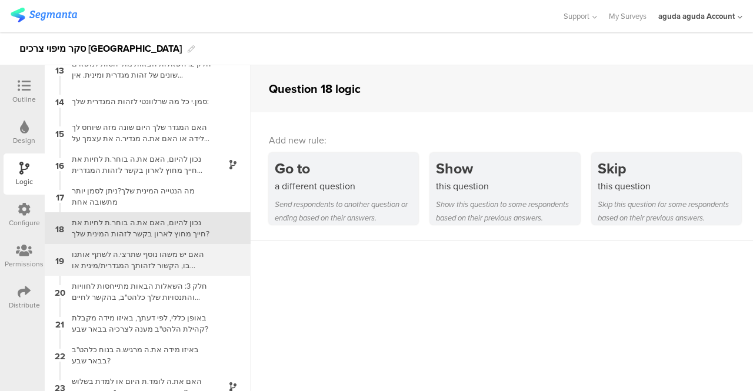
click at [132, 254] on div "האם יש משהו נוסף שתרצי.ה לשתף אותנו בו, הקשור לזהותך המגדרית/מינית או לנושאים ש…" at bounding box center [138, 260] width 147 height 22
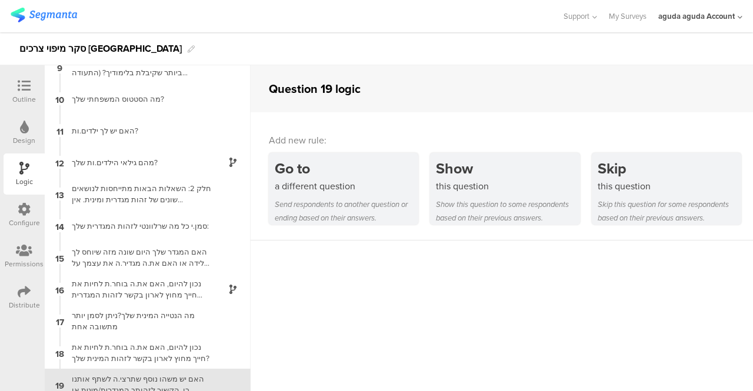
scroll to position [425, 0]
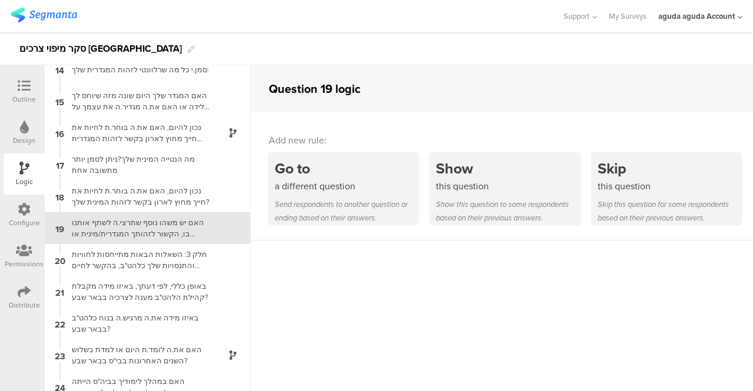
click at [26, 101] on div "Outline" at bounding box center [24, 99] width 24 height 11
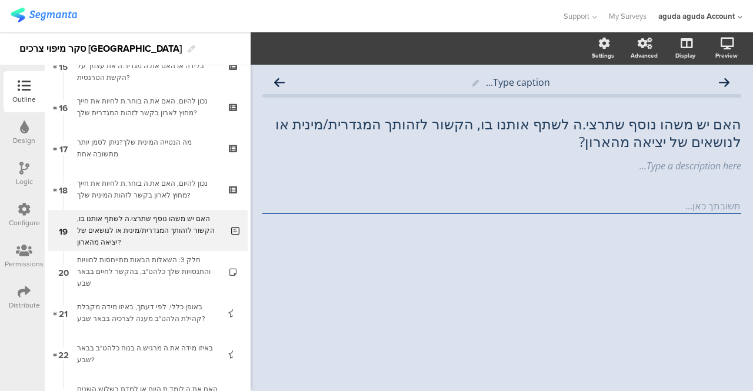
scroll to position [646, 0]
click at [669, 141] on div "האם יש משהו נוסף שתרצי.ה לשתף אותנו בו, הקשור לזהותך המגדרית/מינית או לנושאים ש…" at bounding box center [502, 132] width 485 height 41
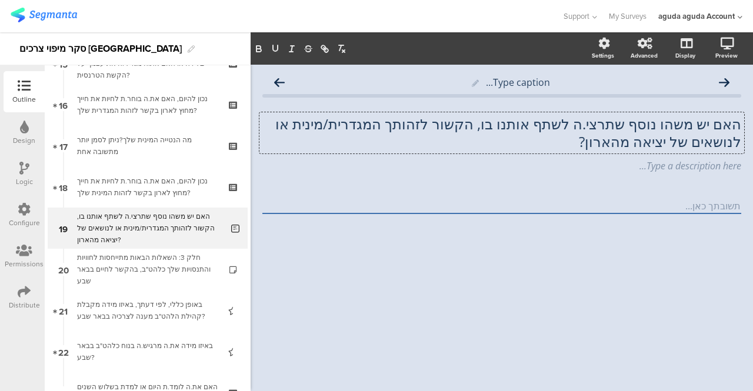
scroll to position [1, 0]
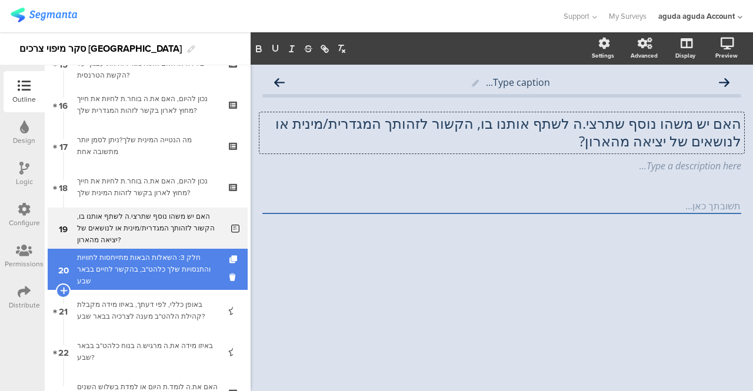
click at [107, 265] on div "חלק 3: השאלות הבאות מתייחסות לחוויות והתנסויות שלך כלהט"ב, בהקשר לחיים בבאר שבע" at bounding box center [147, 269] width 141 height 35
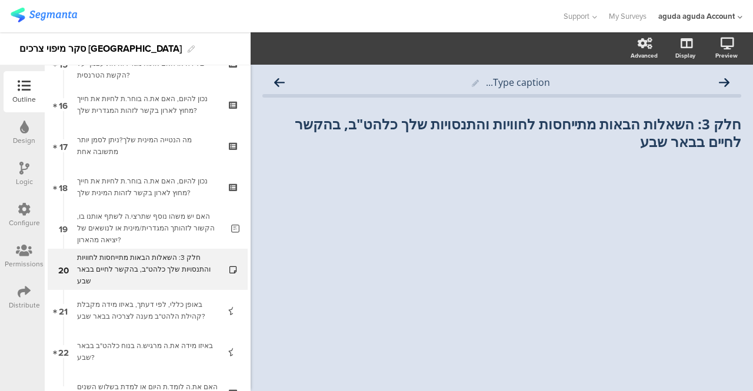
click at [24, 174] on icon at bounding box center [24, 168] width 10 height 13
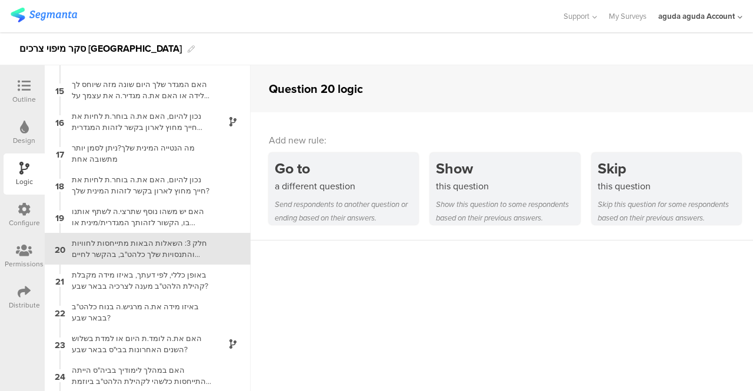
scroll to position [457, 0]
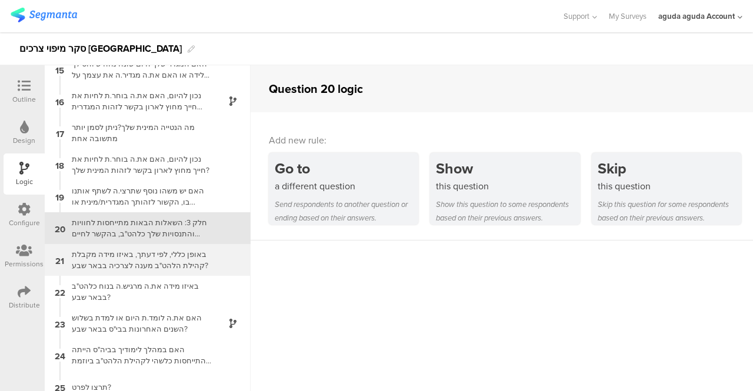
click at [151, 252] on div "באופן כללי, לפי דעתך, באיזו מידה מקבלת קהילת הלהט"ב מענה לצרכיה בבאר שבע?" at bounding box center [138, 260] width 147 height 22
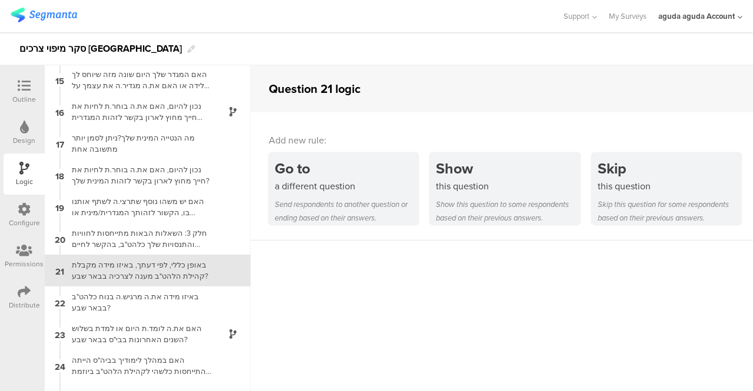
scroll to position [488, 0]
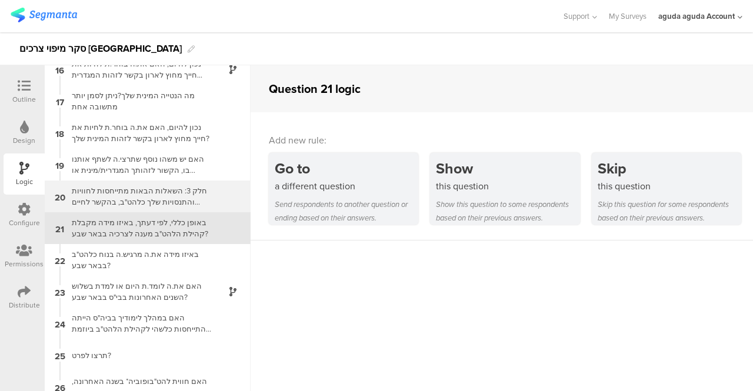
click at [129, 193] on div "חלק 3: השאלות הבאות מתייחסות לחוויות והתנסויות שלך כלהט"ב, בהקשר לחיים בבאר שבע" at bounding box center [138, 196] width 147 height 22
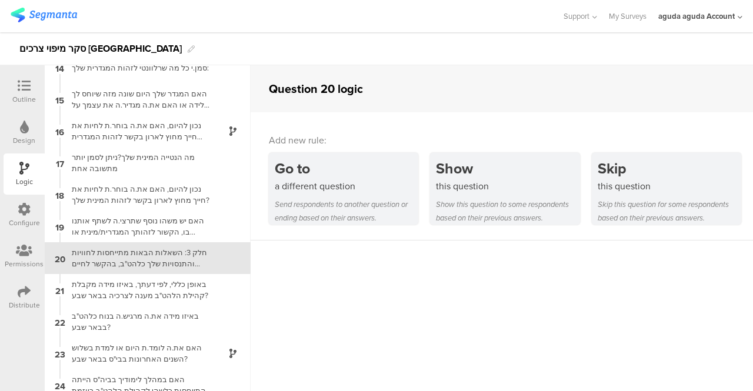
scroll to position [457, 0]
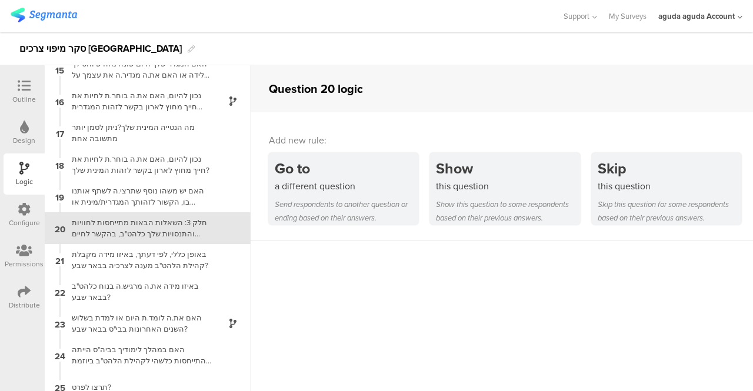
click at [28, 90] on icon at bounding box center [24, 85] width 13 height 13
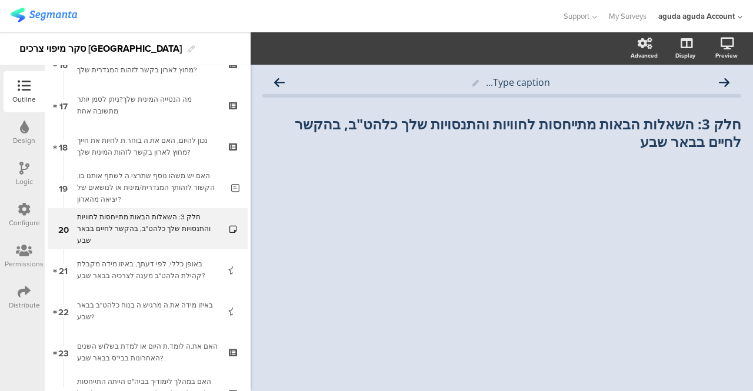
scroll to position [687, 0]
click at [586, 145] on p "חלק 3: השאלות הבאות מתייחסות לחוויות והתנסויות שלך כלהט"ב, בהקשר לחיים בבאר שבע" at bounding box center [501, 132] width 479 height 35
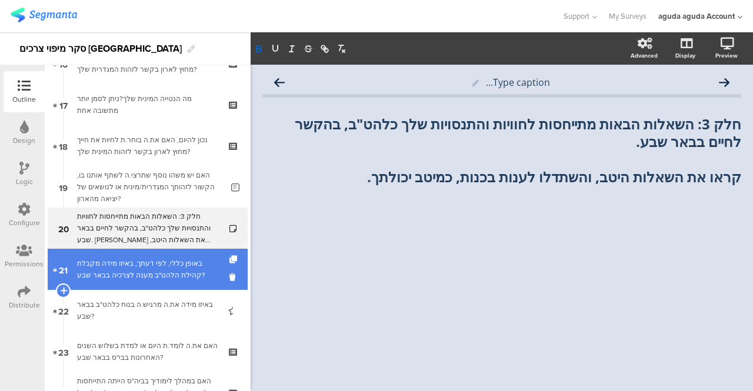
click at [105, 270] on div "באופן כללי, לפי דעתך, באיזו מידה מקבלת קהילת הלהט"ב מענה לצרכיה בבאר שבע?" at bounding box center [147, 270] width 141 height 24
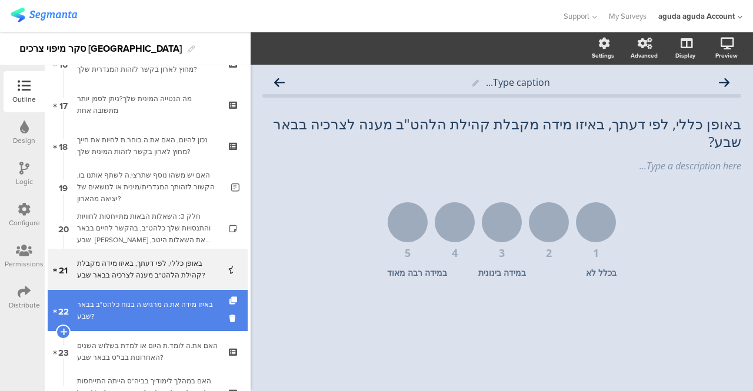
click at [105, 308] on div "באיזו מידה את.ה מרגיש.ה בנוח כלהט"ב בבאר שבע?" at bounding box center [147, 311] width 141 height 24
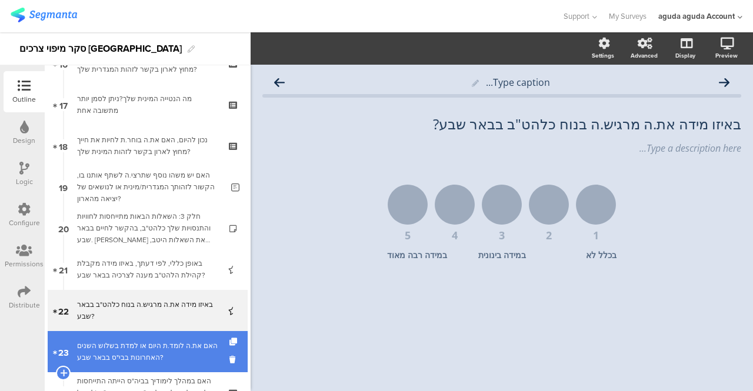
click at [107, 358] on div "האם את.ה לומד.ת היום או למדת בשלוש השנים האחרונות בבי"ס בבאר שבע?" at bounding box center [147, 352] width 141 height 24
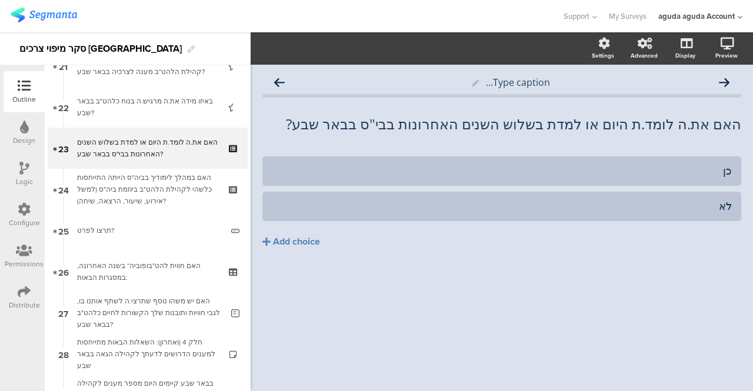
scroll to position [897, 0]
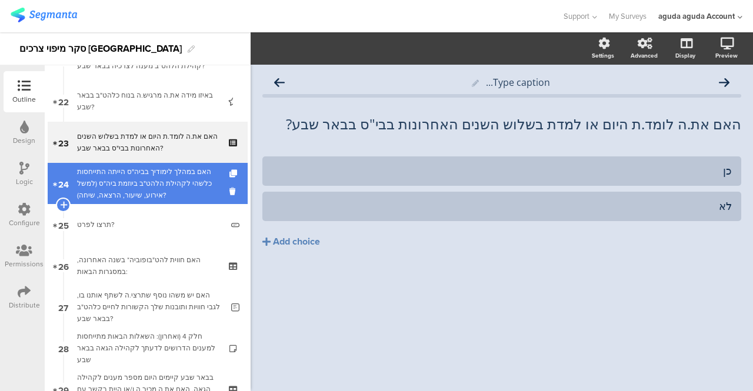
click at [149, 190] on div "האם במהלך לימודיך בביה"ס הייתה התייחסות כלשהי לקהילת הלהט"ב ביוזמת ביה"ס (למשל …" at bounding box center [147, 183] width 141 height 35
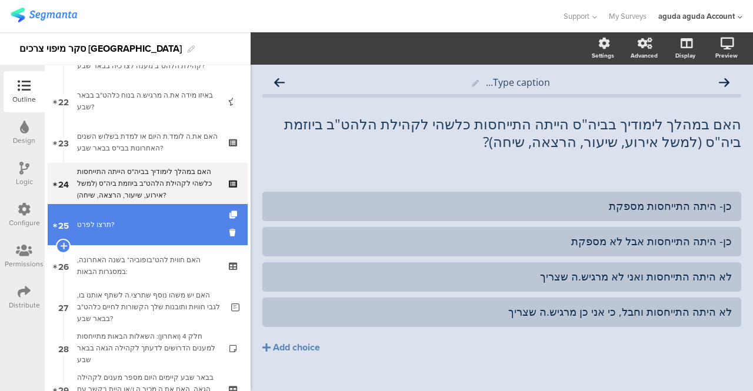
click at [130, 217] on link "25 תרצו לפרט?" at bounding box center [148, 224] width 200 height 41
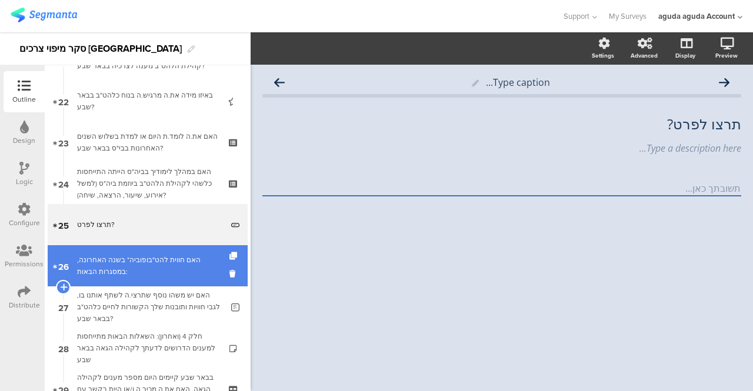
click at [125, 258] on div "האם חווית להט"בופוביה* בשנה האחרונה, במסגרות הבאות:" at bounding box center [147, 266] width 141 height 24
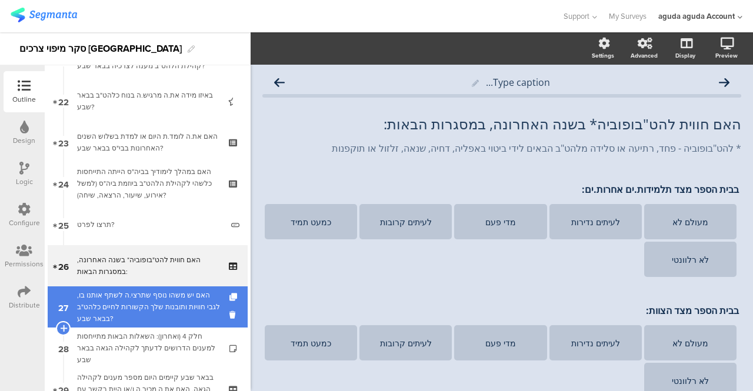
click at [118, 306] on div "האם יש משהו נוסף שתרצי.ה לשתף אותנו בו, לגבי חוויות ותובנות שלך הקשורות לחיים כ…" at bounding box center [149, 307] width 145 height 35
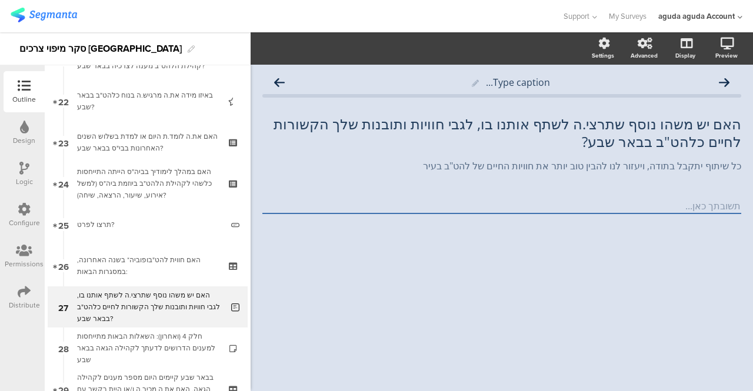
click at [23, 185] on div "Logic" at bounding box center [24, 182] width 17 height 11
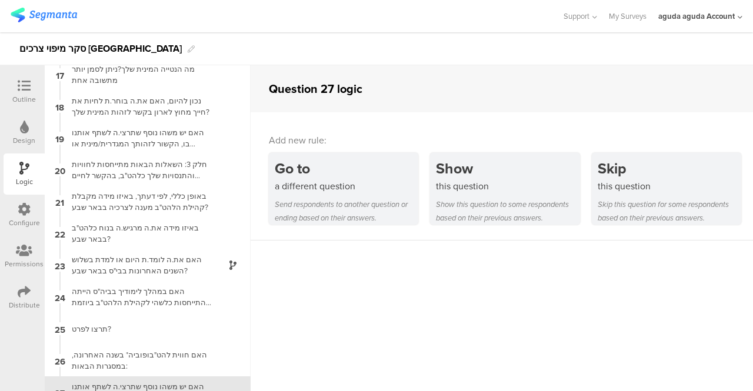
scroll to position [435, 0]
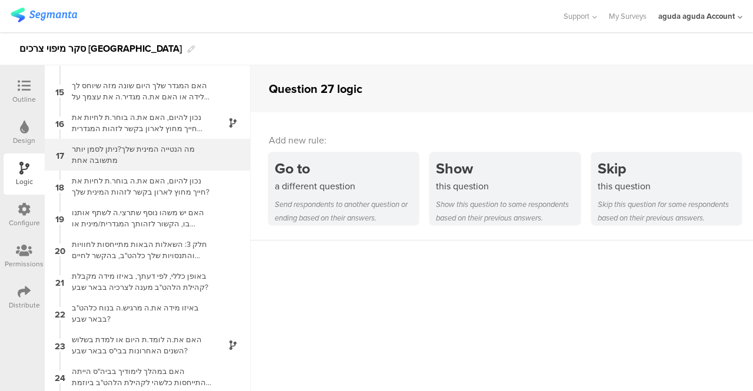
click at [140, 147] on div "מה הנטייה המינית שלך?ניתן לסמן יותר מתשובה אחת" at bounding box center [138, 155] width 147 height 22
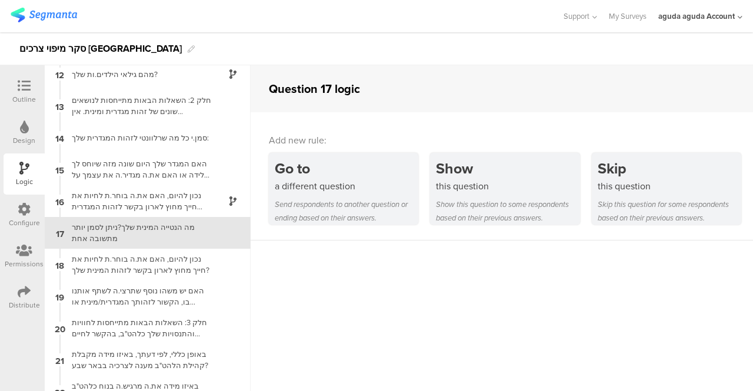
scroll to position [361, 0]
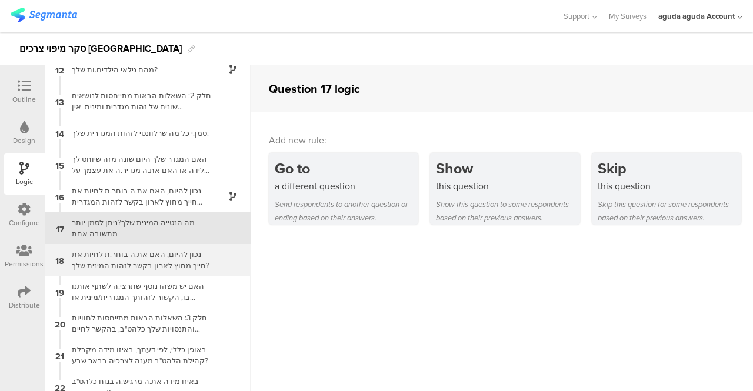
click at [118, 267] on div "נכון להיום, האם את.ה בוחר.ת לחיות את חייך מחוץ לארון בקשר לזהות המינית שלך?" at bounding box center [138, 260] width 147 height 22
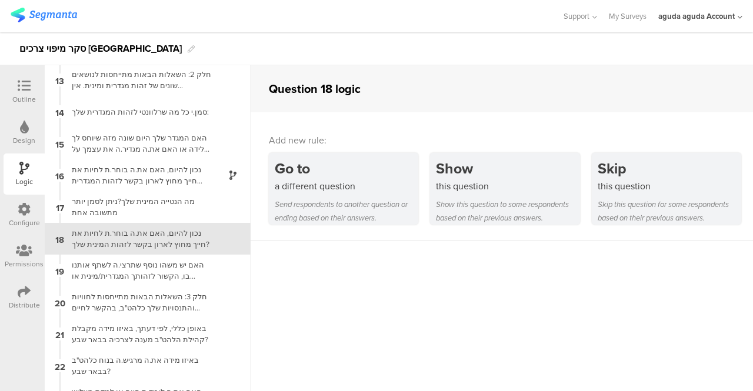
scroll to position [393, 0]
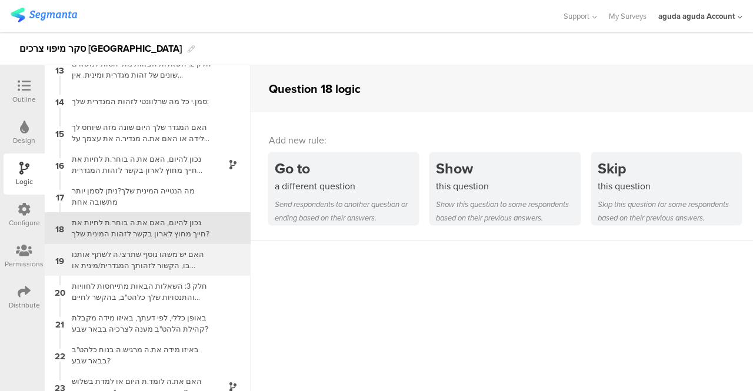
click at [108, 262] on div "האם יש משהו נוסף שתרצי.ה לשתף אותנו בו, הקשור לזהותך המגדרית/מינית או לנושאים ש…" at bounding box center [138, 260] width 147 height 22
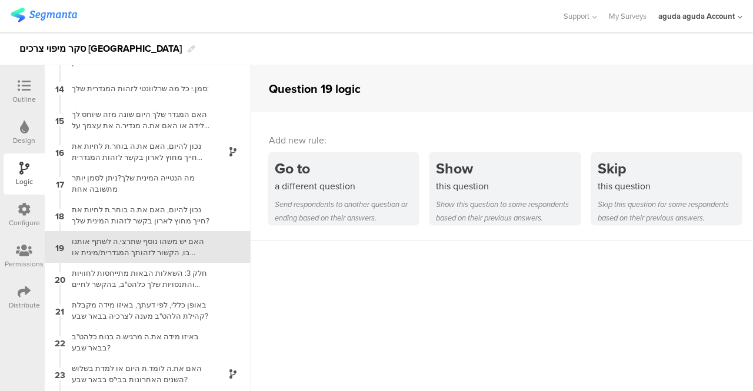
scroll to position [425, 0]
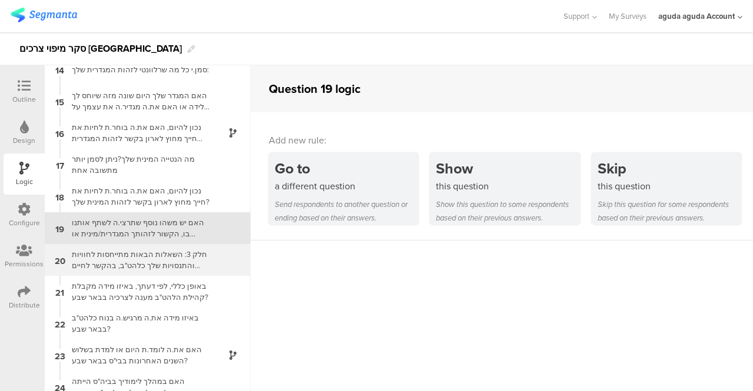
click at [113, 265] on div "חלק 3: השאלות הבאות מתייחסות לחוויות והתנסויות שלך כלהט"ב, בהקשר לחיים בבאר שבע…" at bounding box center [138, 260] width 147 height 22
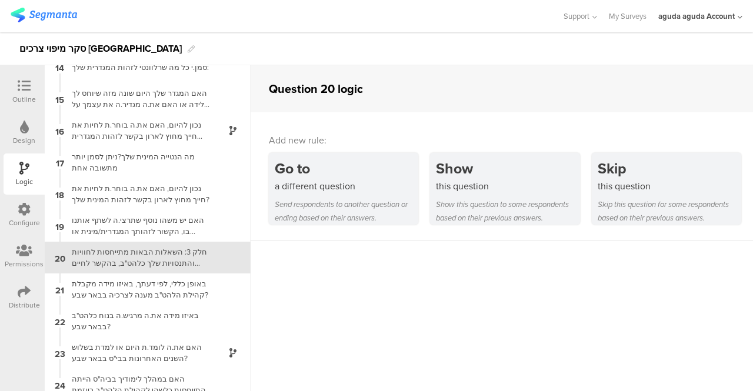
scroll to position [457, 0]
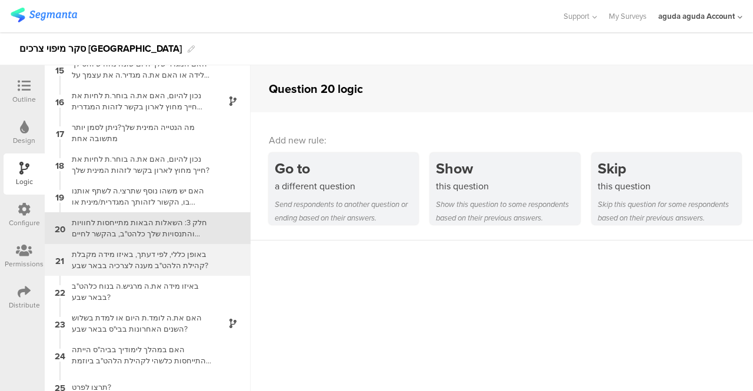
click at [147, 261] on div "באופן כללי, לפי דעתך, באיזו מידה מקבלת קהילת הלהט"ב מענה לצרכיה בבאר שבע?" at bounding box center [138, 260] width 147 height 22
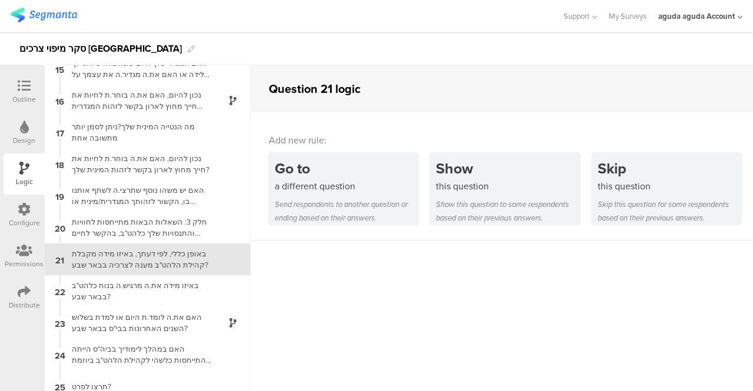
scroll to position [488, 0]
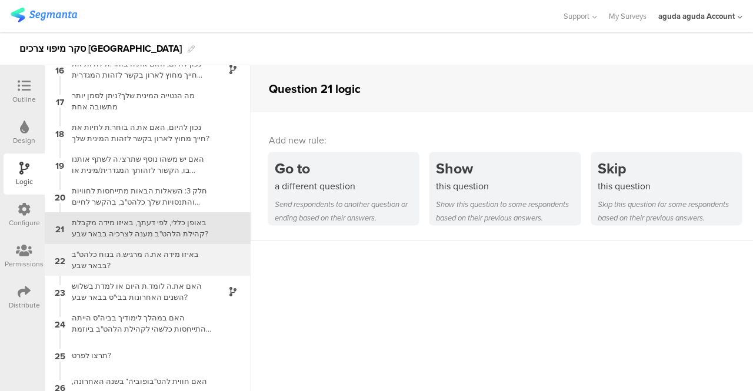
click at [120, 256] on div "באיזו מידה את.ה מרגיש.ה בנוח כלהט"ב בבאר שבע?" at bounding box center [138, 260] width 147 height 22
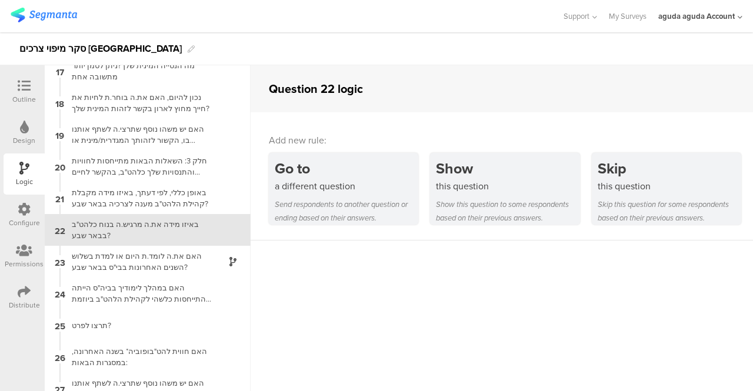
scroll to position [520, 0]
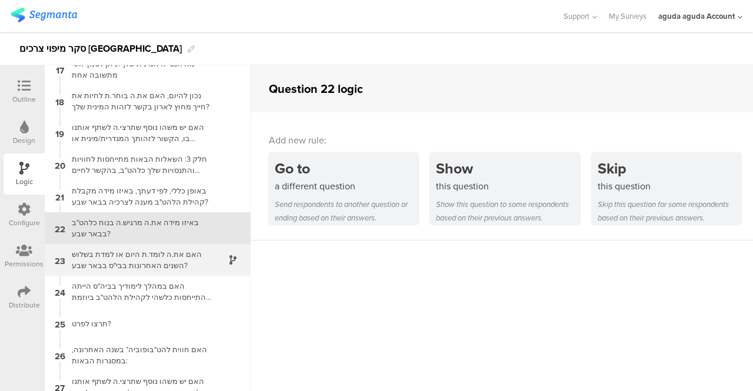
click at [106, 261] on div "האם את.ה לומד.ת היום או למדת בשלוש השנים האחרונות בבי"ס בבאר שבע?" at bounding box center [138, 260] width 147 height 22
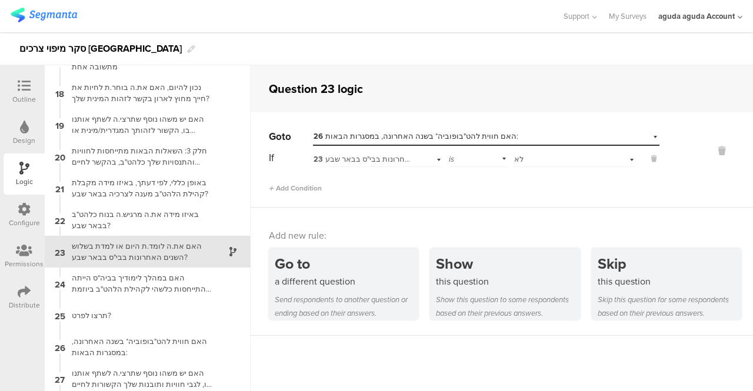
scroll to position [552, 0]
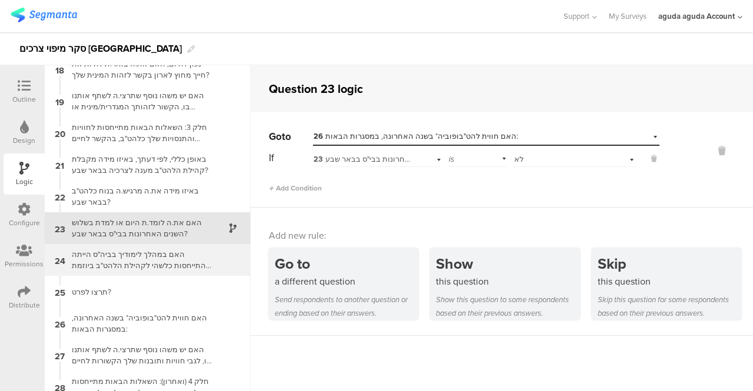
click at [112, 262] on div "האם במהלך לימודיך בביה"ס הייתה התייחסות כלשהי לקהילת הלהט"ב ביוזמת ביה"ס (למשל …" at bounding box center [138, 260] width 147 height 22
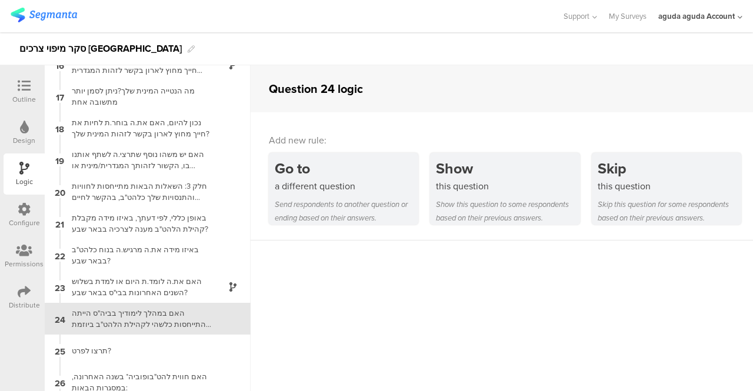
scroll to position [584, 0]
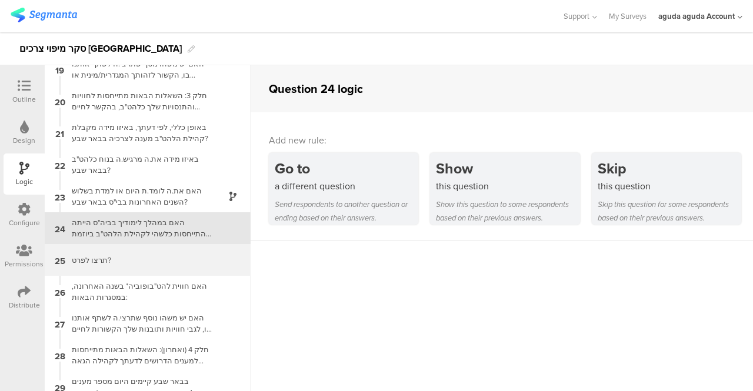
click at [97, 263] on div "תרצו לפרט?" at bounding box center [138, 260] width 147 height 11
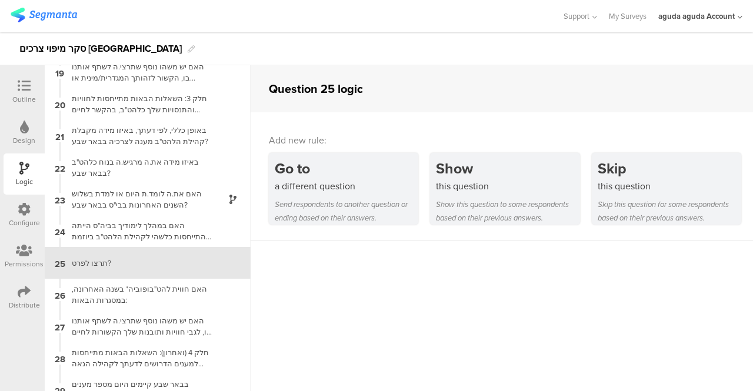
scroll to position [616, 0]
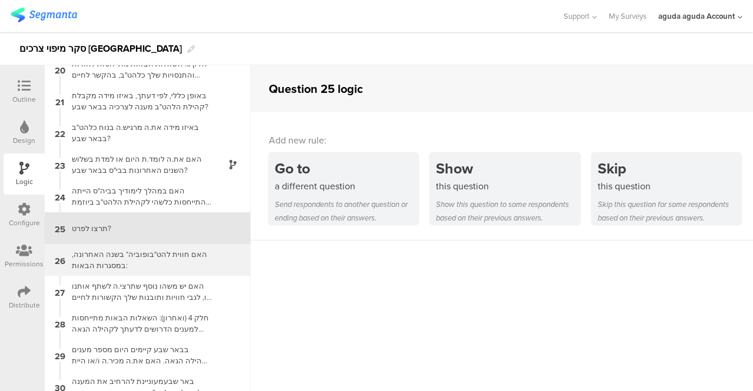
click at [98, 261] on div "האם חווית להט"בופוביה* בשנה האחרונה, במסגרות הבאות:" at bounding box center [138, 260] width 147 height 22
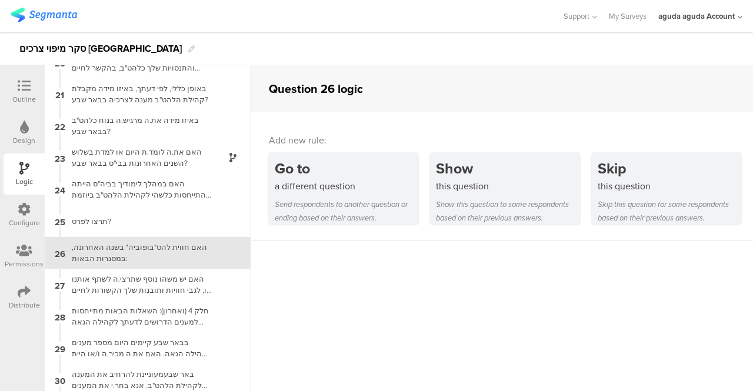
scroll to position [647, 0]
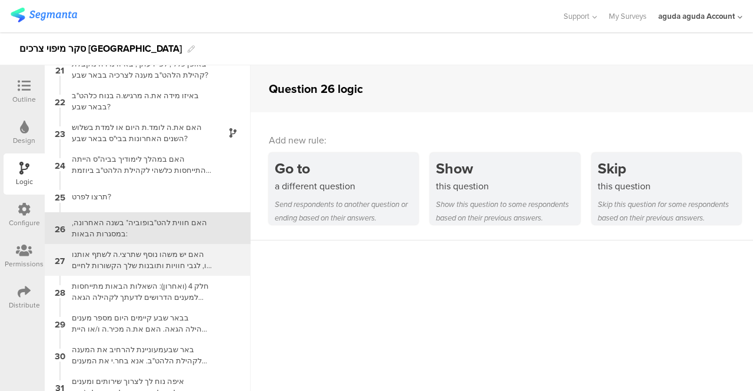
click at [104, 264] on div "האם יש משהו נוסף שתרצי.ה לשתף אותנו בו, לגבי חוויות ותובנות שלך הקשורות לחיים כ…" at bounding box center [138, 260] width 147 height 22
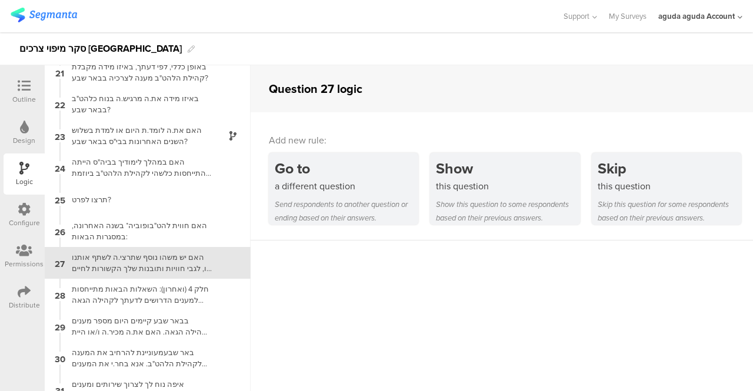
scroll to position [679, 0]
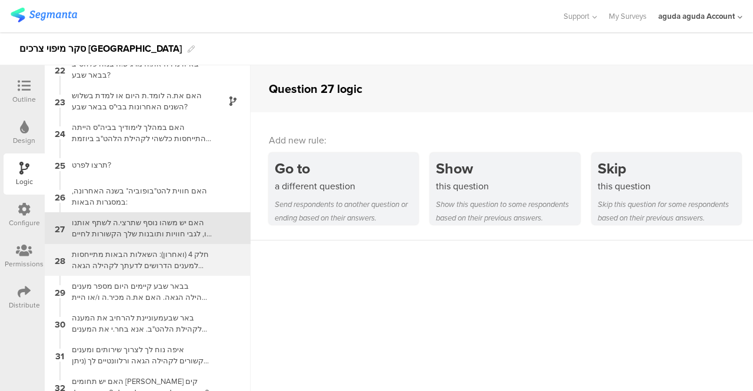
click at [112, 260] on div "חלק 4 (ואחרון): השאלות הבאות מתייחסות למענים הדרושים לדעתך לקהילה הגאה בבאר שבע" at bounding box center [138, 260] width 147 height 22
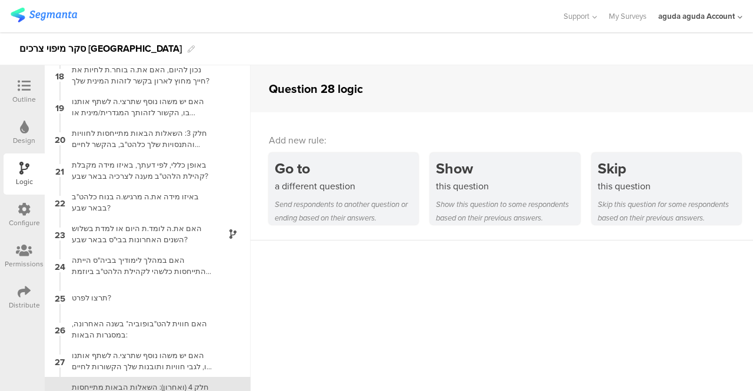
scroll to position [711, 0]
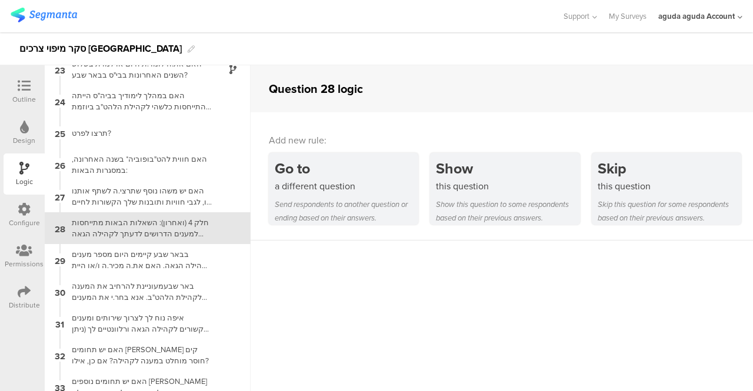
click at [21, 98] on div "Outline" at bounding box center [24, 99] width 24 height 11
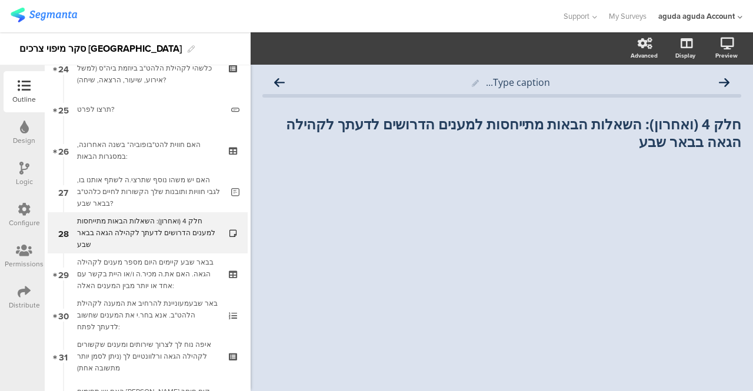
scroll to position [1017, 0]
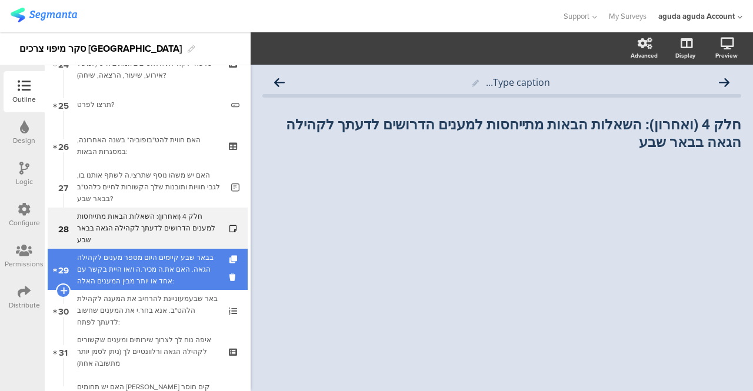
click at [149, 262] on div "בבאר שבע קיימים היום מספר מענים לקהילה הגאה. האם את.ה מכיר.ה ו/או היית בקשר עם …" at bounding box center [147, 269] width 141 height 35
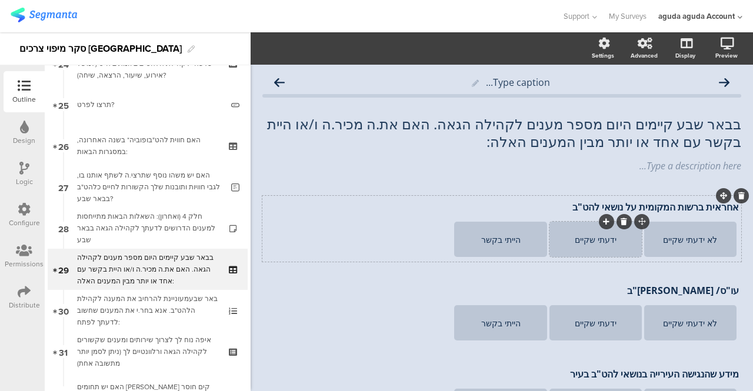
click at [557, 241] on div "ידעתי שקיים" at bounding box center [595, 239] width 89 height 11
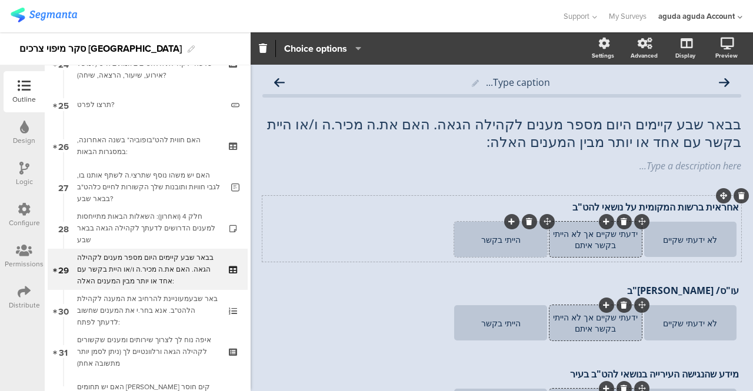
click at [517, 240] on div "הייתי בקשר" at bounding box center [500, 239] width 89 height 11
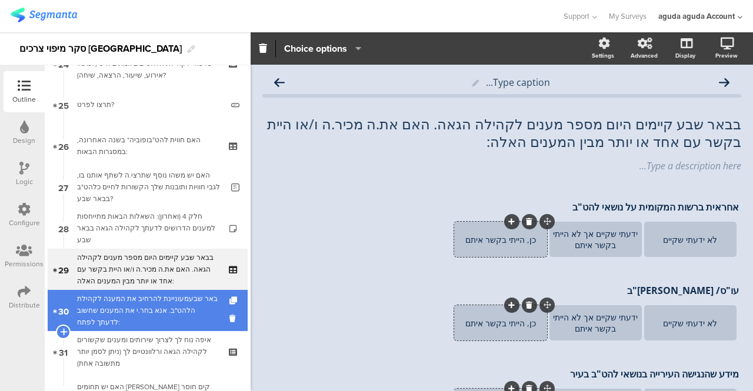
click at [126, 314] on div "באר שבעמעוניינת להרחיב את המענה לקהילת הלהט"ב. אנא בחר.י את המענים שחשוב לדעתך …" at bounding box center [147, 310] width 141 height 35
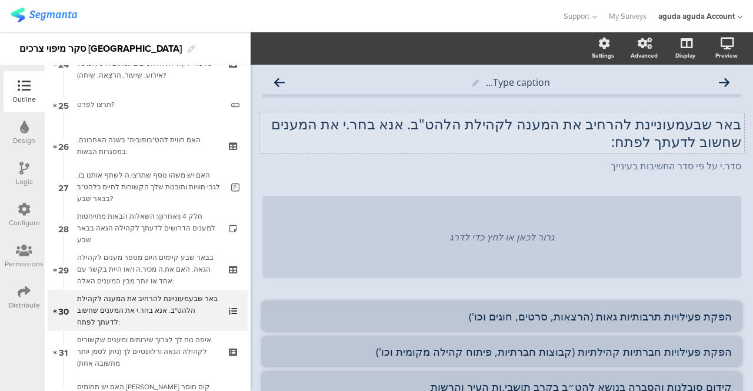
click at [681, 124] on div "באר שבעמעוניינת להרחיב את המענה לקהילת הלהט"ב. אנא בחר.י את המענים שחשוב לדעתך …" at bounding box center [502, 132] width 485 height 41
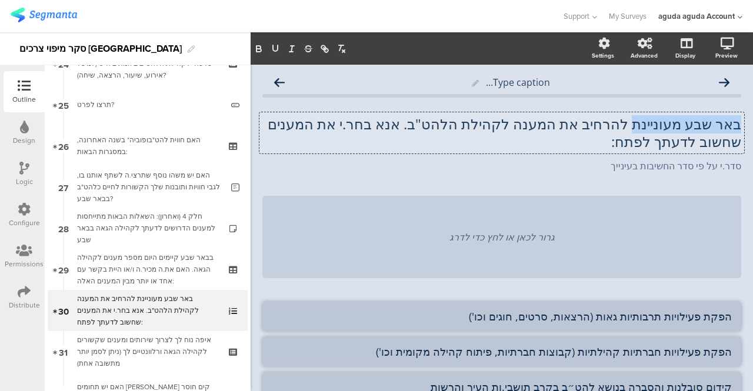
drag, startPoint x: 730, startPoint y: 125, endPoint x: 629, endPoint y: 130, distance: 101.4
click at [629, 130] on p "באר שבע מעוניינת להרחיב את המענה לקהילת הלהט"ב. אנא בחר.י את המענים שחשוב לדעתך…" at bounding box center [501, 132] width 479 height 35
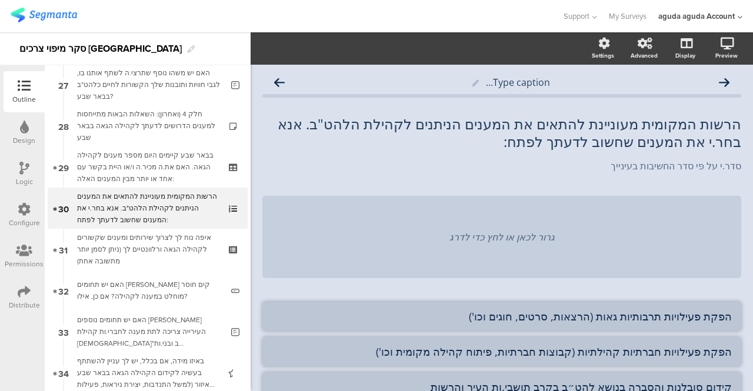
scroll to position [1125, 0]
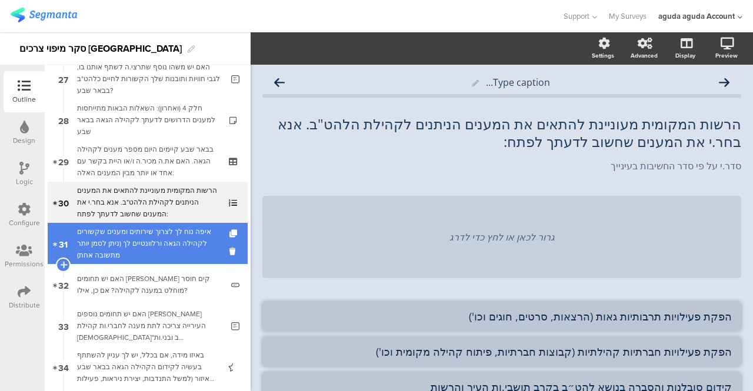
click at [151, 232] on div "איפה נוח לך לצרוך שירותים ומענים שקשורים לקהילה הגאה ורלוונטיים לך (ניתן לסמן י…" at bounding box center [147, 243] width 141 height 35
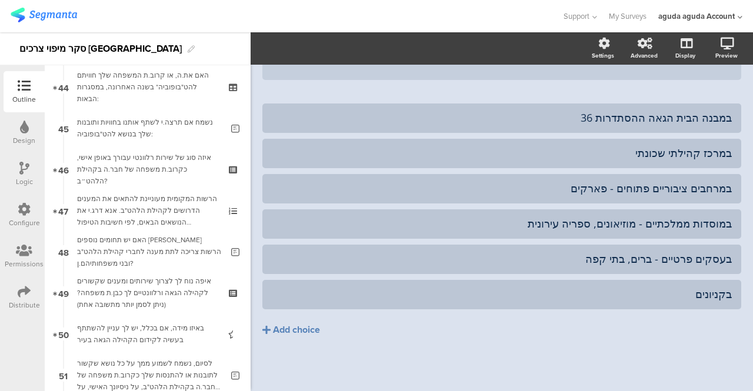
scroll to position [1841, 0]
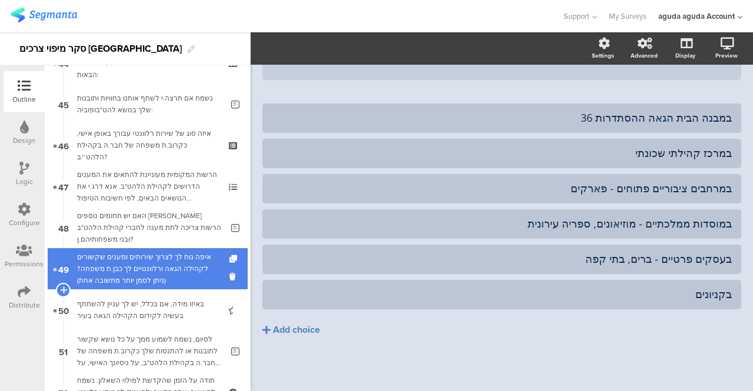
click at [140, 267] on div "איפה נוח לך לצרוך שירותים ומענים שקשורים לקהילה הגאה ורלוונטיים לך כבן.ת משפחה?…" at bounding box center [147, 268] width 141 height 35
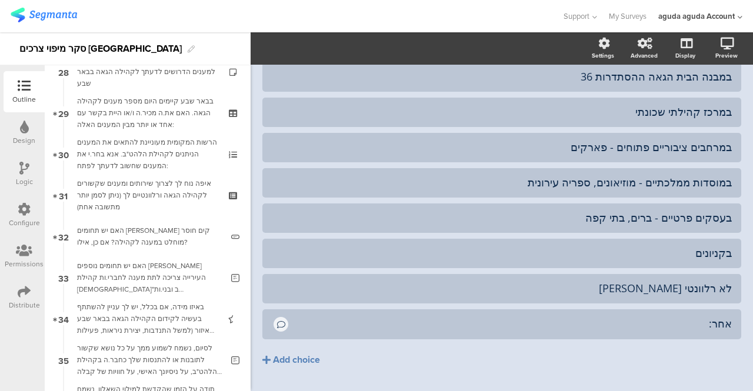
scroll to position [1164, 0]
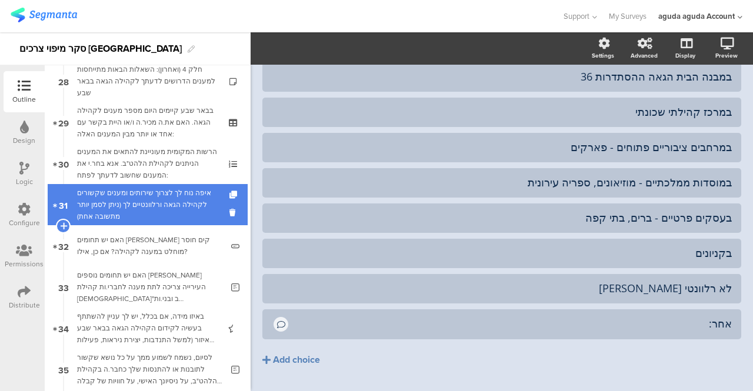
click at [142, 202] on div "איפה נוח לך לצרוך שירותים ומענים שקשורים לקהילה הגאה ורלוונטיים לך (ניתן לסמן י…" at bounding box center [147, 204] width 141 height 35
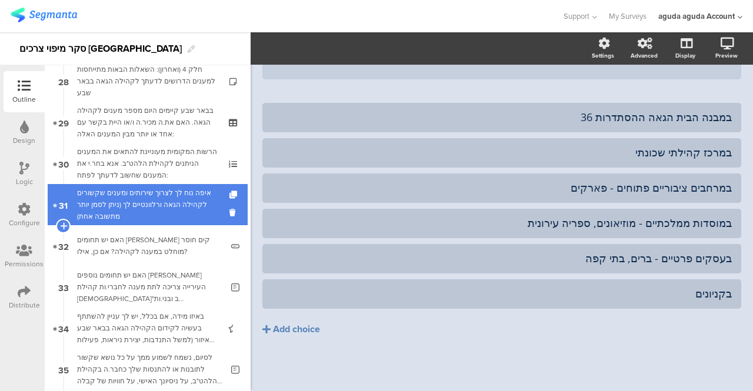
scroll to position [192, 0]
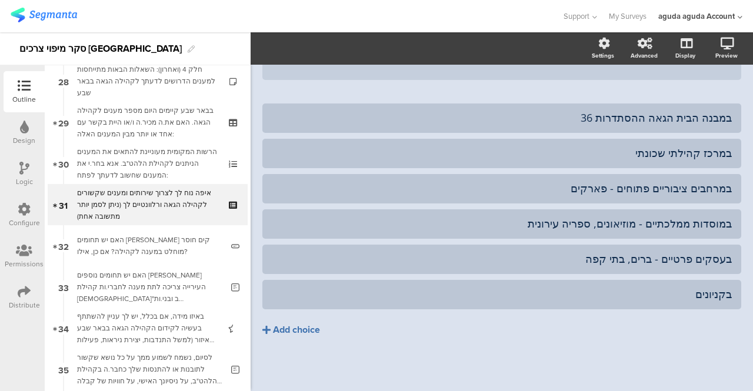
click at [274, 330] on div "Add choice" at bounding box center [296, 330] width 47 height 12
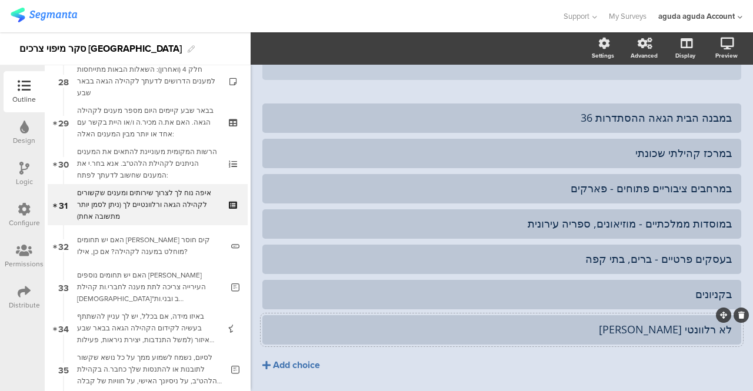
click at [308, 363] on div "Add choice" at bounding box center [296, 366] width 47 height 12
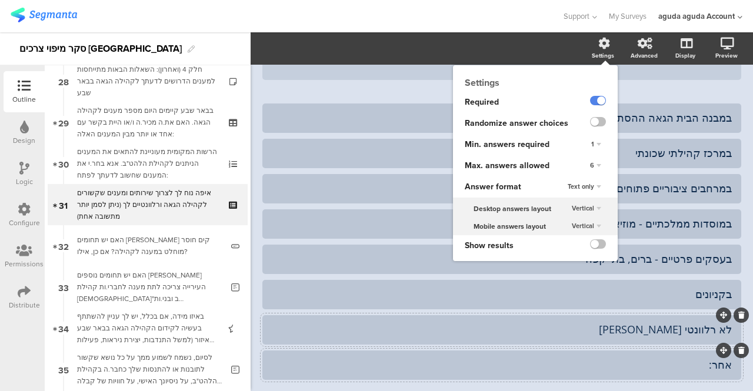
click at [599, 46] on icon at bounding box center [605, 44] width 12 height 12
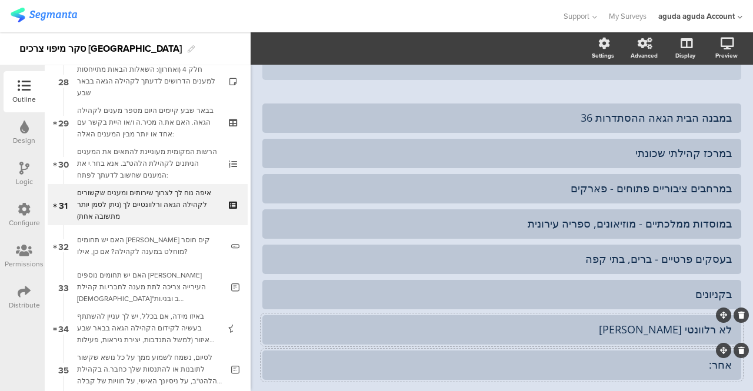
click at [626, 369] on div "אחר:" at bounding box center [502, 365] width 460 height 14
click at [355, 46] on icon "button" at bounding box center [356, 48] width 12 height 9
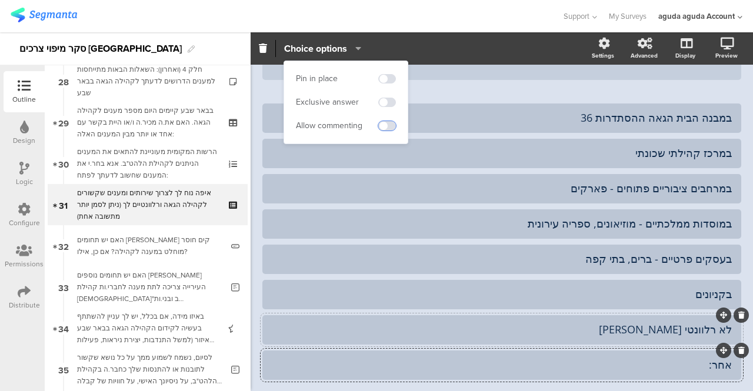
click at [383, 123] on span at bounding box center [387, 125] width 18 height 9
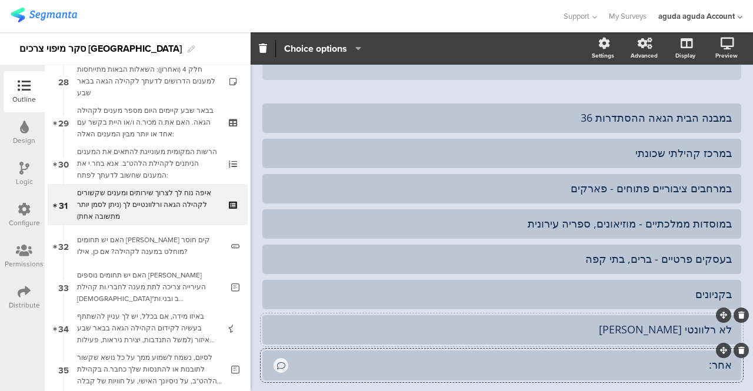
click at [467, 349] on div "במבנה הבית הגאה ההסתדרות 36 במרכז קהילתי שכונתי במרחבים ציבוריים פתוחים - פארקים" at bounding box center [501, 242] width 479 height 277
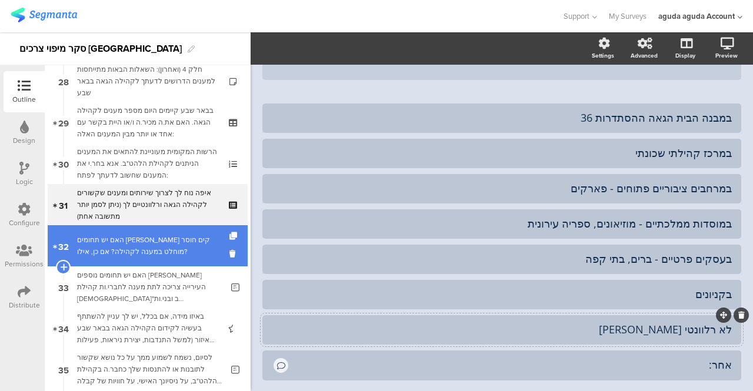
click at [134, 240] on div "האם יש תחומים בהם קים חוסר מוחלט במענה לקהילה? אם כן, אילו?" at bounding box center [149, 246] width 145 height 24
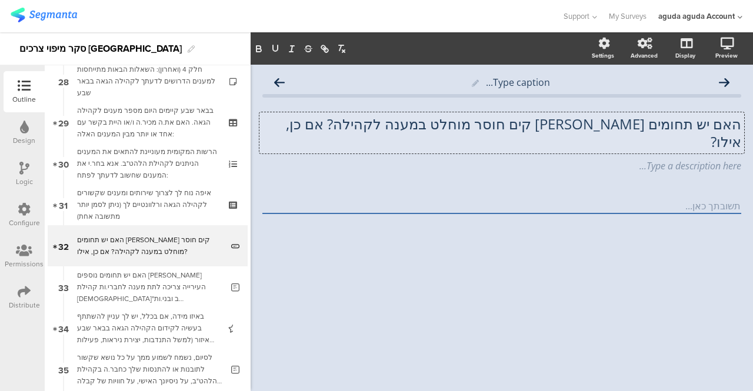
click at [384, 124] on div "האם יש תחומים בהם קים חוסר מוחלט במענה לקהילה? אם כן, אילו? האם יש תחומים בהם ק…" at bounding box center [502, 132] width 485 height 41
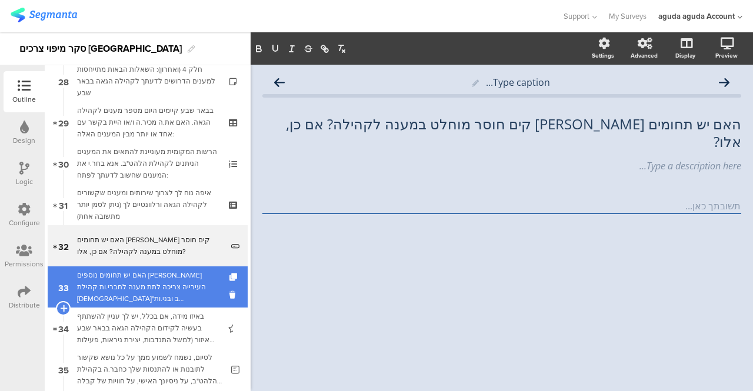
click at [102, 279] on div "האם יש תחומים נוספים [PERSON_NAME] העירייה צריכה לתת מענה לחברי.ות קהילת [DEMOG…" at bounding box center [149, 287] width 145 height 35
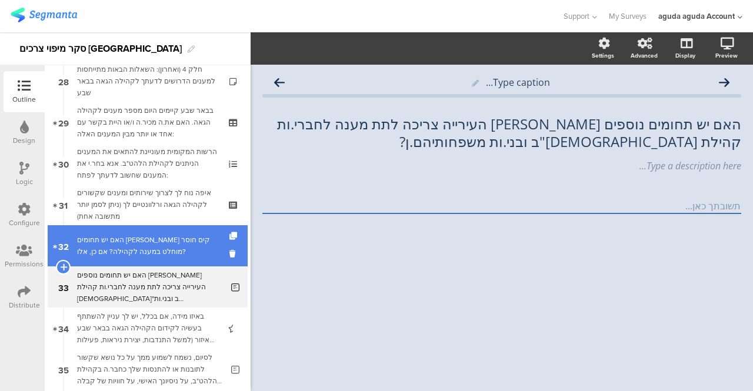
click at [112, 247] on div "האם יש תחומים בהם קים חוסר מוחלט במענה לקהילה? אם כן, אלו?" at bounding box center [149, 246] width 145 height 24
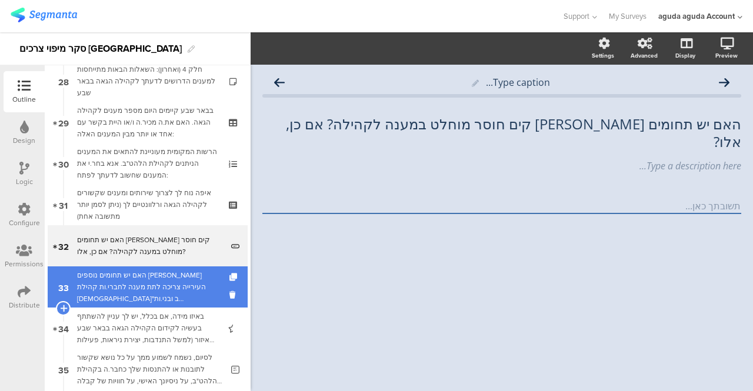
click at [106, 281] on div "האם יש תחומים נוספים [PERSON_NAME] העירייה צריכה לתת מענה לחברי.ות קהילת [DEMOG…" at bounding box center [149, 287] width 145 height 35
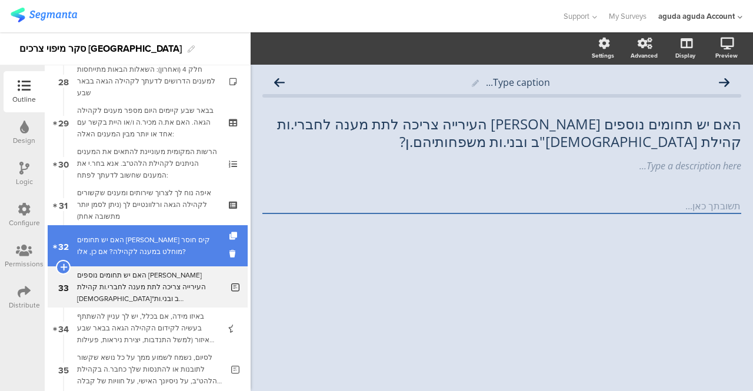
click at [108, 249] on div "האם יש תחומים בהם קים חוסר מוחלט במענה לקהילה? אם כן, אלו?" at bounding box center [149, 246] width 145 height 24
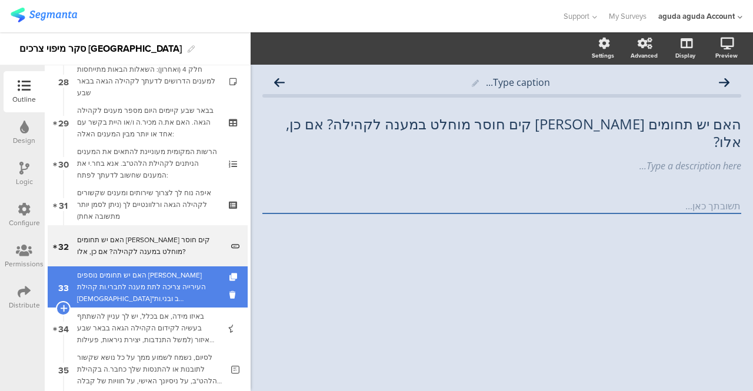
click at [106, 276] on div "האם יש תחומים נוספים [PERSON_NAME] העירייה צריכה לתת מענה לחברי.ות קהילת [DEMOG…" at bounding box center [149, 287] width 145 height 35
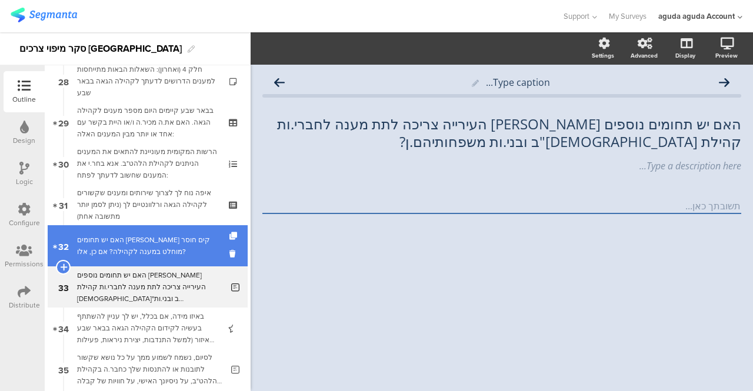
click at [117, 247] on div "האם יש תחומים בהם קים חוסר מוחלט במענה לקהילה? אם כן, אלו?" at bounding box center [149, 246] width 145 height 24
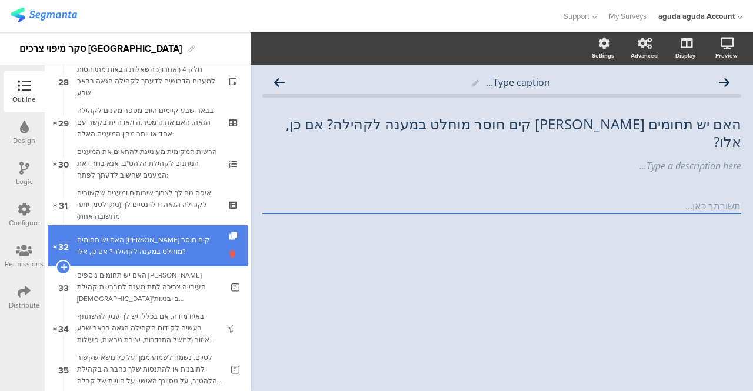
click at [230, 255] on icon at bounding box center [235, 253] width 10 height 11
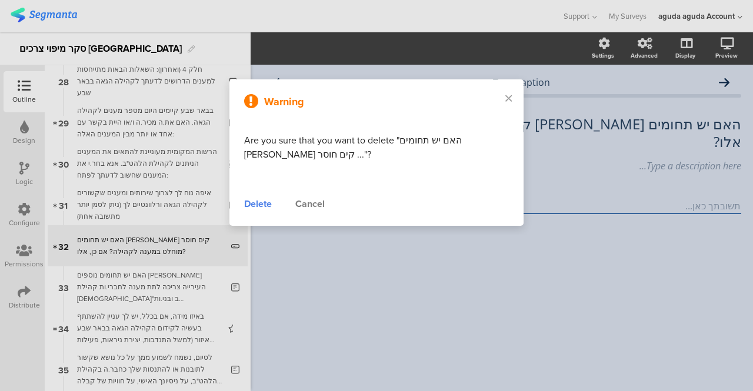
click at [252, 205] on div "Delete" at bounding box center [258, 204] width 28 height 14
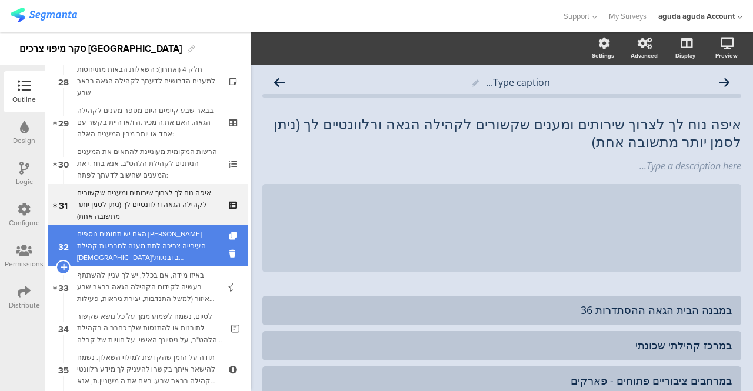
click at [168, 240] on div "האם יש תחומים נוספים [PERSON_NAME] העירייה צריכה לתת מענה לחברי.ות קהילת [DEMOG…" at bounding box center [149, 245] width 145 height 35
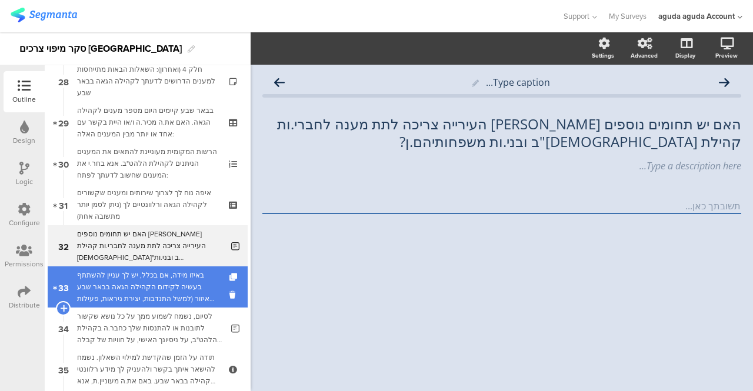
click at [145, 270] on div "באיזו מידה, אם בכלל, יש לך עניין להשתתף בעשיה לקידום הקהילה הגאה בבאר שבע והאיז…" at bounding box center [147, 287] width 141 height 35
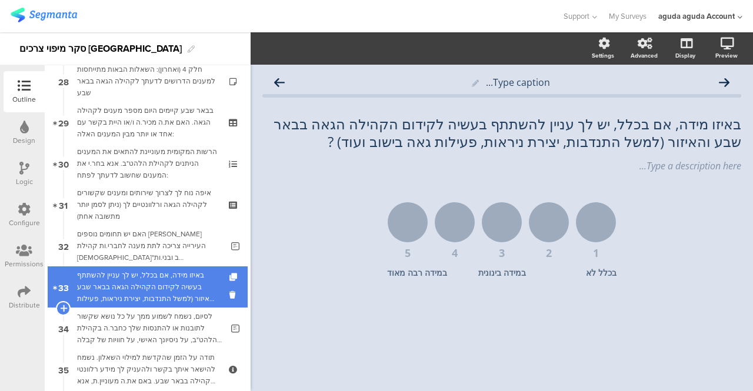
click at [182, 280] on div "באיזו מידה, אם בכלל, יש לך עניין להשתתף בעשיה לקידום הקהילה הגאה בבאר שבע והאיז…" at bounding box center [147, 287] width 141 height 35
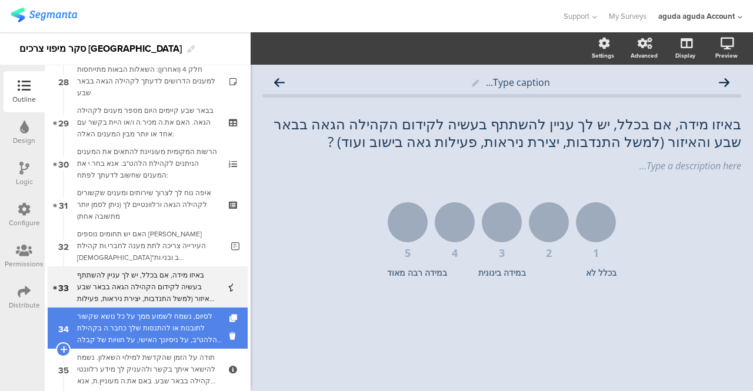
click at [174, 316] on div "לסיום, נשמח לשמוע ממך על כל נושא שקשור לתובנות או להתנסות שלך כחבר.ה בקהילת הלה…" at bounding box center [149, 328] width 145 height 35
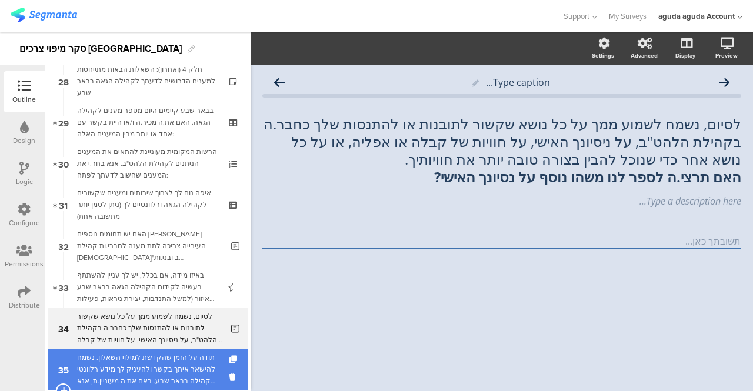
click at [172, 358] on div "תודה על הזמן שהקדשת למילוי השאלון. נשמח להישאר איתך בקשר ולהעניק לך מידע רלוונט…" at bounding box center [147, 369] width 141 height 35
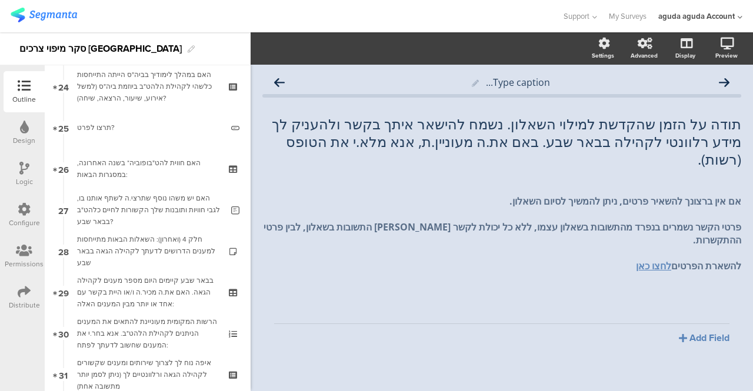
scroll to position [955, 0]
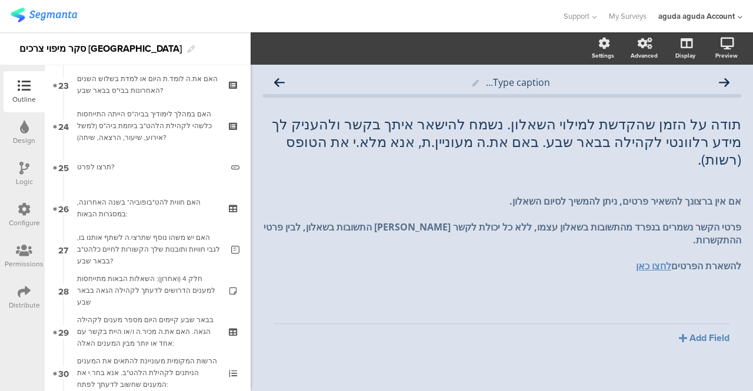
click at [20, 169] on icon at bounding box center [24, 168] width 10 height 13
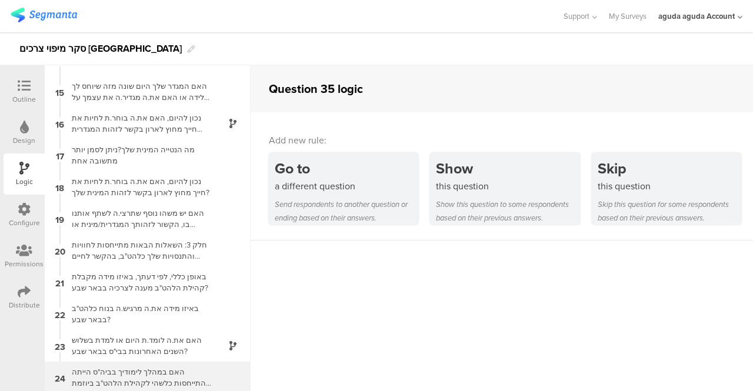
scroll to position [404, 0]
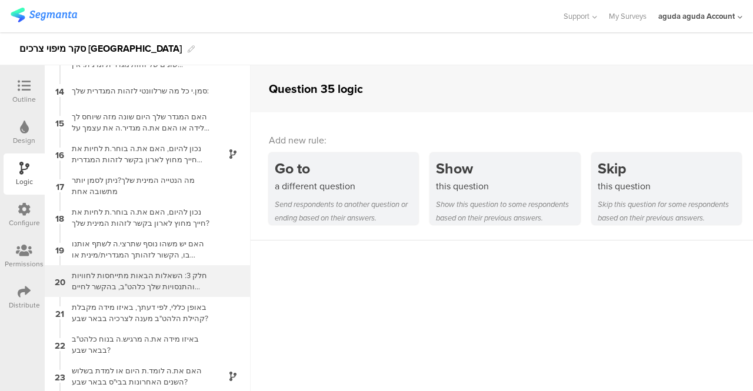
click at [121, 276] on div "חלק 3: השאלות הבאות מתייחסות לחוויות והתנסויות שלך כלהט"ב, בהקשר לחיים בבאר שבע…" at bounding box center [138, 281] width 147 height 22
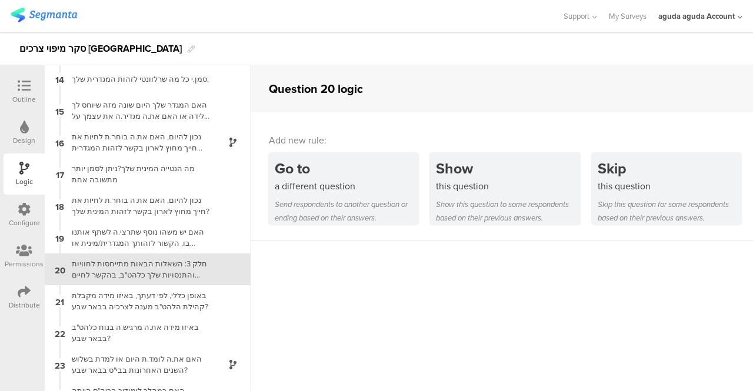
scroll to position [457, 0]
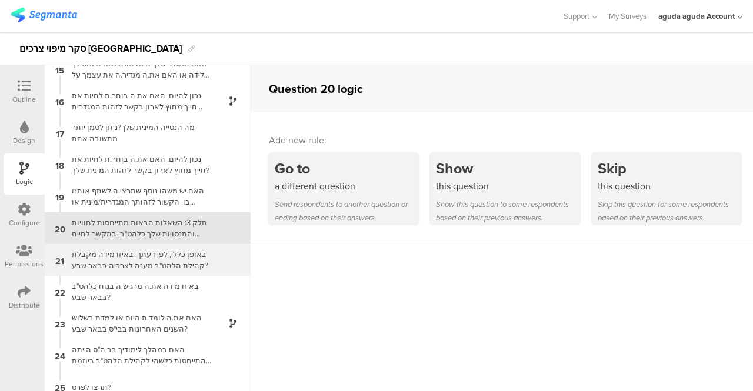
click at [103, 256] on div "באופן כללי, לפי דעתך, באיזו מידה מקבלת קהילת הלהט"ב מענה לצרכיה בבאר שבע?" at bounding box center [138, 260] width 147 height 22
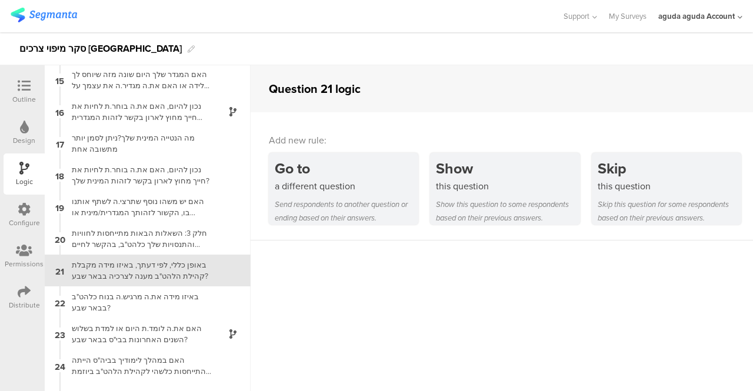
scroll to position [488, 0]
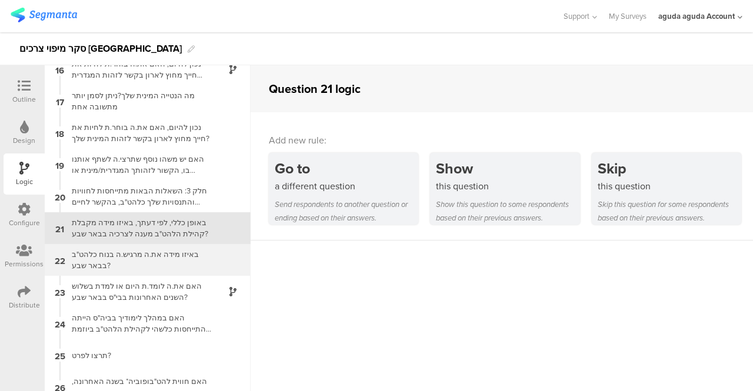
click at [95, 255] on div "באיזו מידה את.ה מרגיש.ה בנוח כלהט"ב בבאר שבע?" at bounding box center [138, 260] width 147 height 22
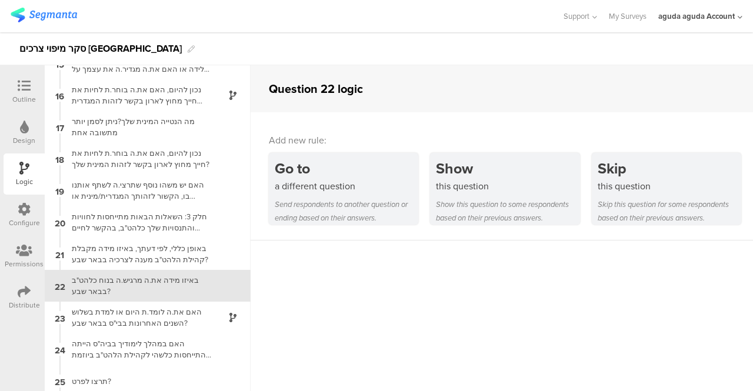
scroll to position [520, 0]
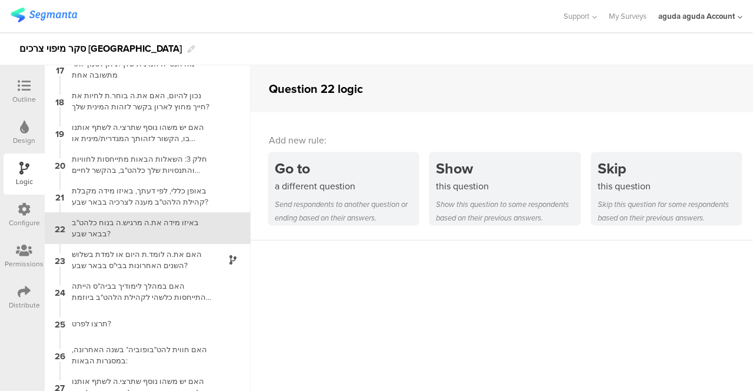
click at [95, 255] on div "האם את.ה לומד.ת היום או למדת בשלוש השנים האחרונות בבי"ס בבאר שבע?" at bounding box center [138, 260] width 147 height 22
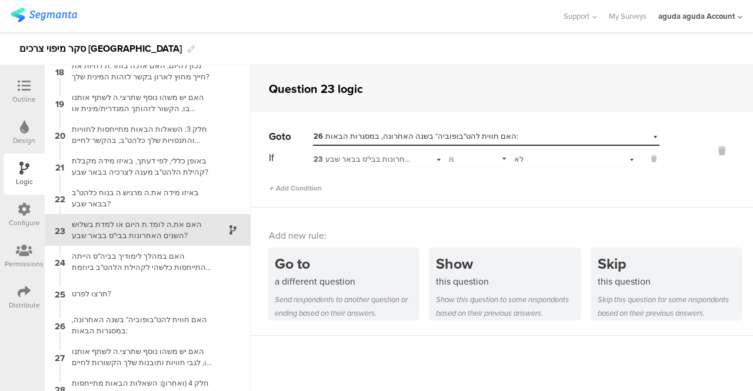
scroll to position [552, 0]
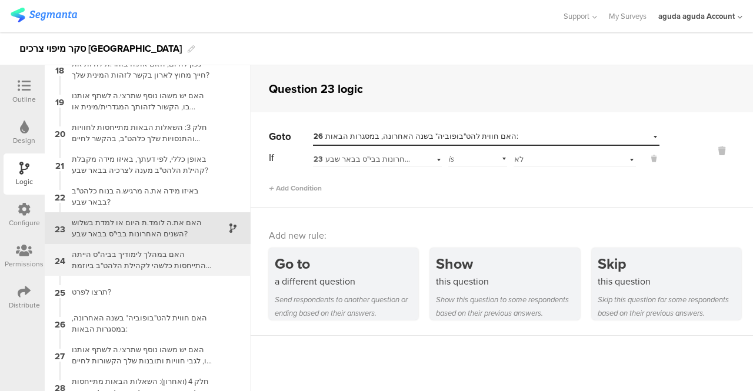
click at [133, 260] on div "האם במהלך לימודיך בביה"ס הייתה התייחסות כלשהי לקהילת הלהט"ב ביוזמת ביה"ס (למשל …" at bounding box center [138, 260] width 147 height 22
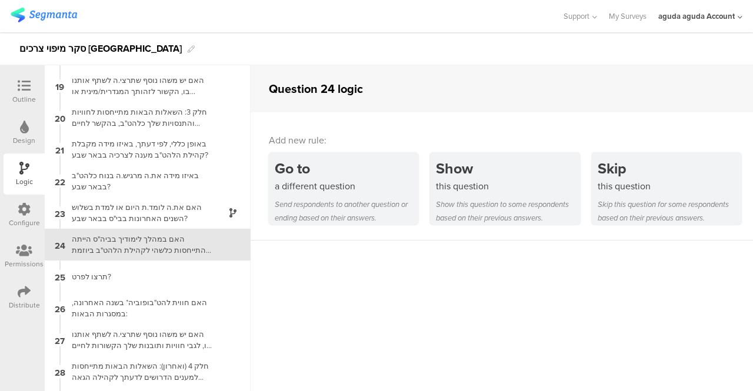
scroll to position [584, 0]
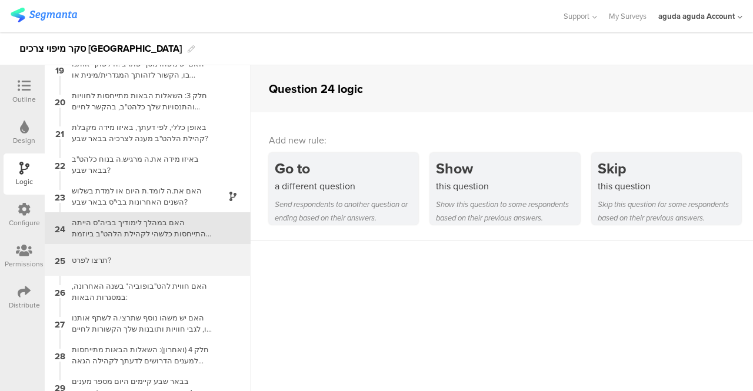
click at [111, 261] on div "תרצו לפרט?" at bounding box center [138, 260] width 147 height 11
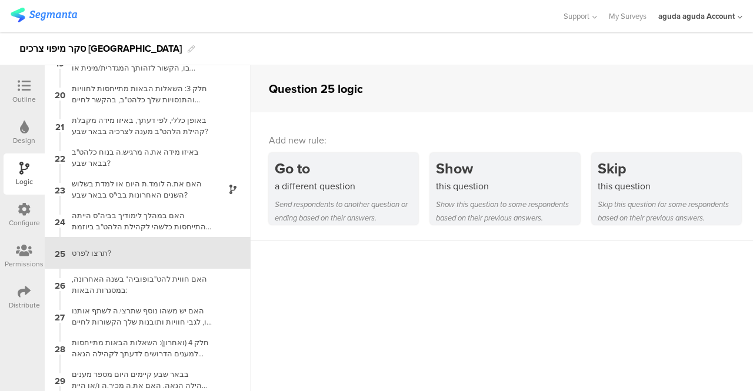
scroll to position [616, 0]
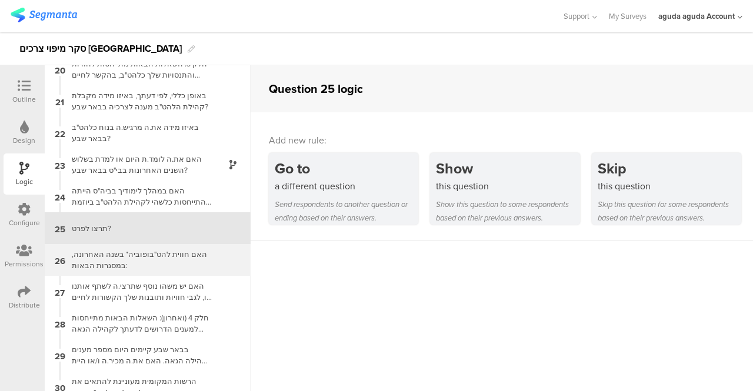
click at [113, 258] on div "האם חווית להט"בופוביה* בשנה האחרונה, במסגרות הבאות:" at bounding box center [138, 260] width 147 height 22
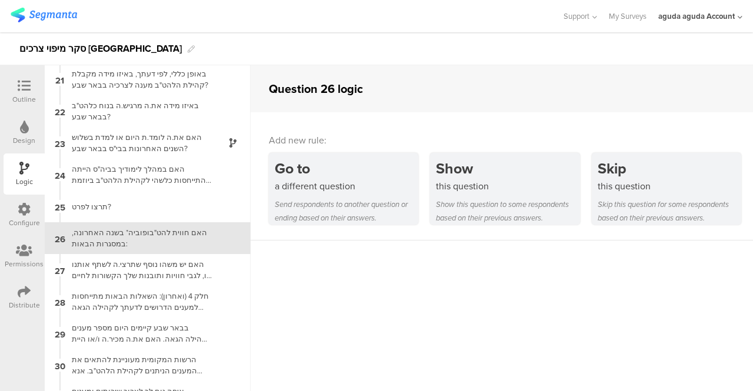
scroll to position [647, 0]
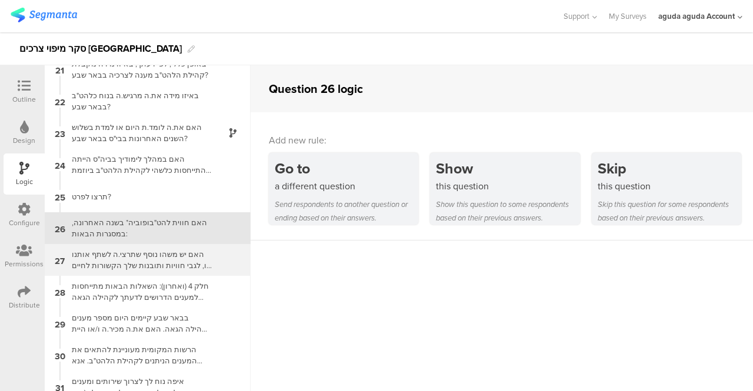
click at [113, 265] on div "האם יש משהו נוסף שתרצי.ה לשתף אותנו בו, לגבי חוויות ותובנות שלך הקשורות לחיים כ…" at bounding box center [138, 260] width 147 height 22
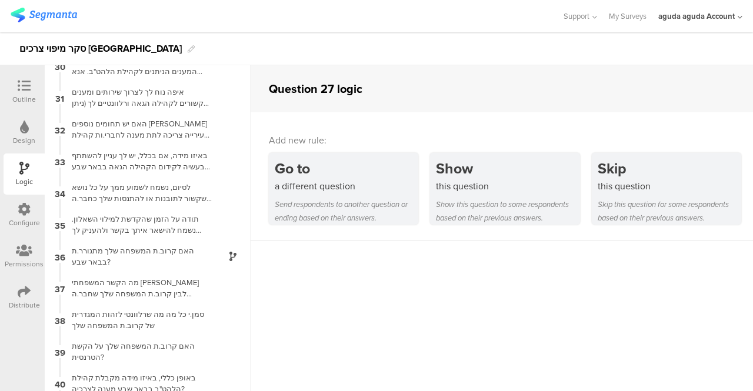
scroll to position [969, 0]
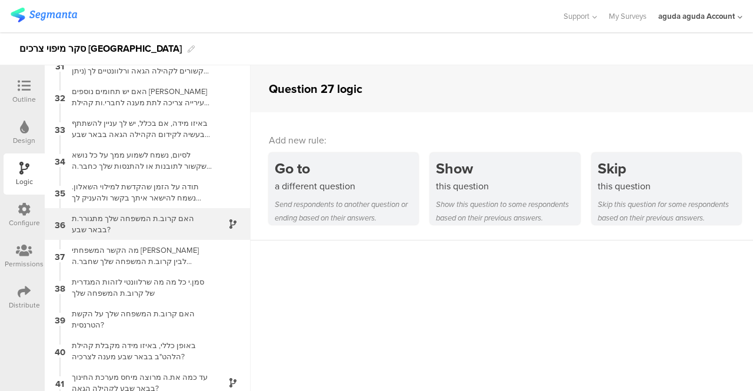
click at [134, 218] on div "האם קרוב.ת המשפחה שלך מתגורר.ת בבאר שבע?" at bounding box center [138, 224] width 147 height 22
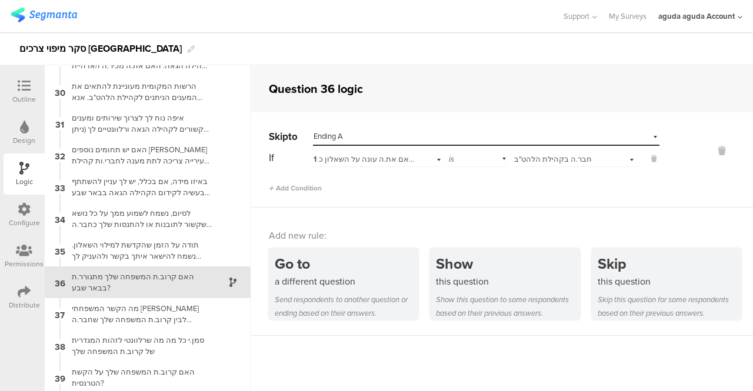
scroll to position [965, 0]
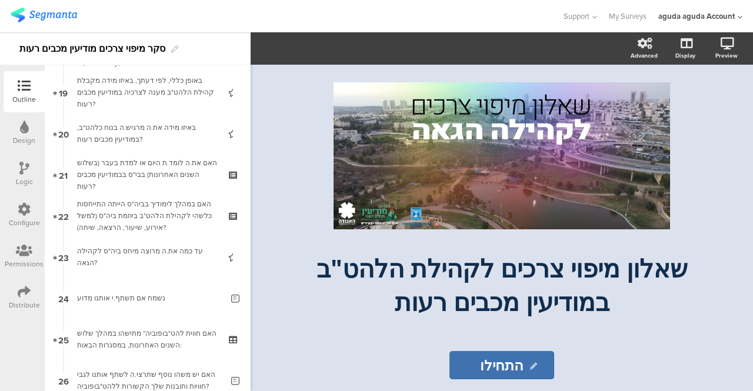
scroll to position [794, 0]
